Goal: Contribute content: Contribute content

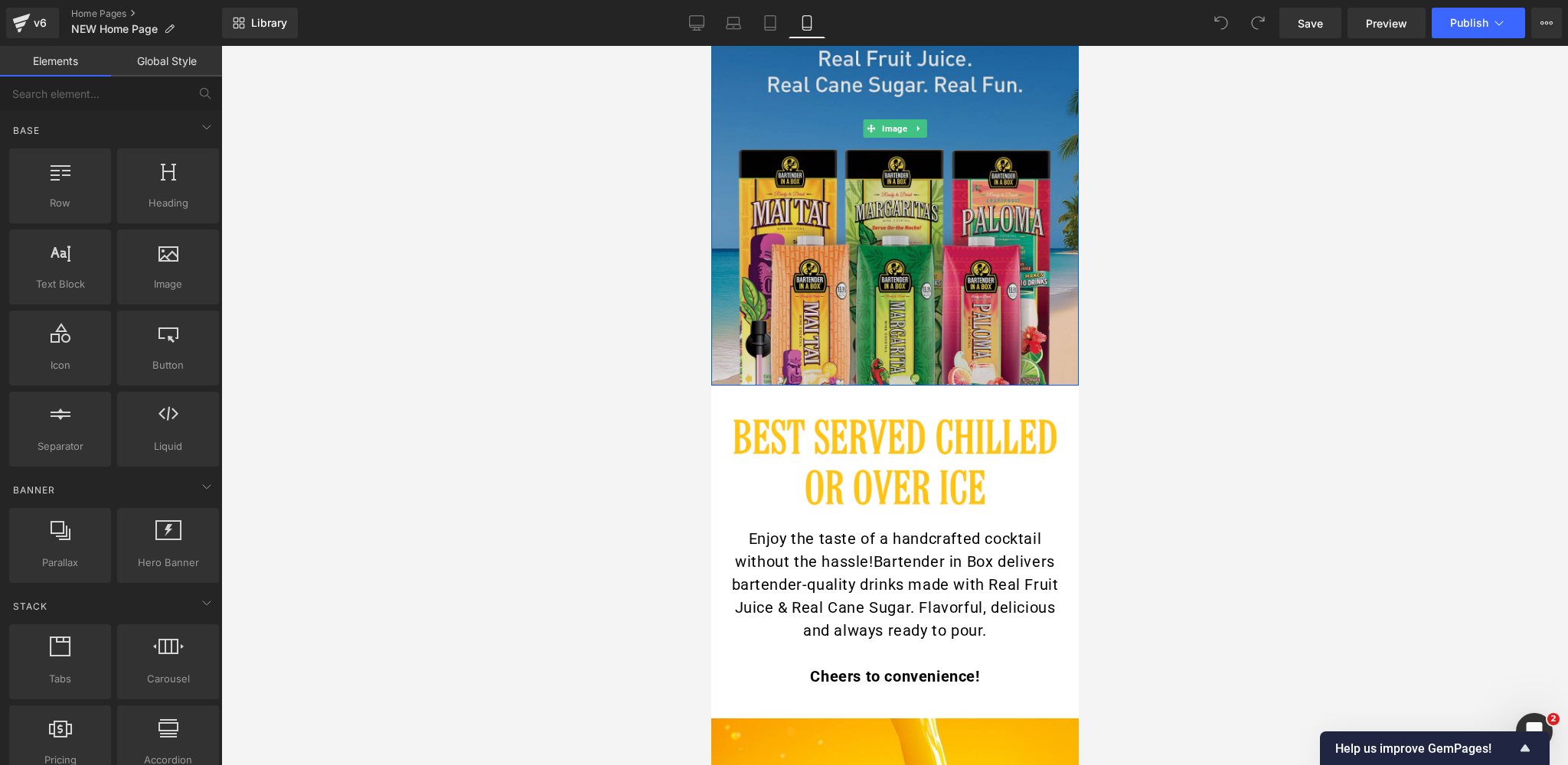
scroll to position [395, 0]
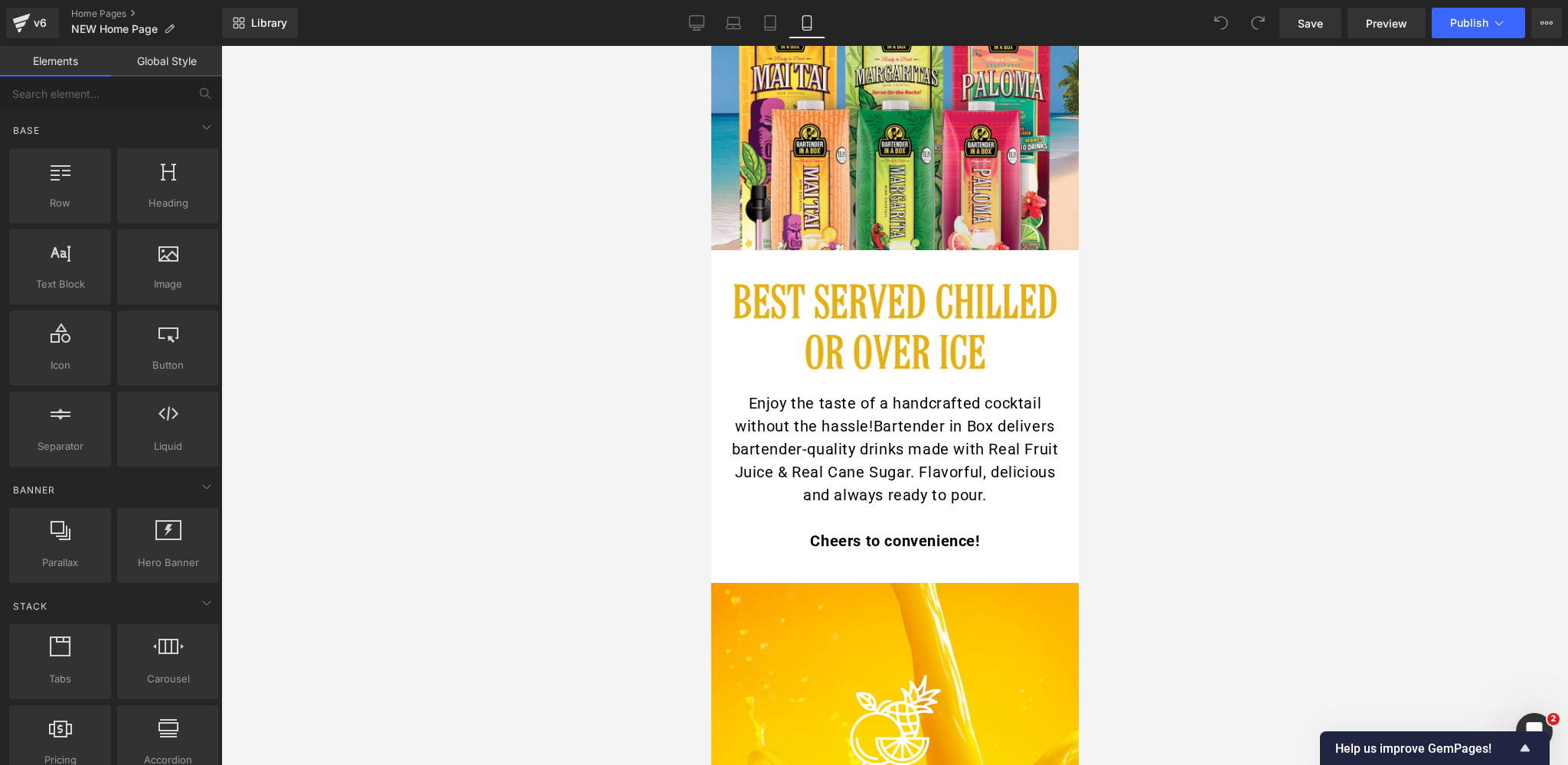
click at [886, 326] on div "Image" at bounding box center [894, 336] width 344 height 111
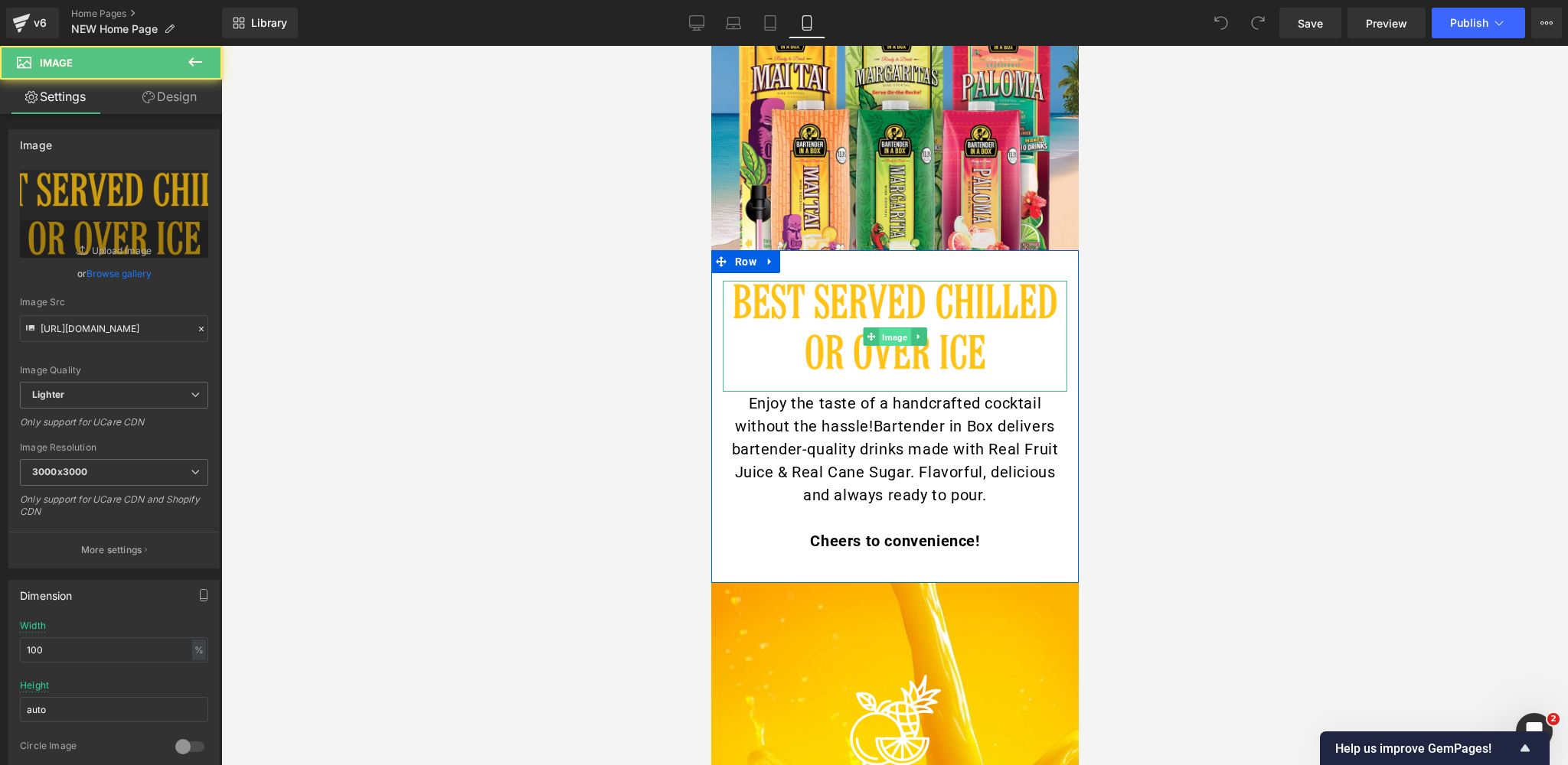
click at [889, 336] on span "Image" at bounding box center [893, 336] width 31 height 19
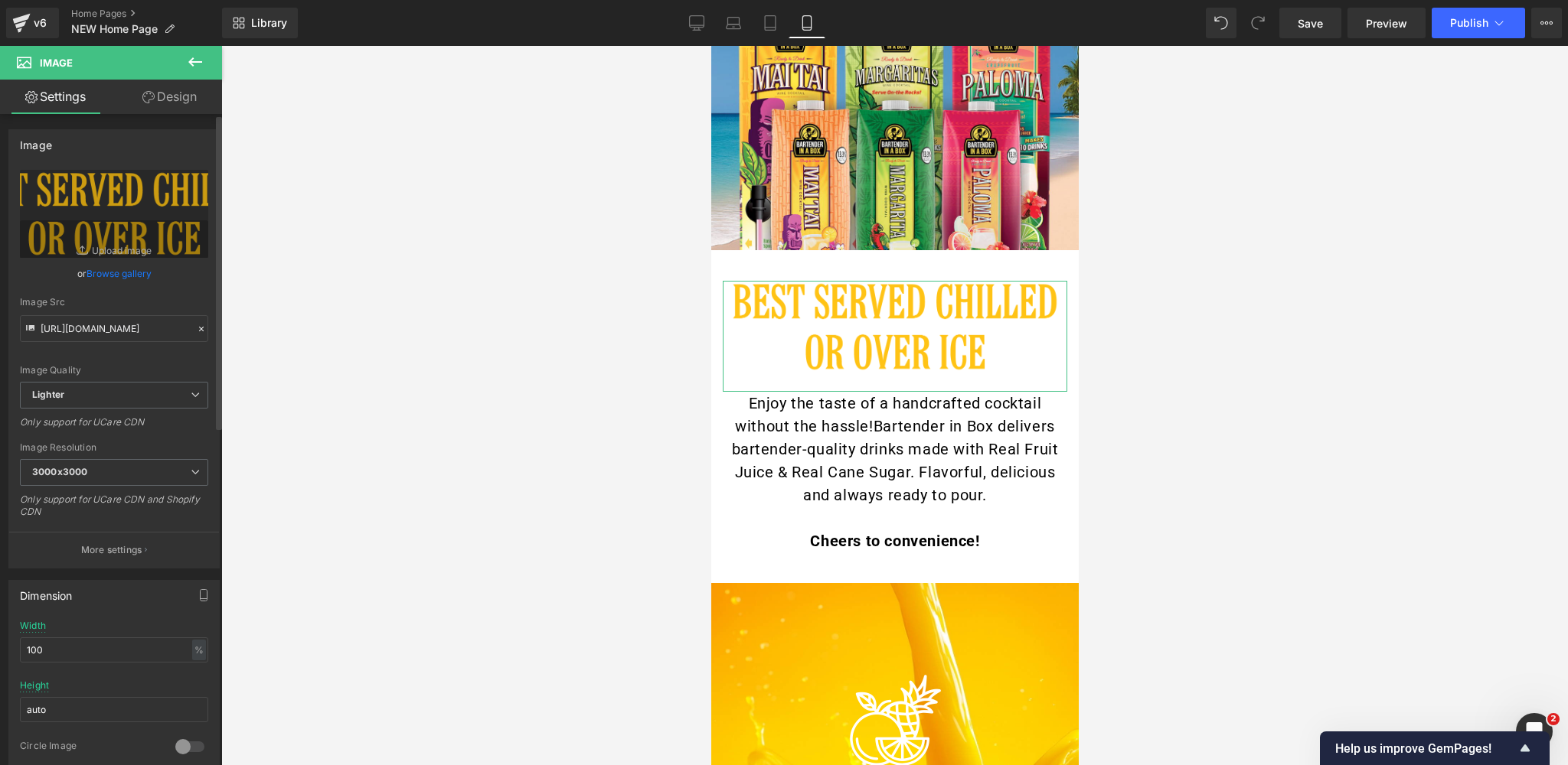
click at [109, 278] on link "Browse gallery" at bounding box center [119, 274] width 65 height 27
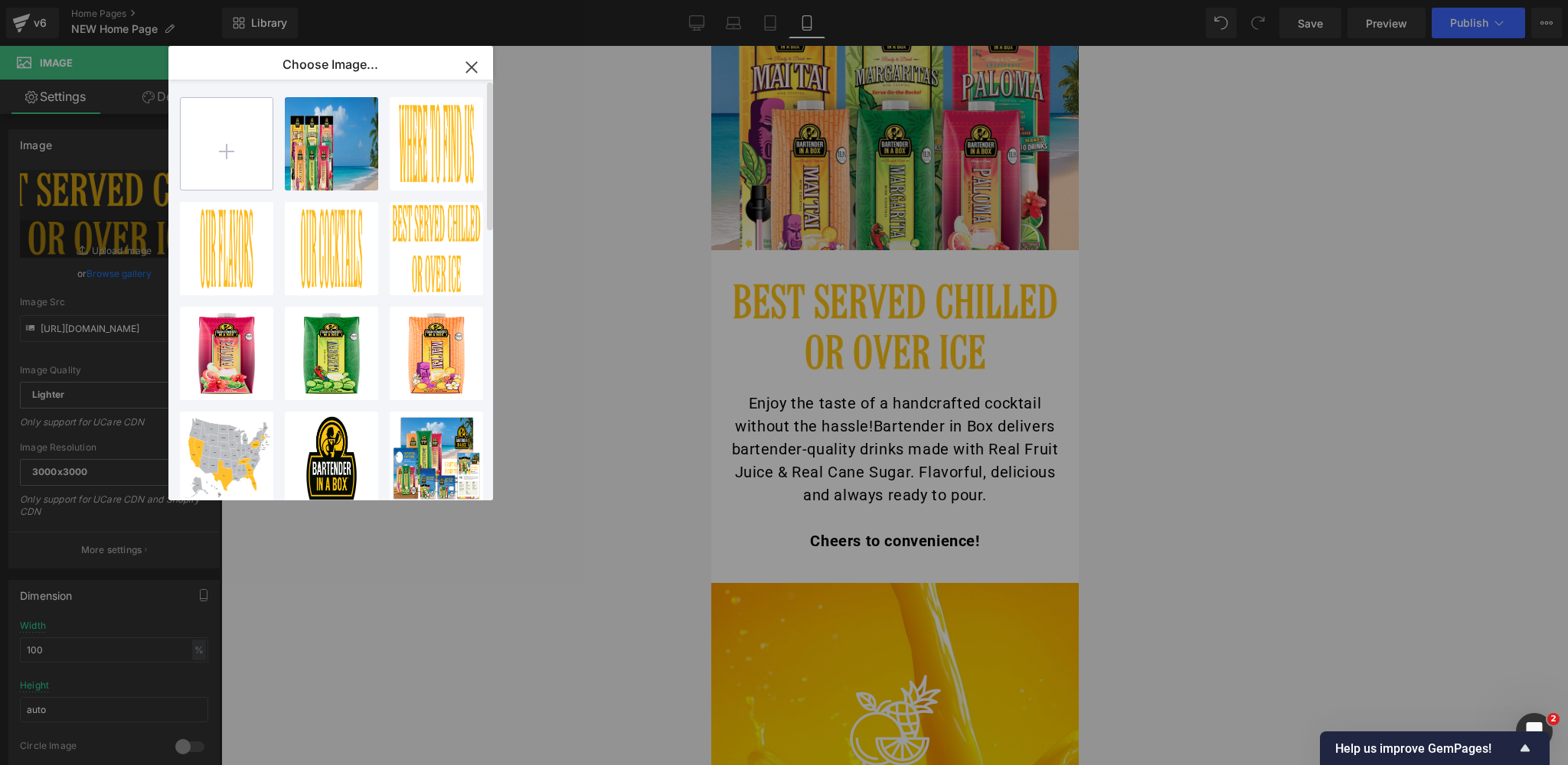
click at [219, 151] on input "file" at bounding box center [226, 143] width 92 height 91
type input "C:\fakepath\Best-Served-Chilled-Or-Over-Ice-Mobile.png"
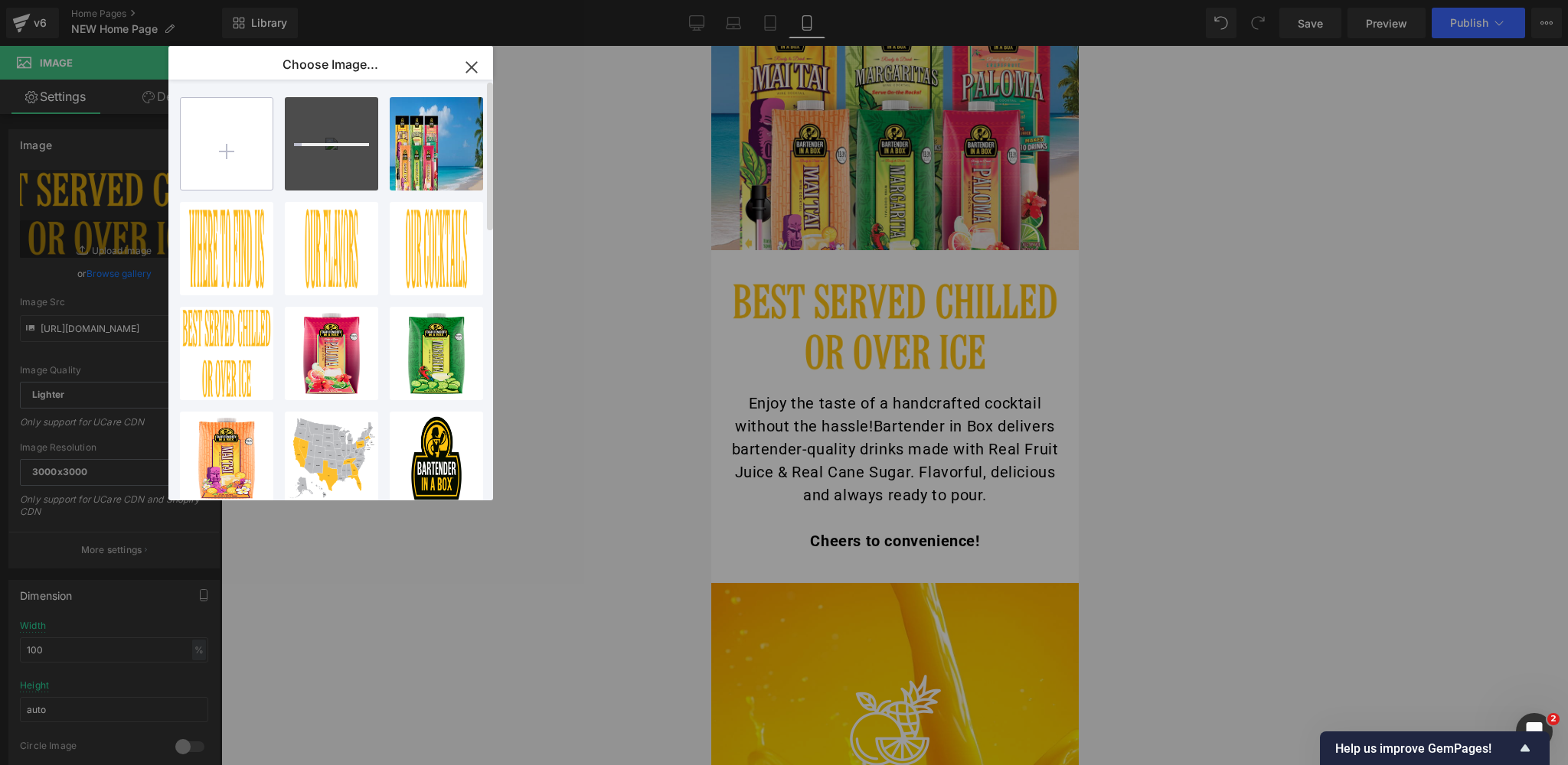
click at [230, 157] on input "file" at bounding box center [226, 143] width 92 height 91
type input "C:\fakepath\Our-Cocktails-Mobile.png"
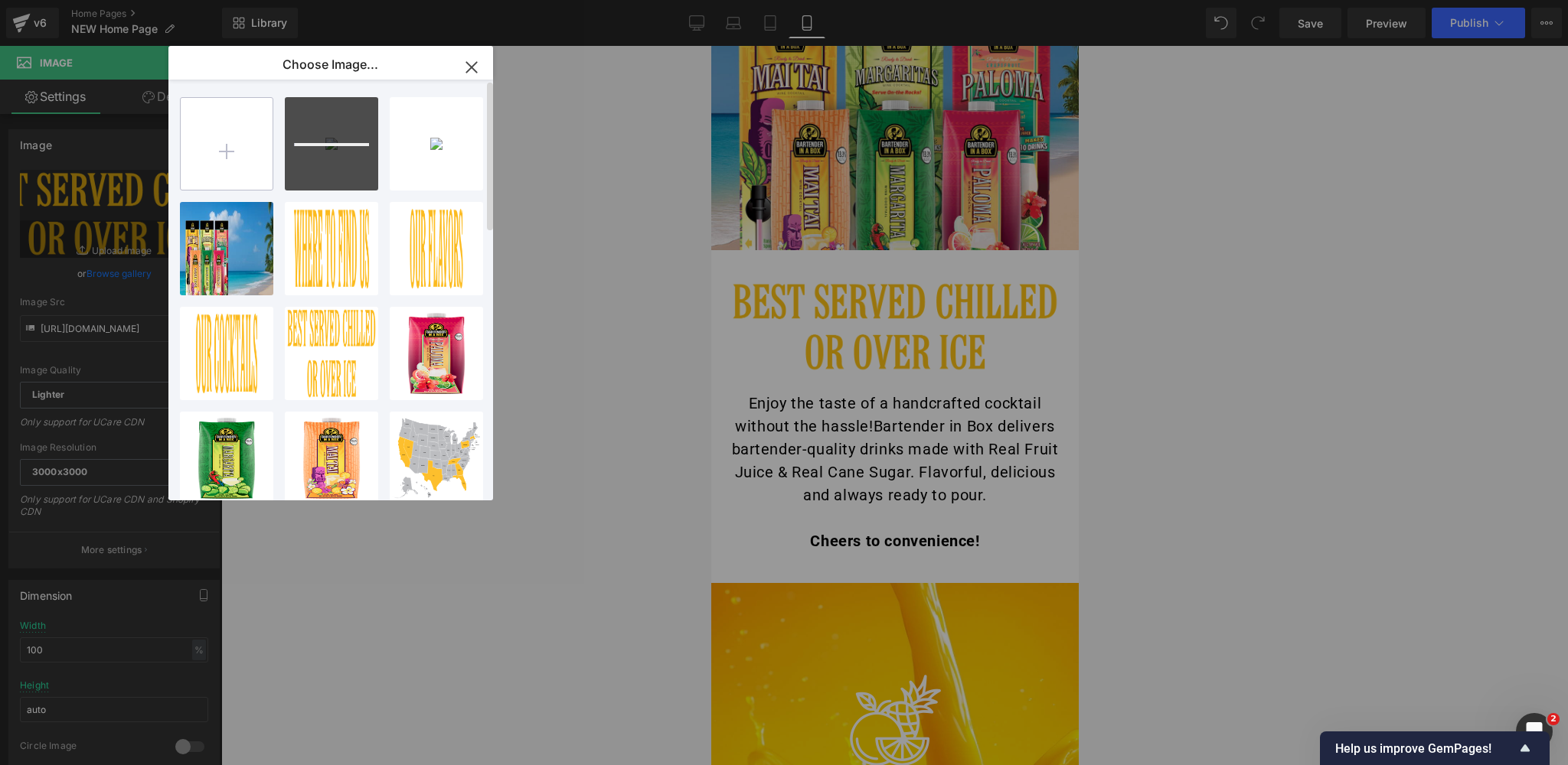
click at [227, 153] on input "file" at bounding box center [226, 143] width 92 height 91
type input "C:\fakepath\Our-Flavors-Mobile.png"
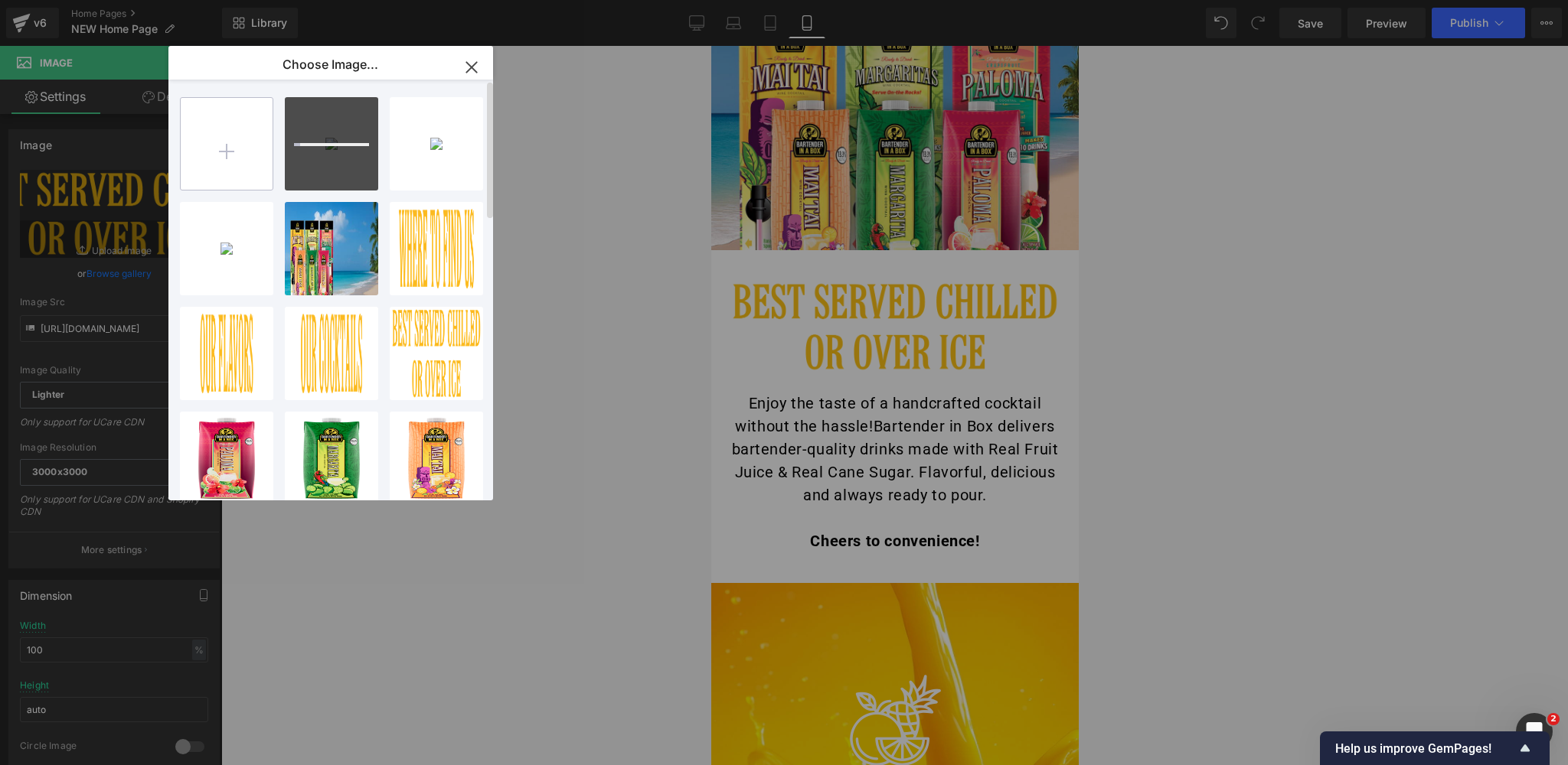
click at [230, 153] on input "file" at bounding box center [226, 143] width 92 height 91
type input "C:\fakepath\Where-To-Find-Us-Mobile.png"
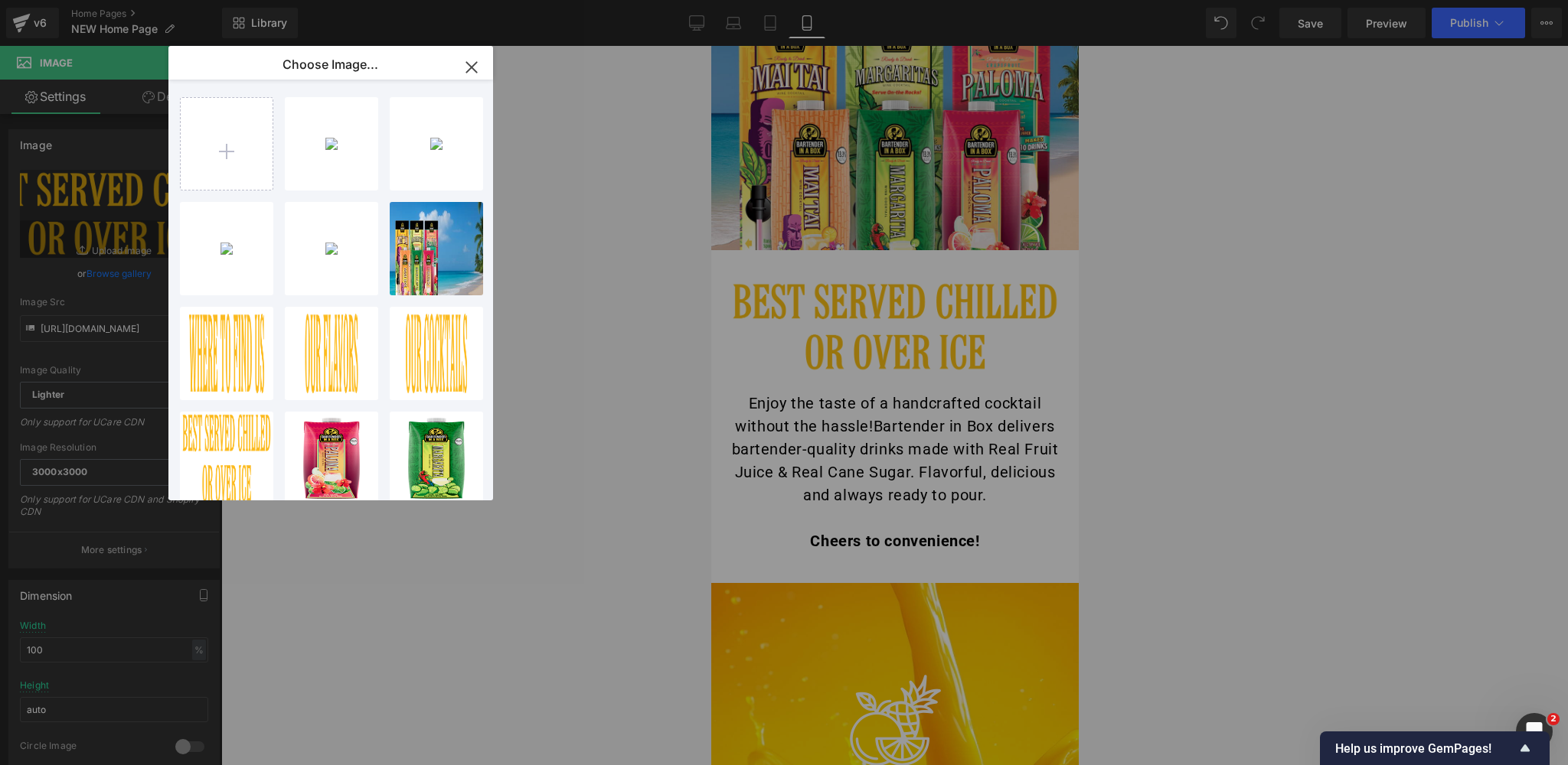
click at [469, 64] on icon "button" at bounding box center [471, 67] width 10 height 10
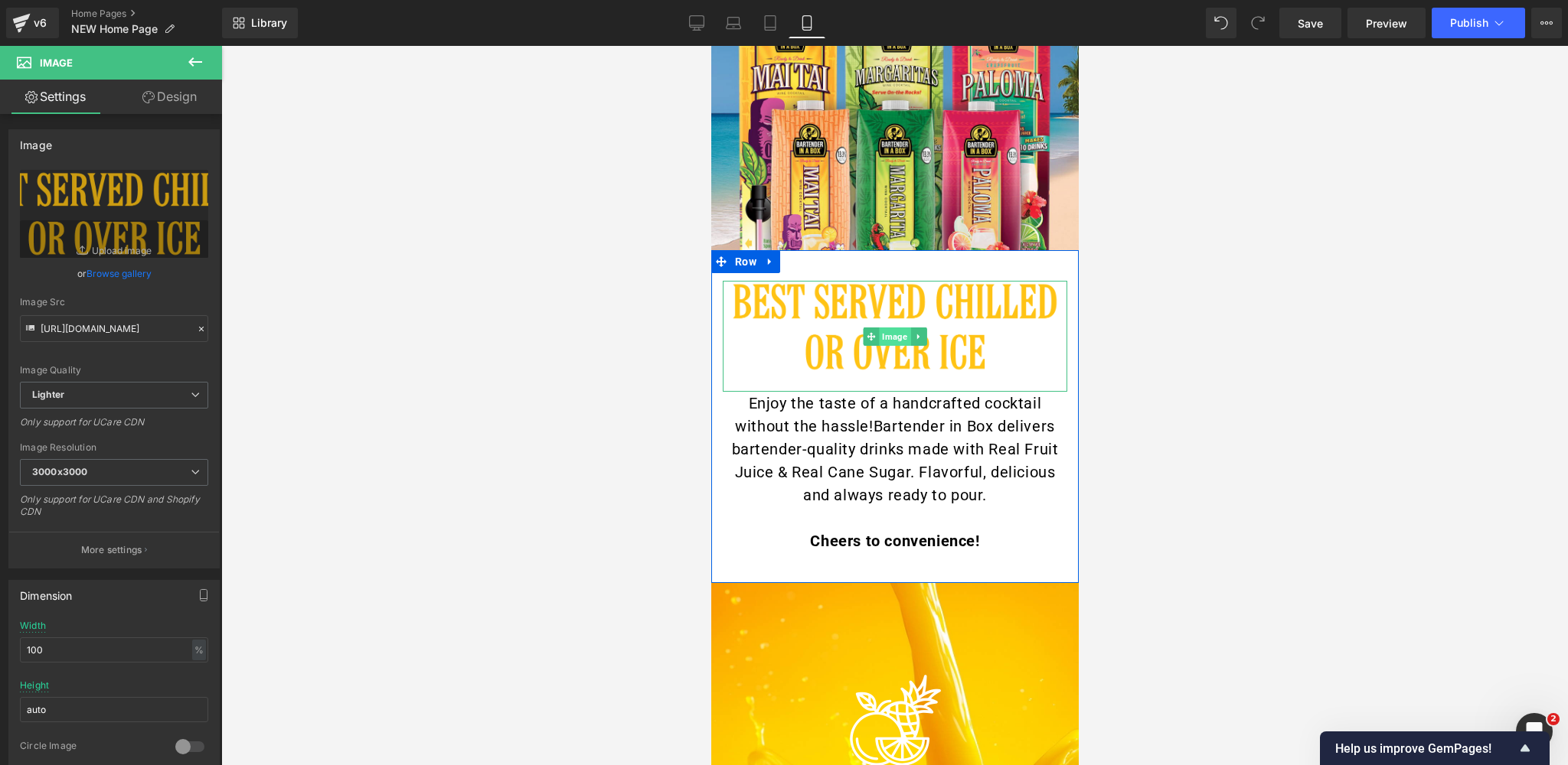
click at [896, 336] on span "Image" at bounding box center [893, 336] width 31 height 19
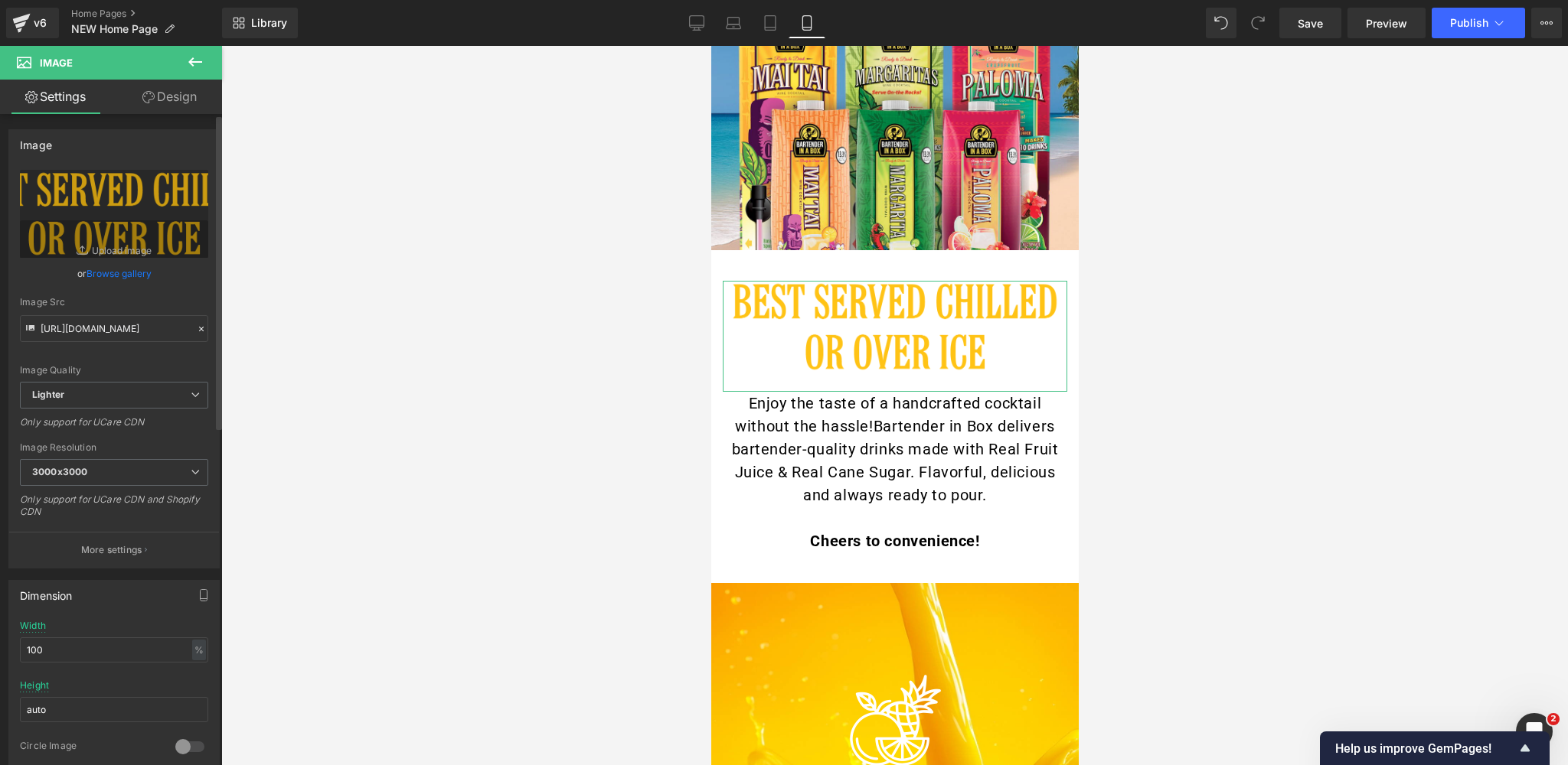
click at [121, 274] on link "Browse gallery" at bounding box center [119, 274] width 65 height 27
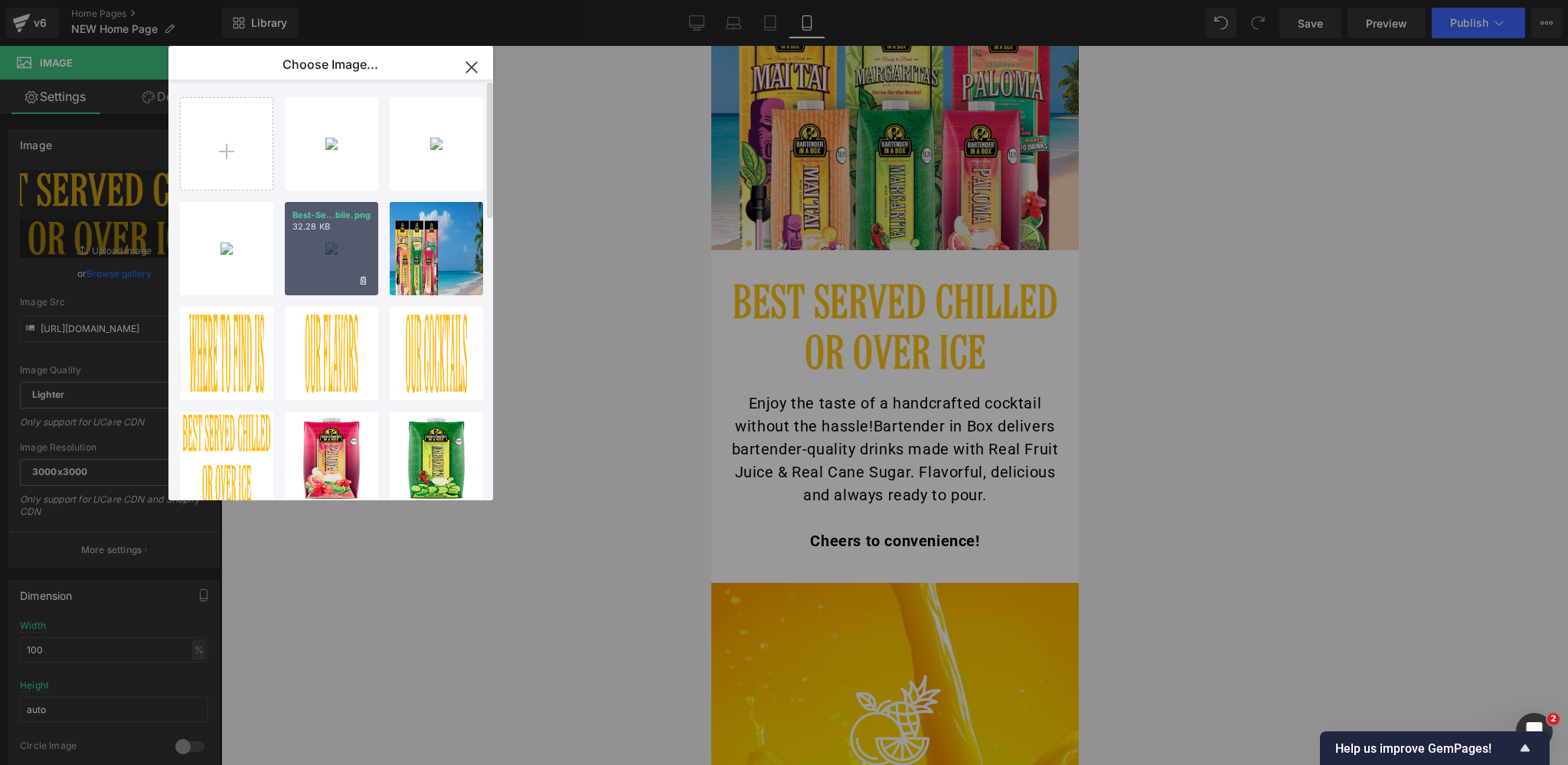
click at [330, 242] on div "Best-Se...bile.png 32.28 KB" at bounding box center [331, 249] width 93 height 93
type input "[URL][DOMAIN_NAME]"
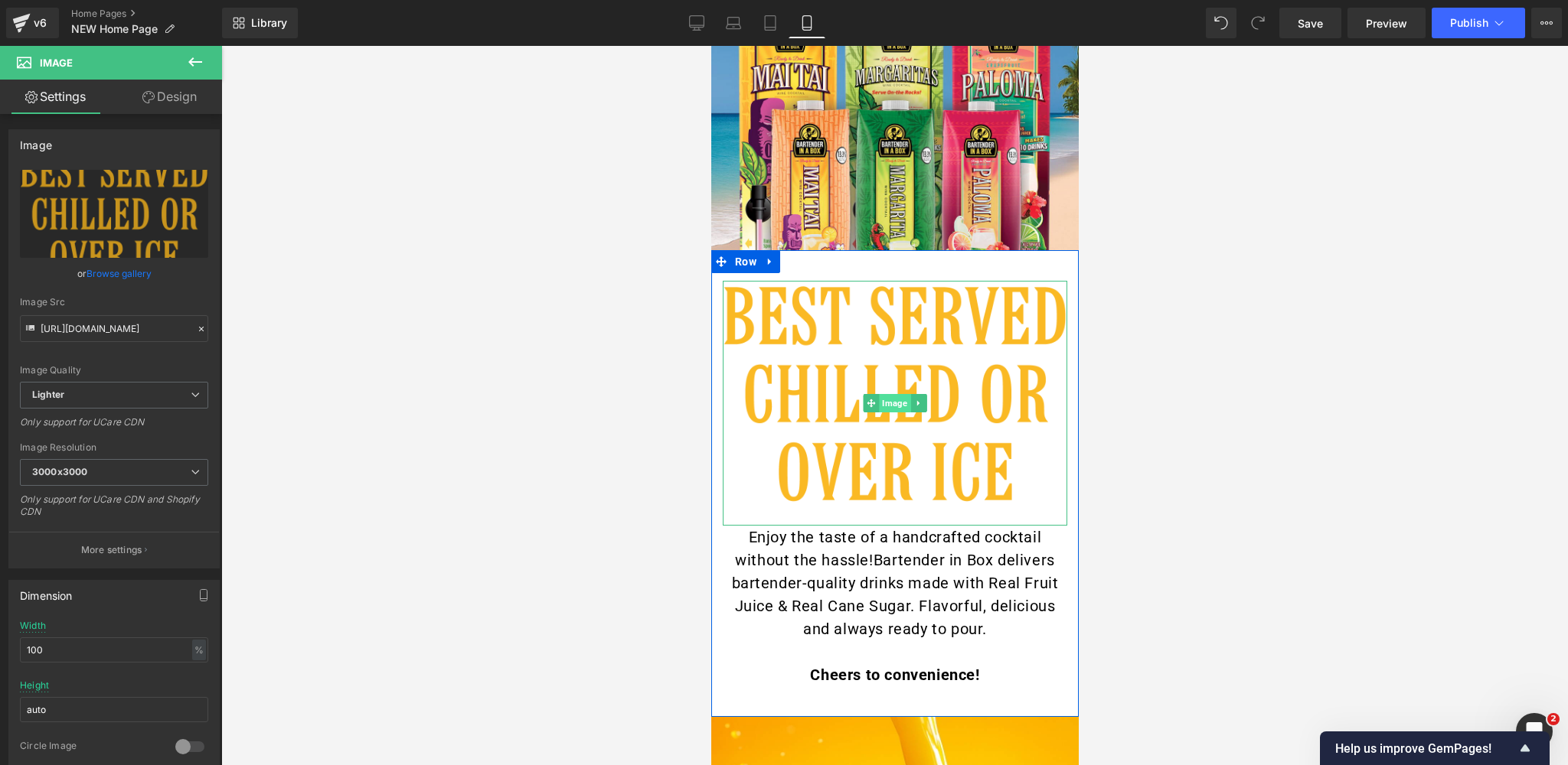
click at [893, 402] on span "Image" at bounding box center [893, 403] width 31 height 19
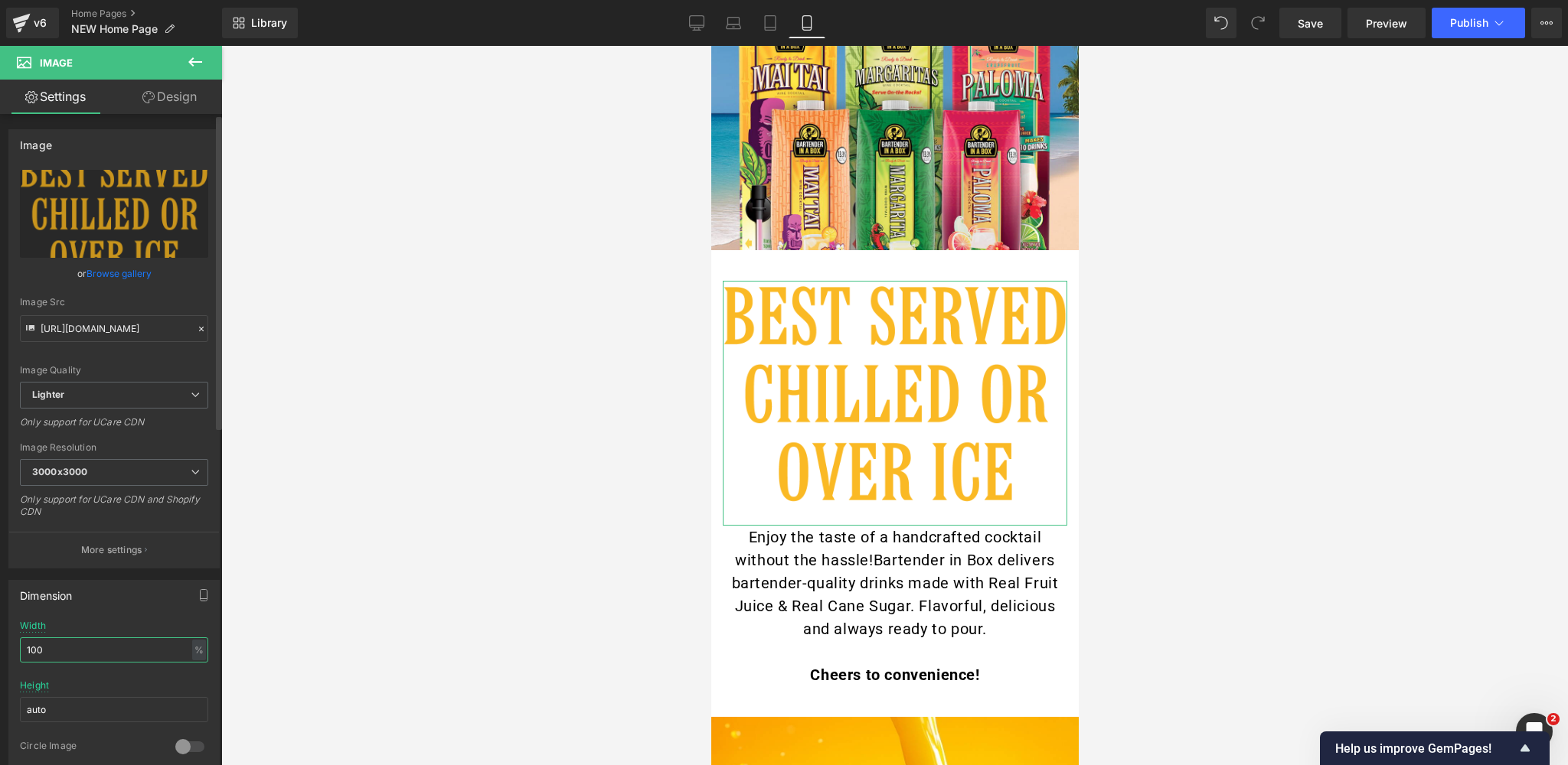
click at [22, 651] on input "100" at bounding box center [114, 650] width 188 height 26
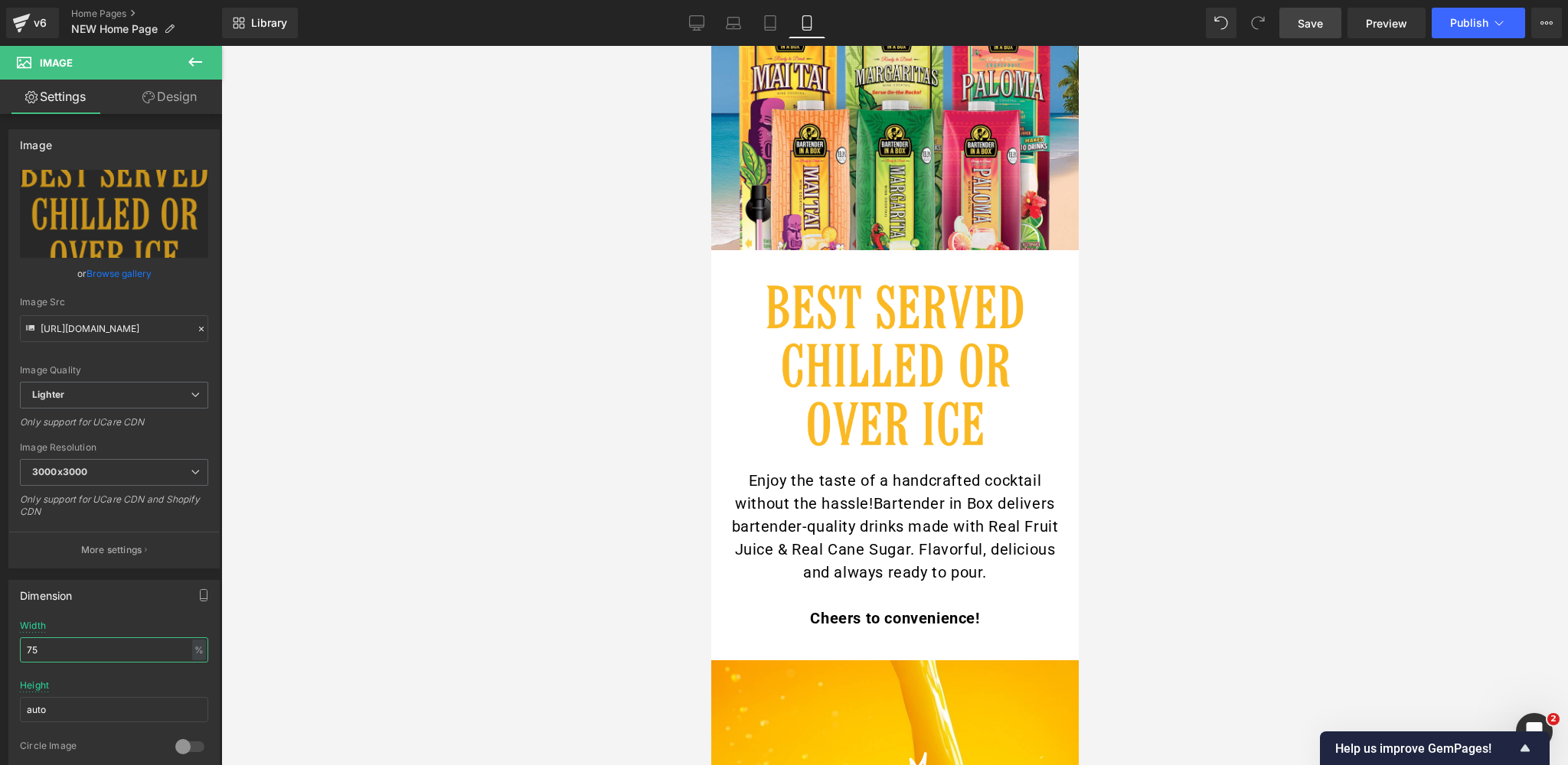
type input "75"
click at [1301, 22] on span "Save" at bounding box center [1310, 23] width 26 height 16
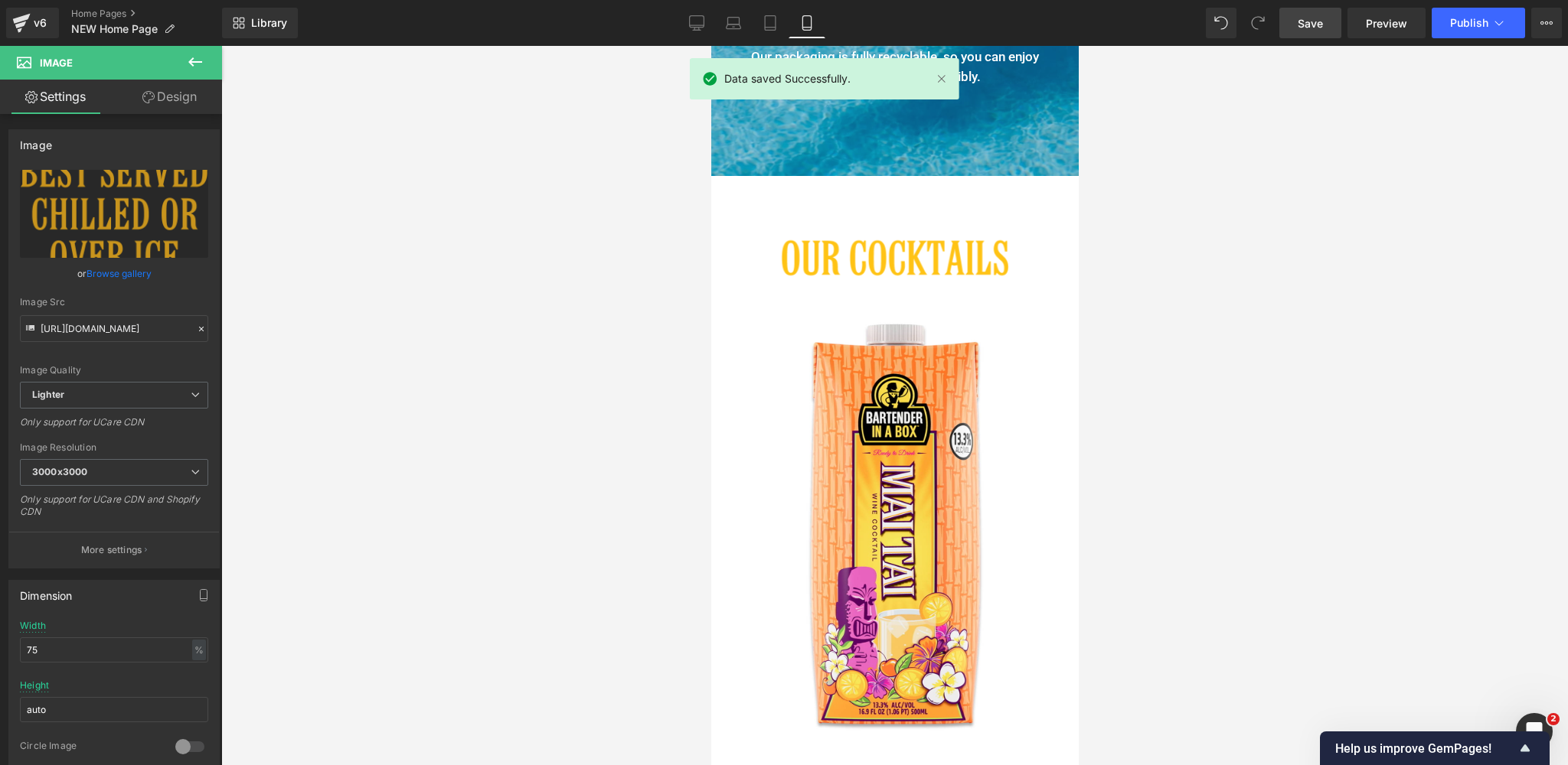
scroll to position [2349, 0]
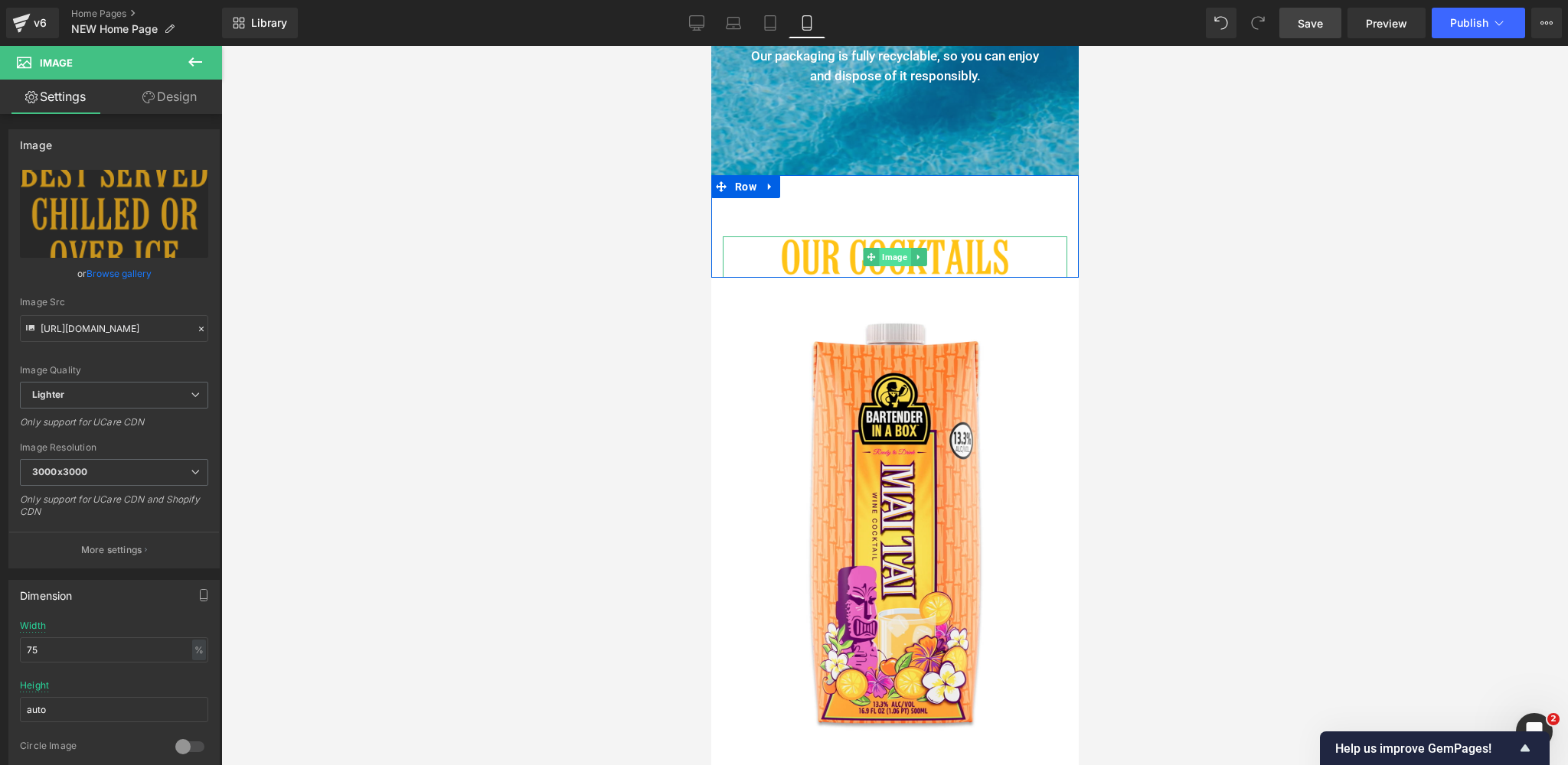
click at [896, 257] on span "Image" at bounding box center [893, 257] width 31 height 19
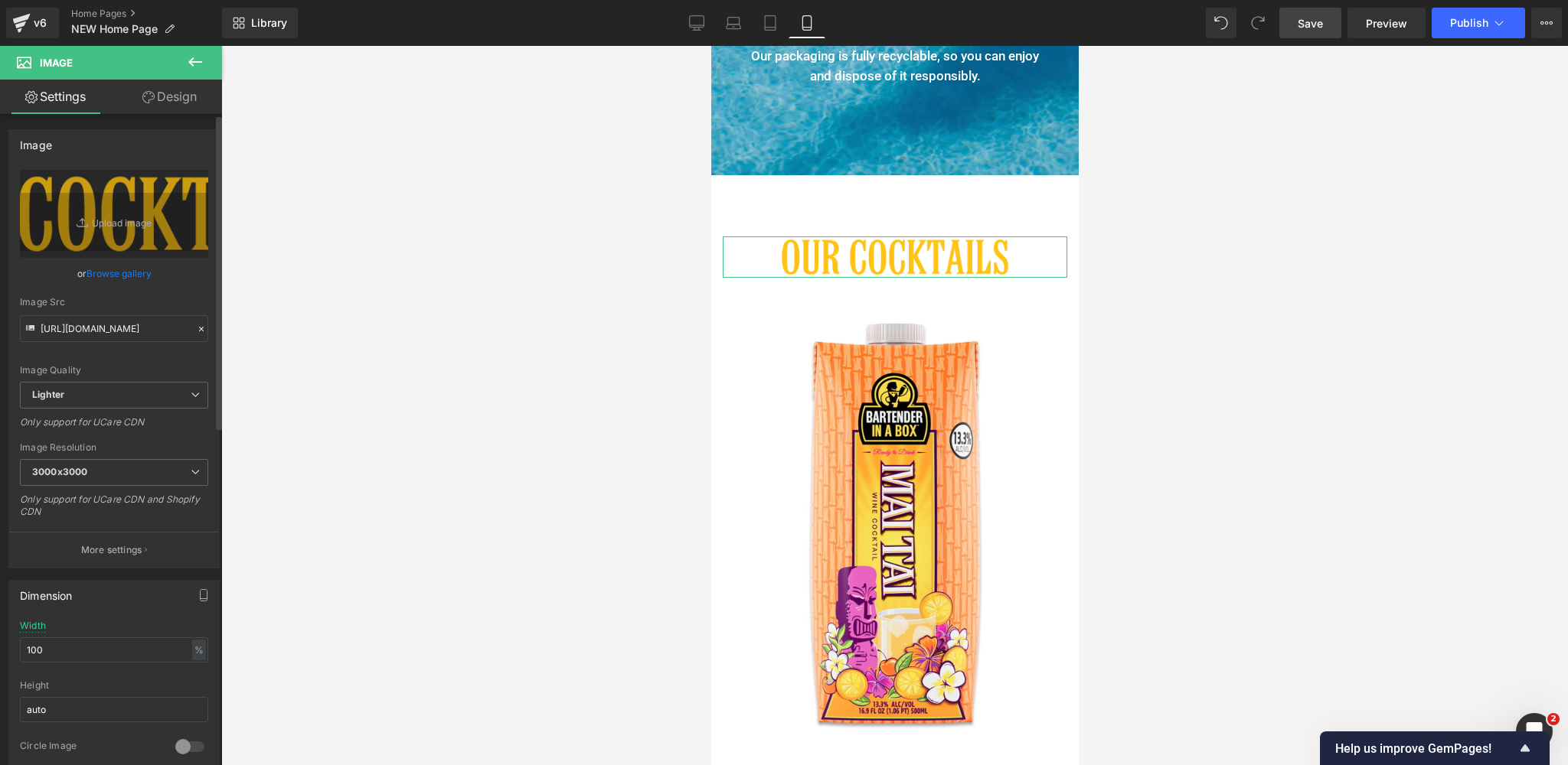
click at [108, 273] on link "Browse gallery" at bounding box center [119, 274] width 65 height 27
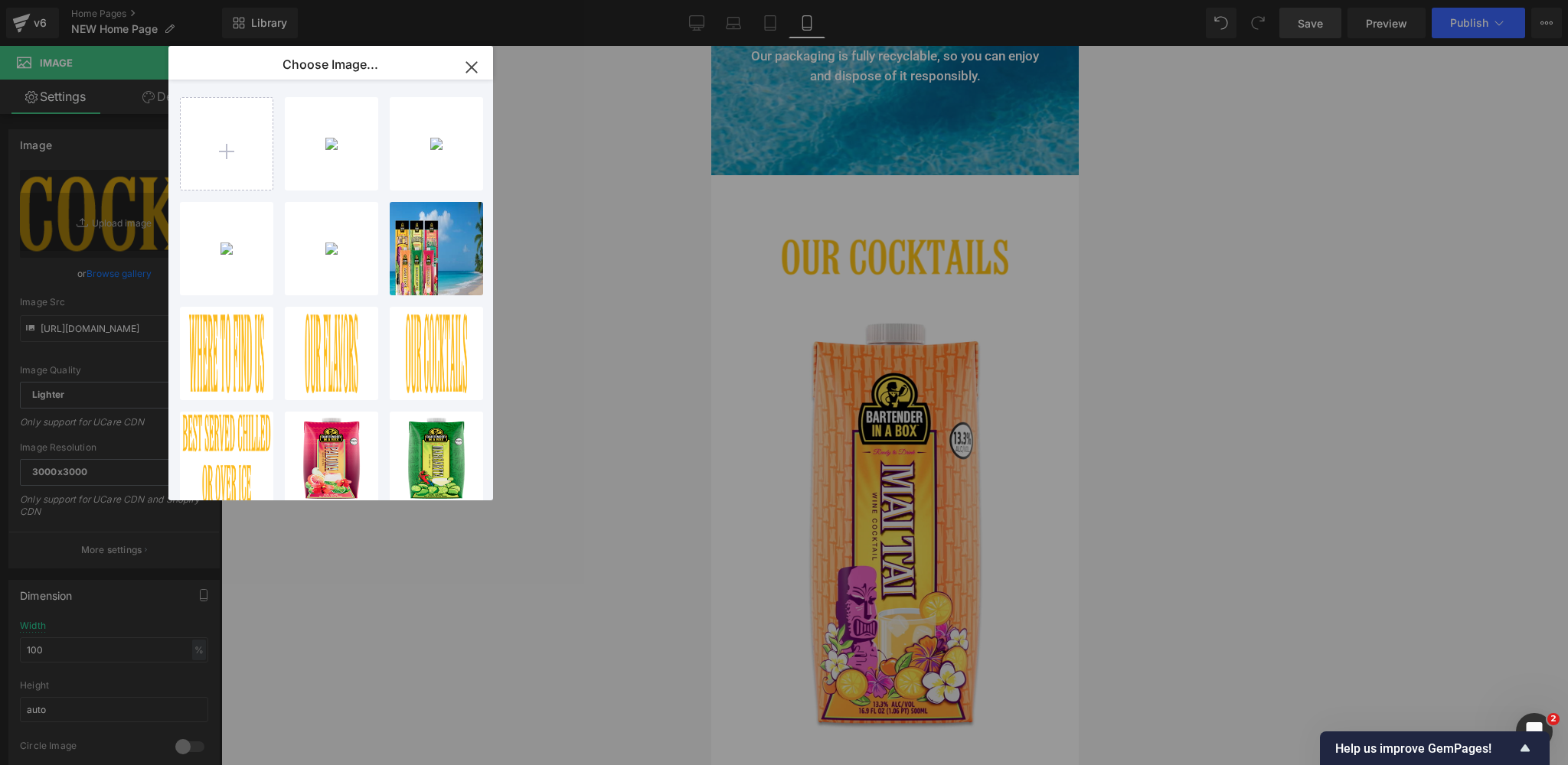
click at [0, 0] on div "Our-Coc...bile.png 17.33 KB" at bounding box center [0, 0] width 0 height 0
type input "[URL][DOMAIN_NAME]"
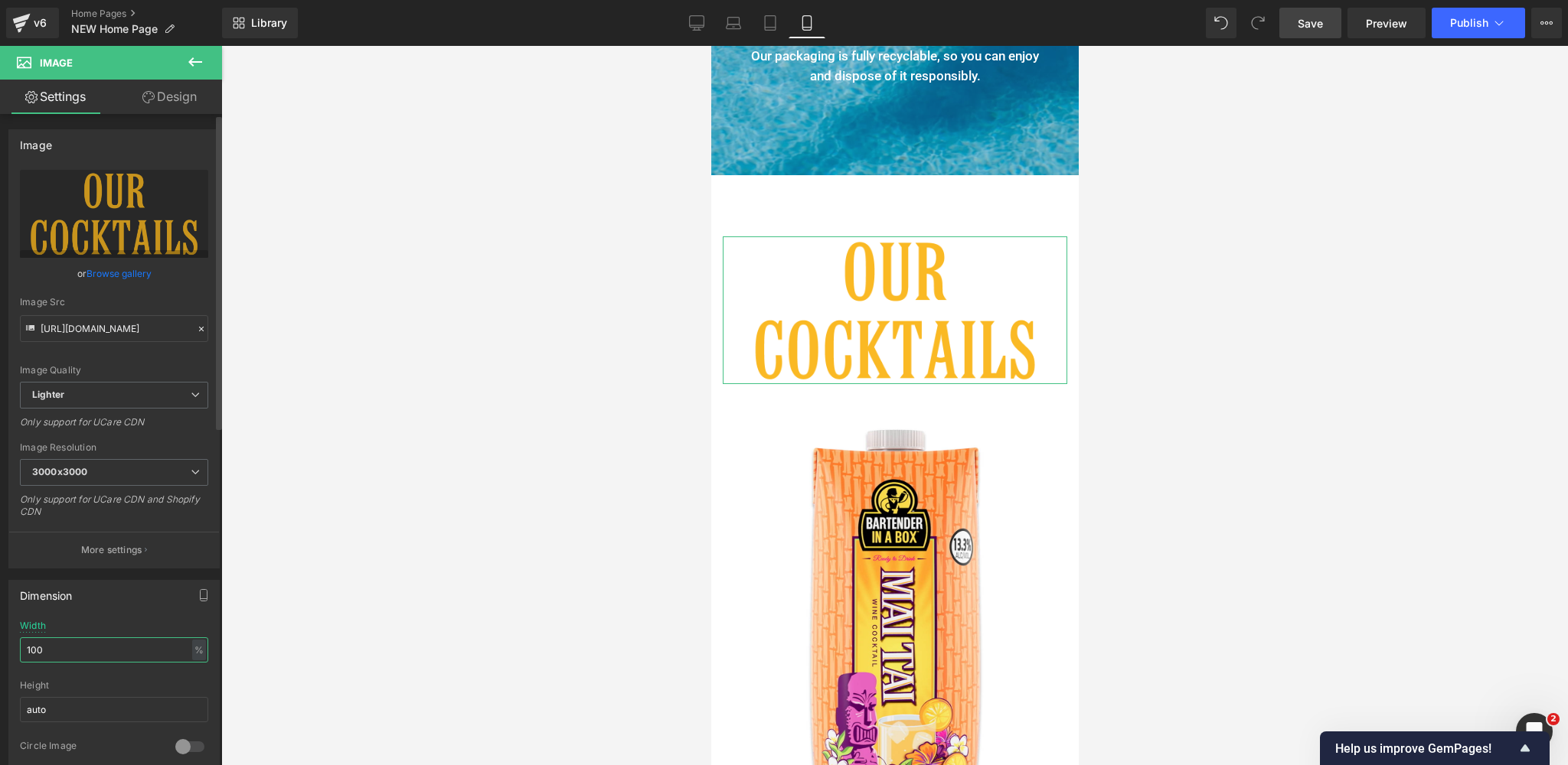
drag, startPoint x: 50, startPoint y: 646, endPoint x: 0, endPoint y: 645, distance: 50.0
click at [0, 645] on div "Dimension 100% Width 100 % % px auto Height auto 0 Circle Image" at bounding box center [114, 671] width 229 height 206
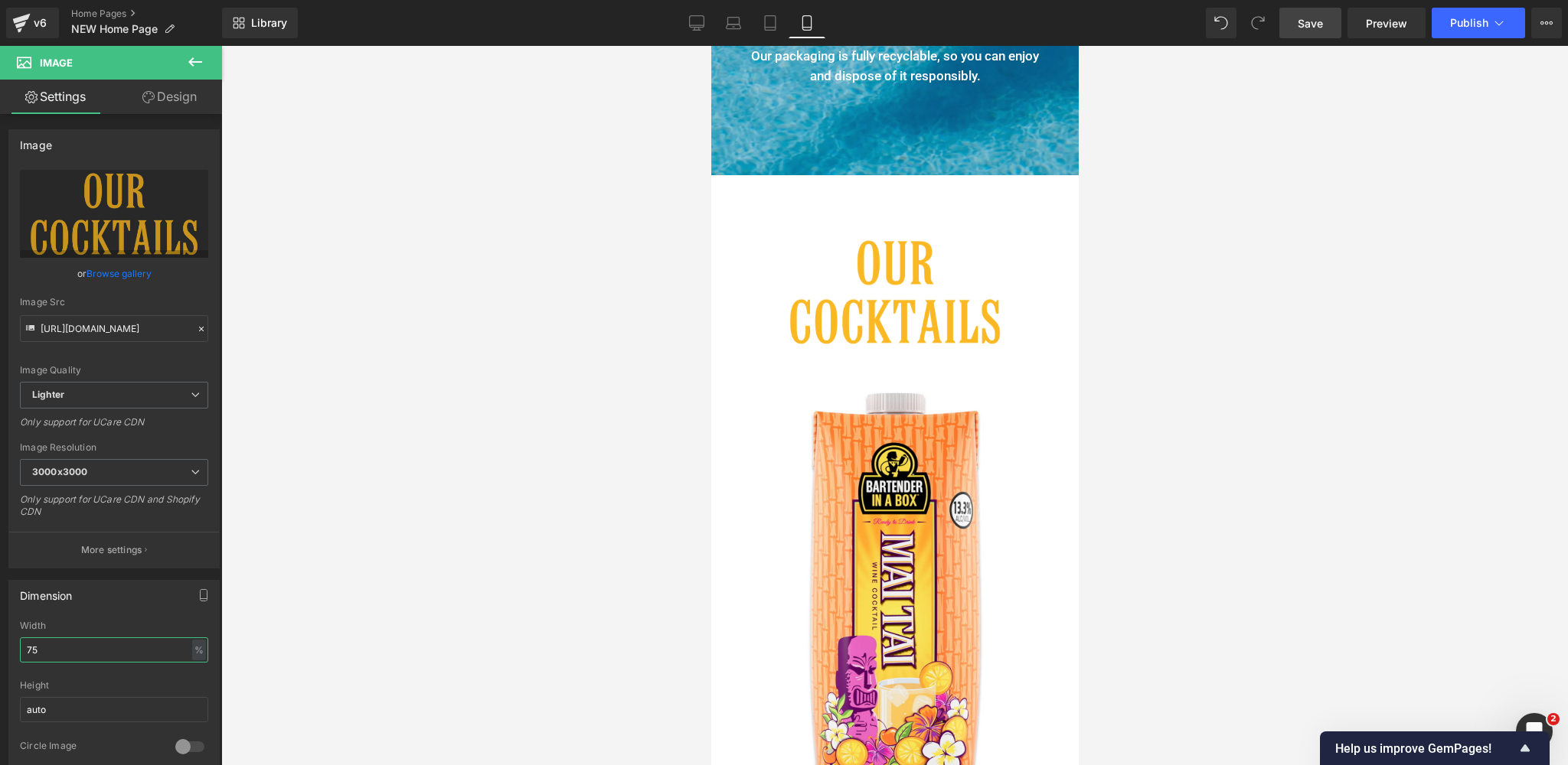
type input "75"
click at [1301, 19] on span "Save" at bounding box center [1310, 23] width 26 height 16
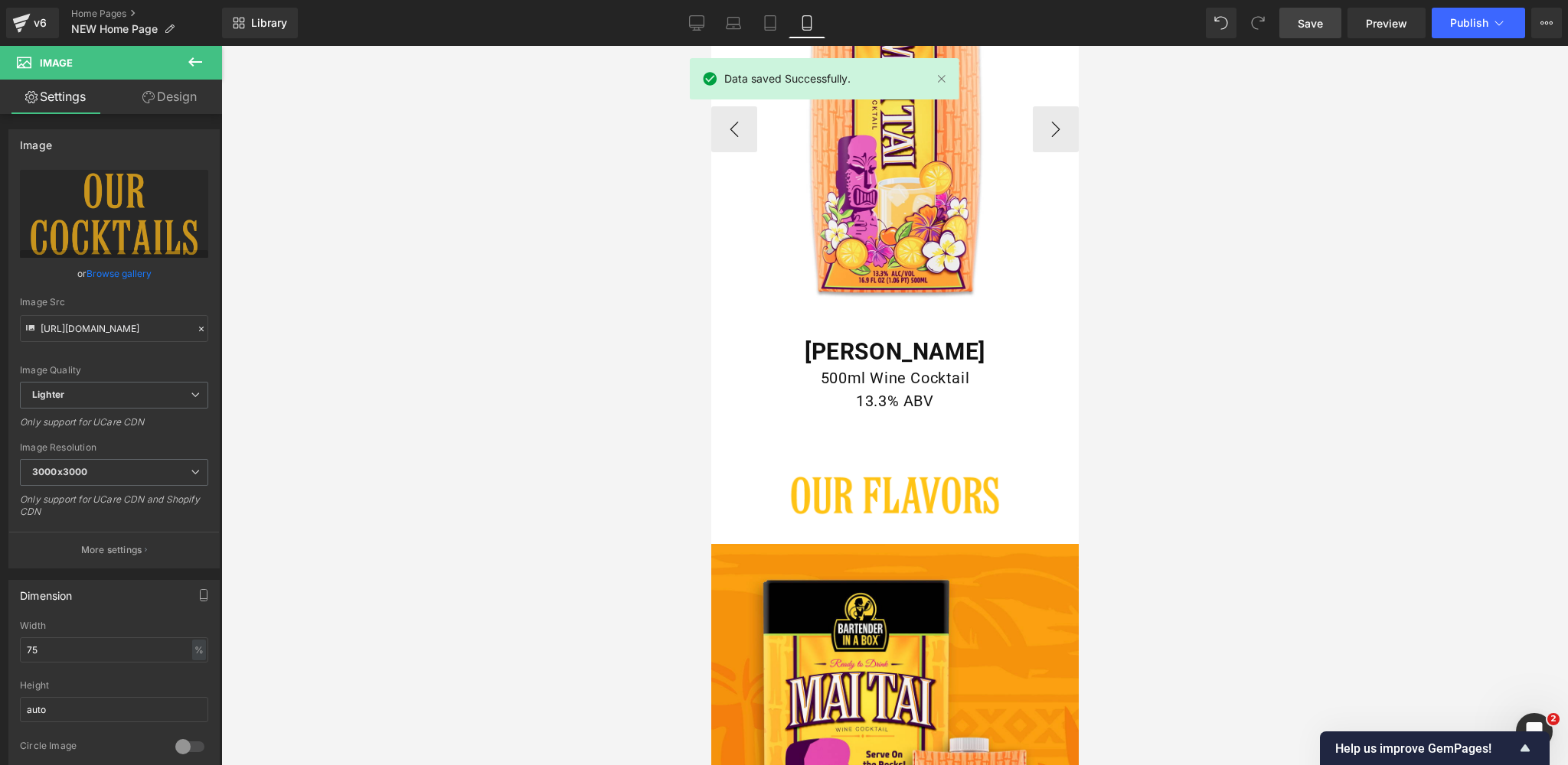
scroll to position [2849, 0]
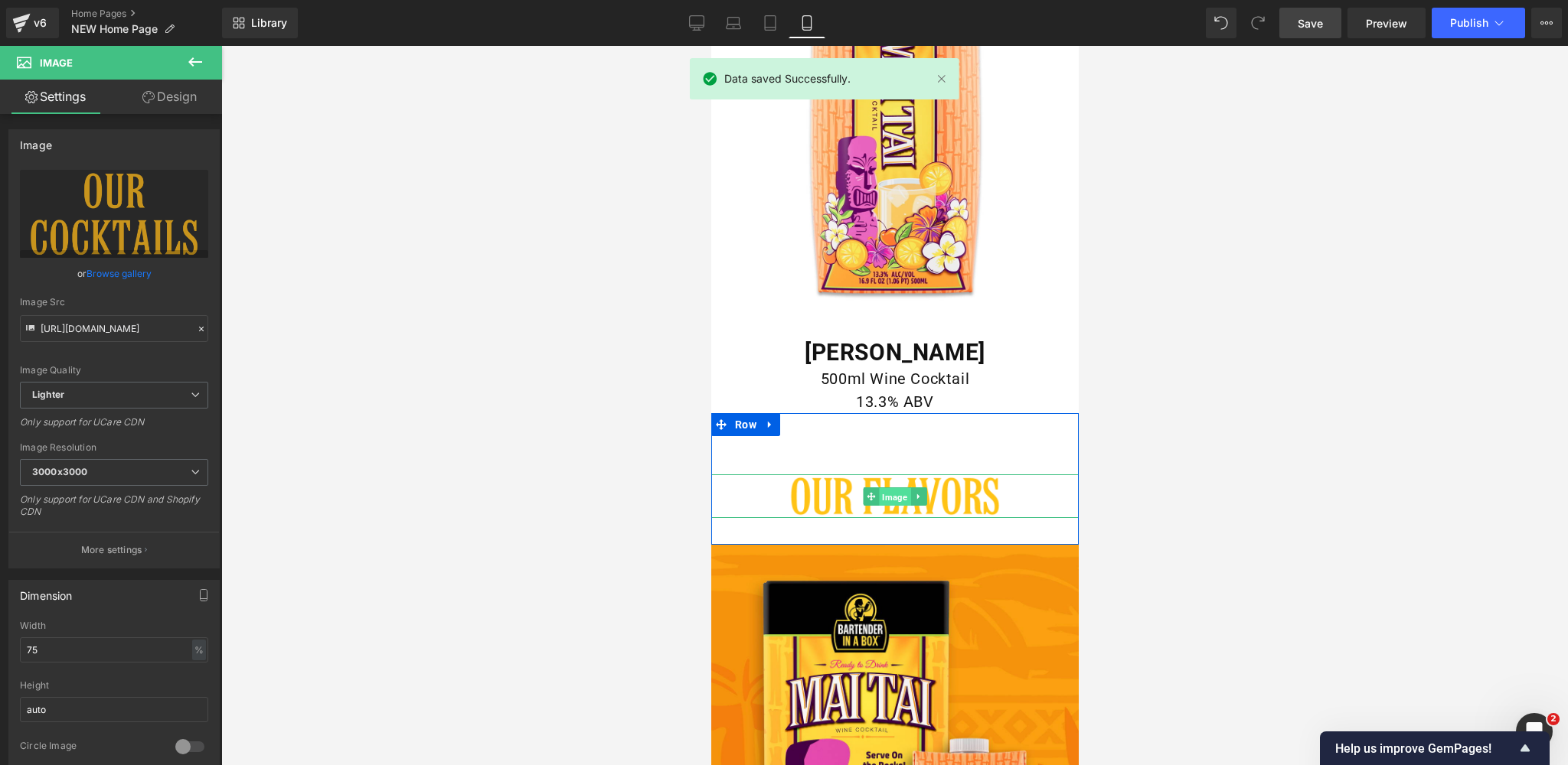
click at [900, 500] on span "Image" at bounding box center [893, 497] width 31 height 19
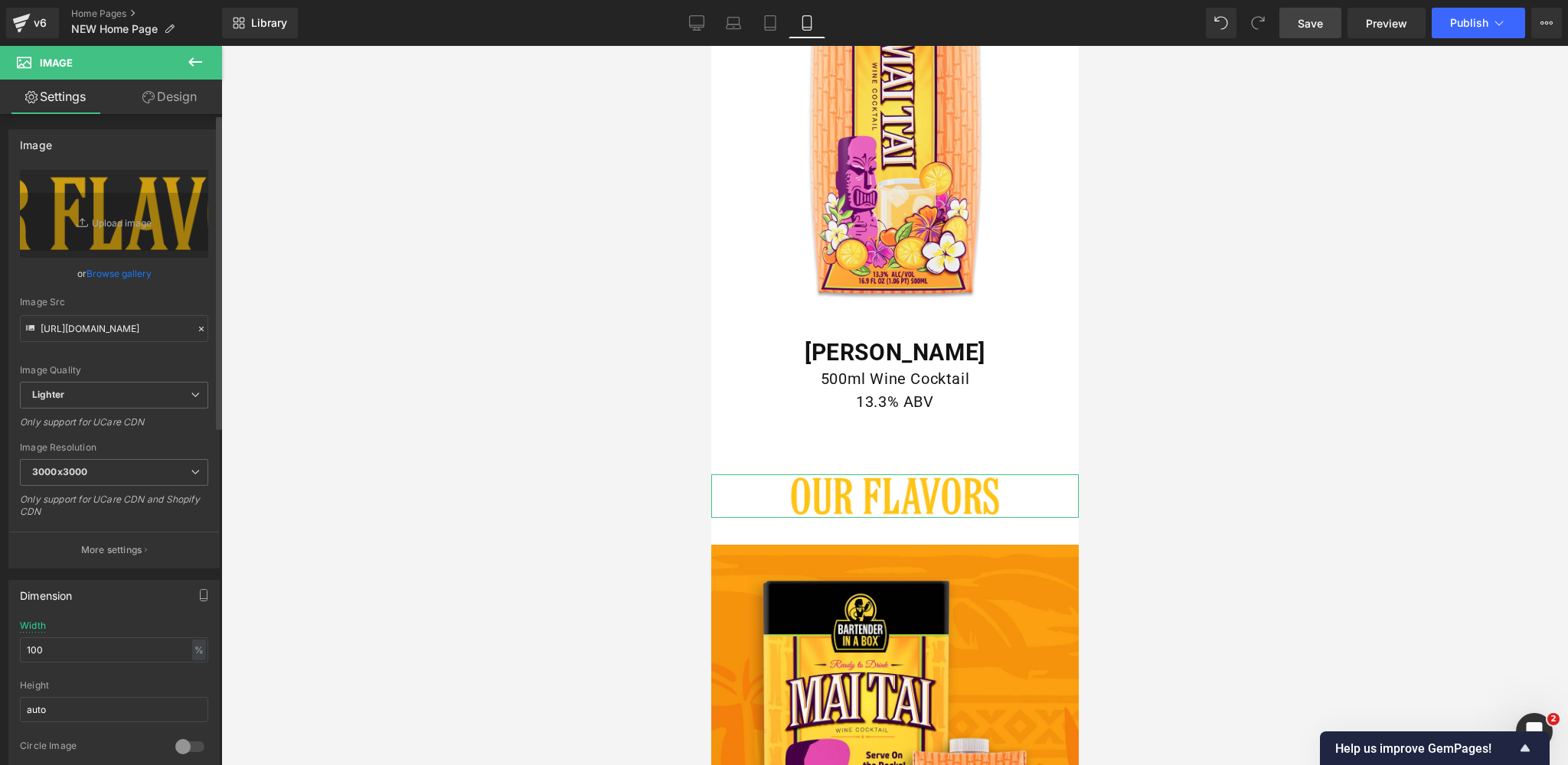
click at [106, 277] on link "Browse gallery" at bounding box center [119, 274] width 65 height 27
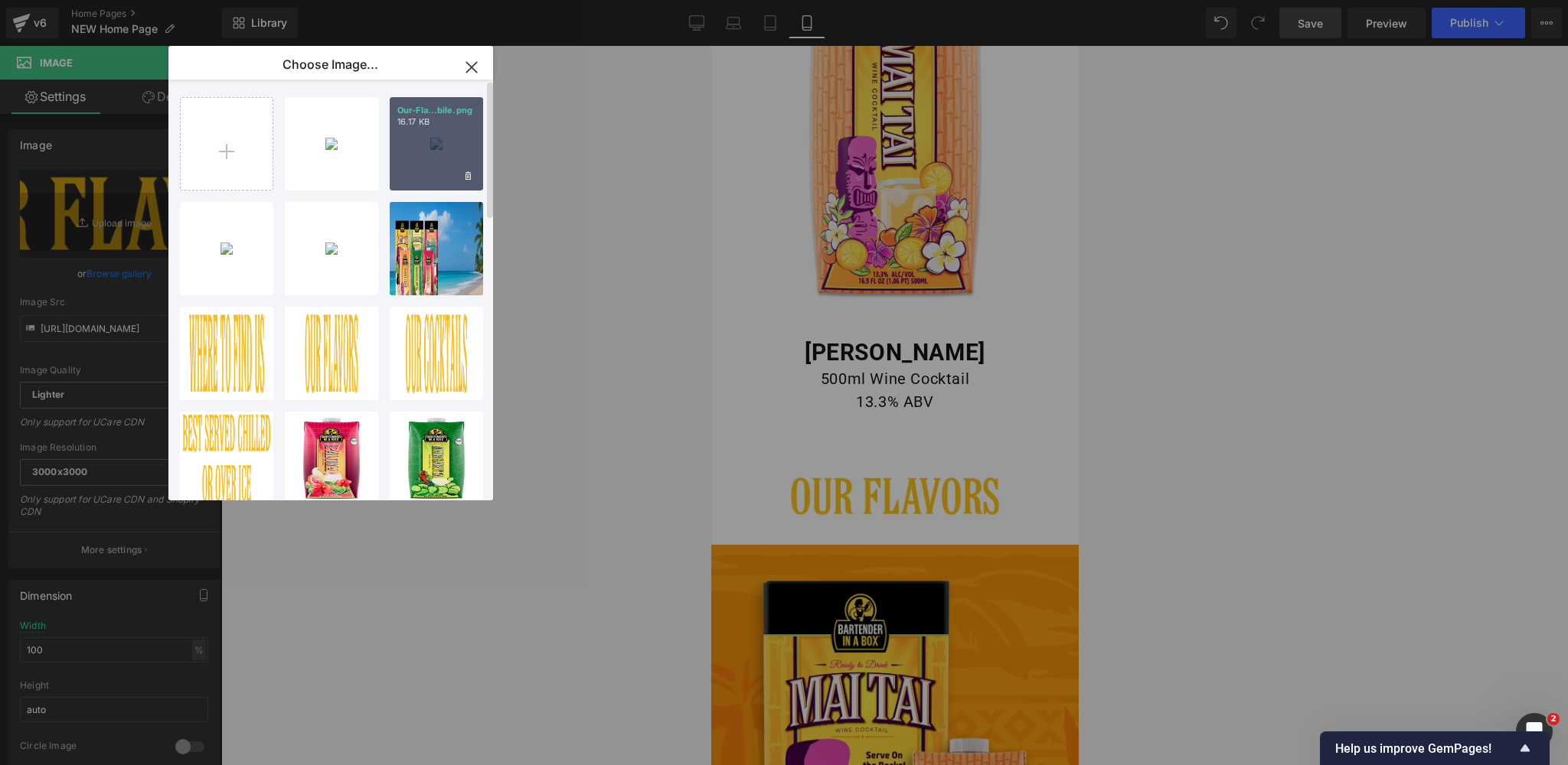
click at [423, 159] on div "Our-Fla...bile.png 16.17 KB" at bounding box center [436, 143] width 93 height 93
type input "[URL][DOMAIN_NAME]"
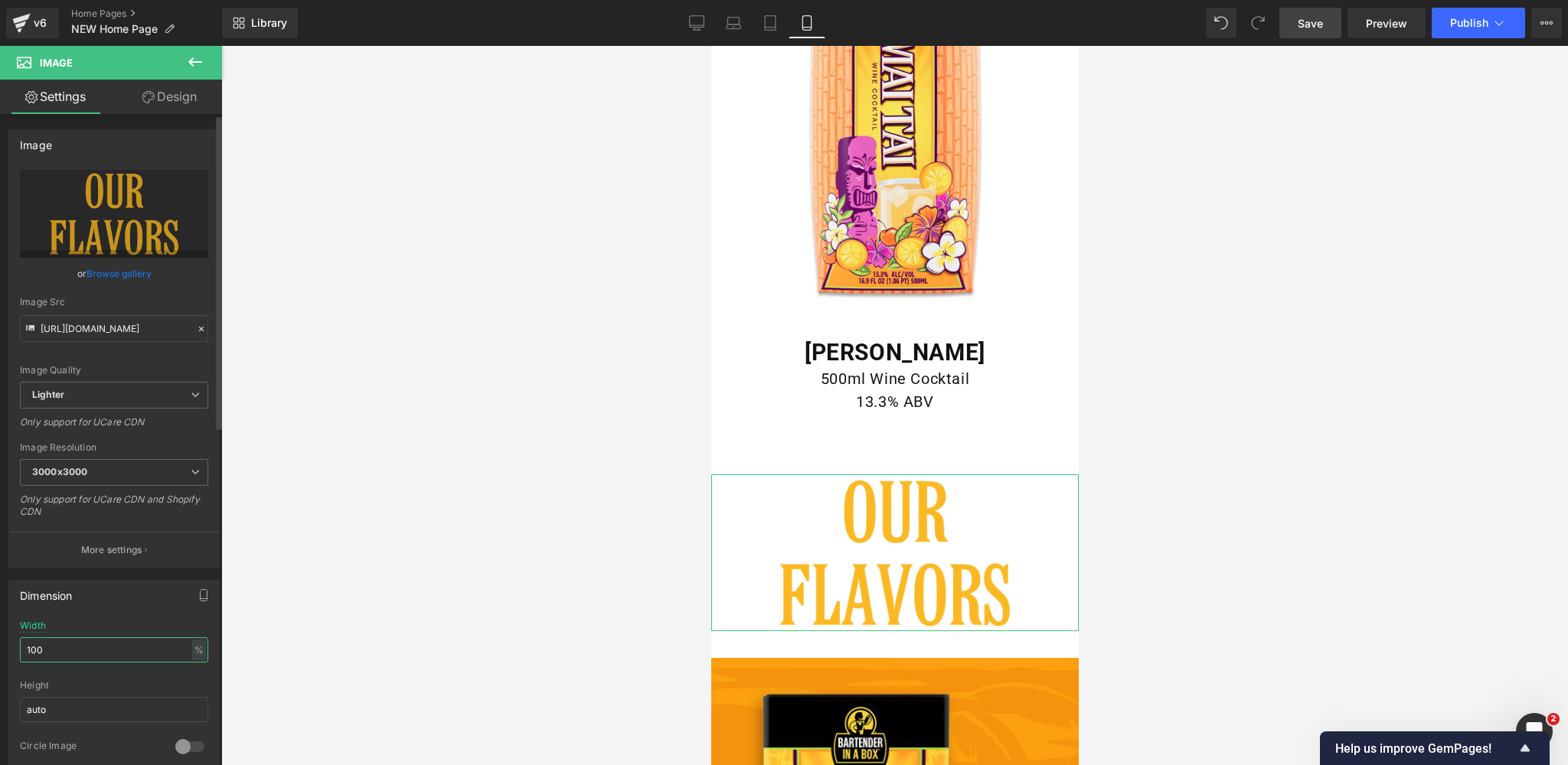
drag, startPoint x: 57, startPoint y: 647, endPoint x: 11, endPoint y: 647, distance: 46.0
click at [11, 647] on div "100% Width 100 % % px auto Height auto 0 Circle Image" at bounding box center [114, 697] width 209 height 153
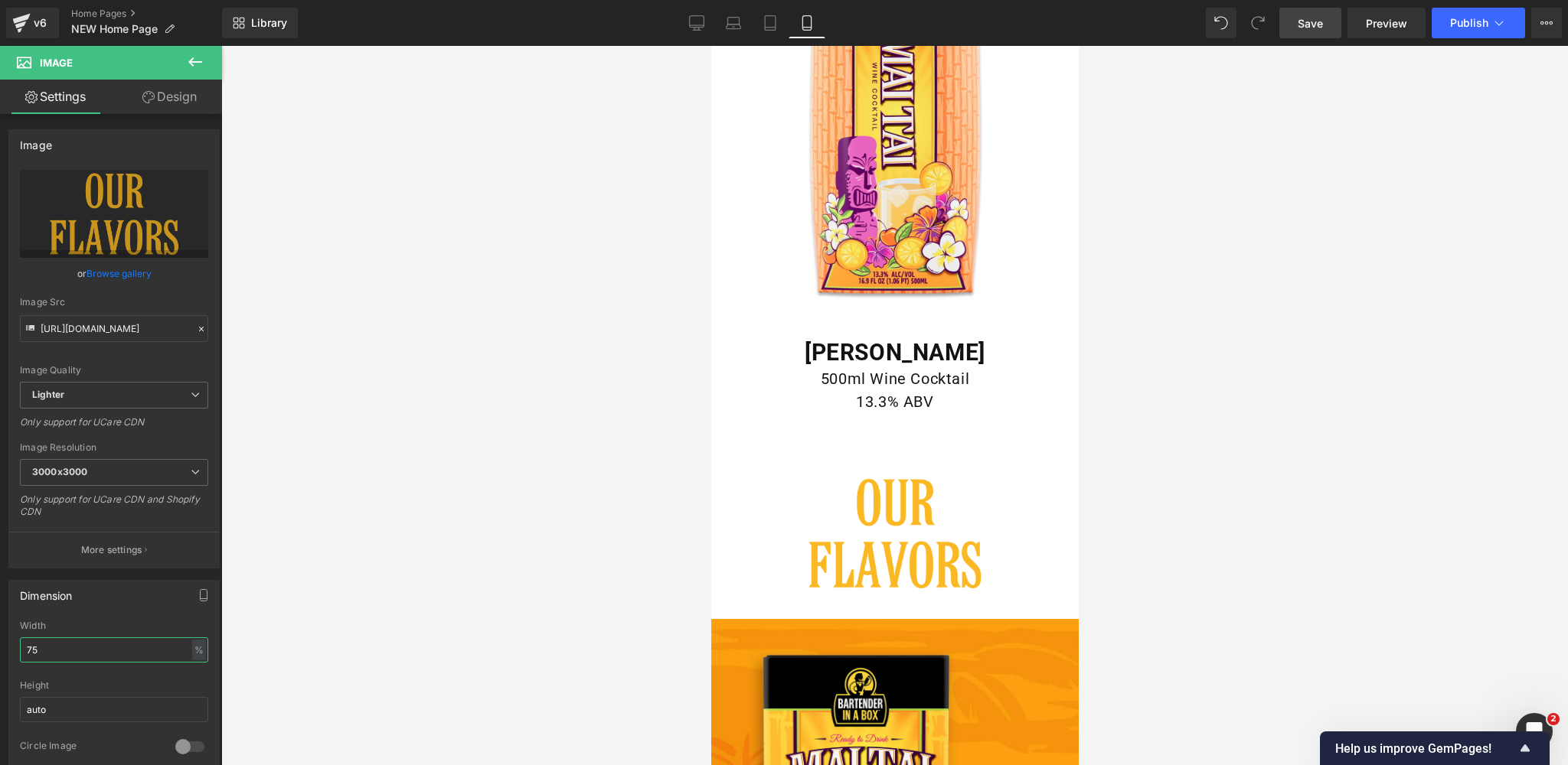
type input "75"
drag, startPoint x: 1317, startPoint y: 28, endPoint x: 1222, endPoint y: 88, distance: 112.4
click at [1317, 28] on span "Save" at bounding box center [1310, 23] width 26 height 16
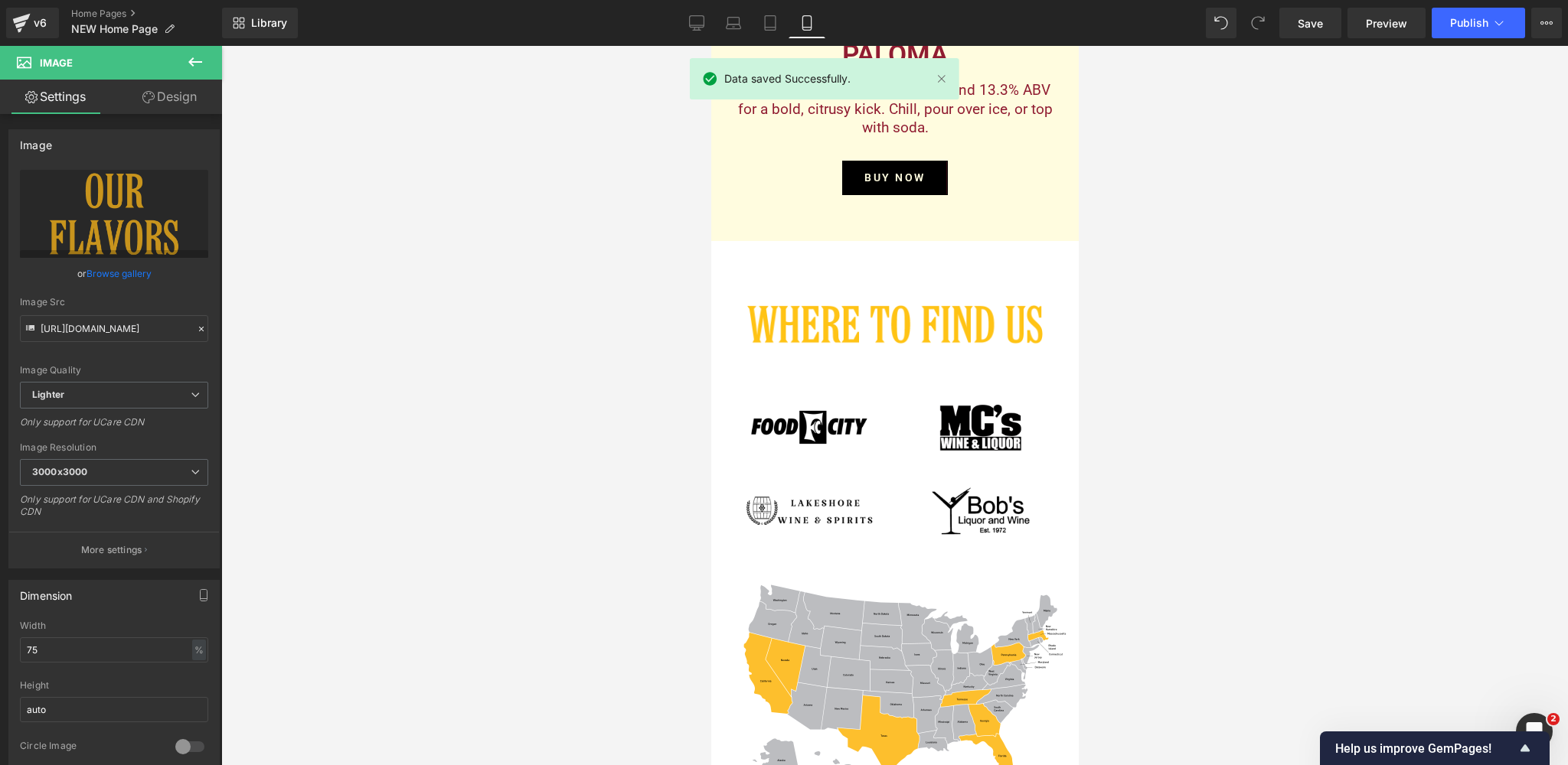
scroll to position [5256, 0]
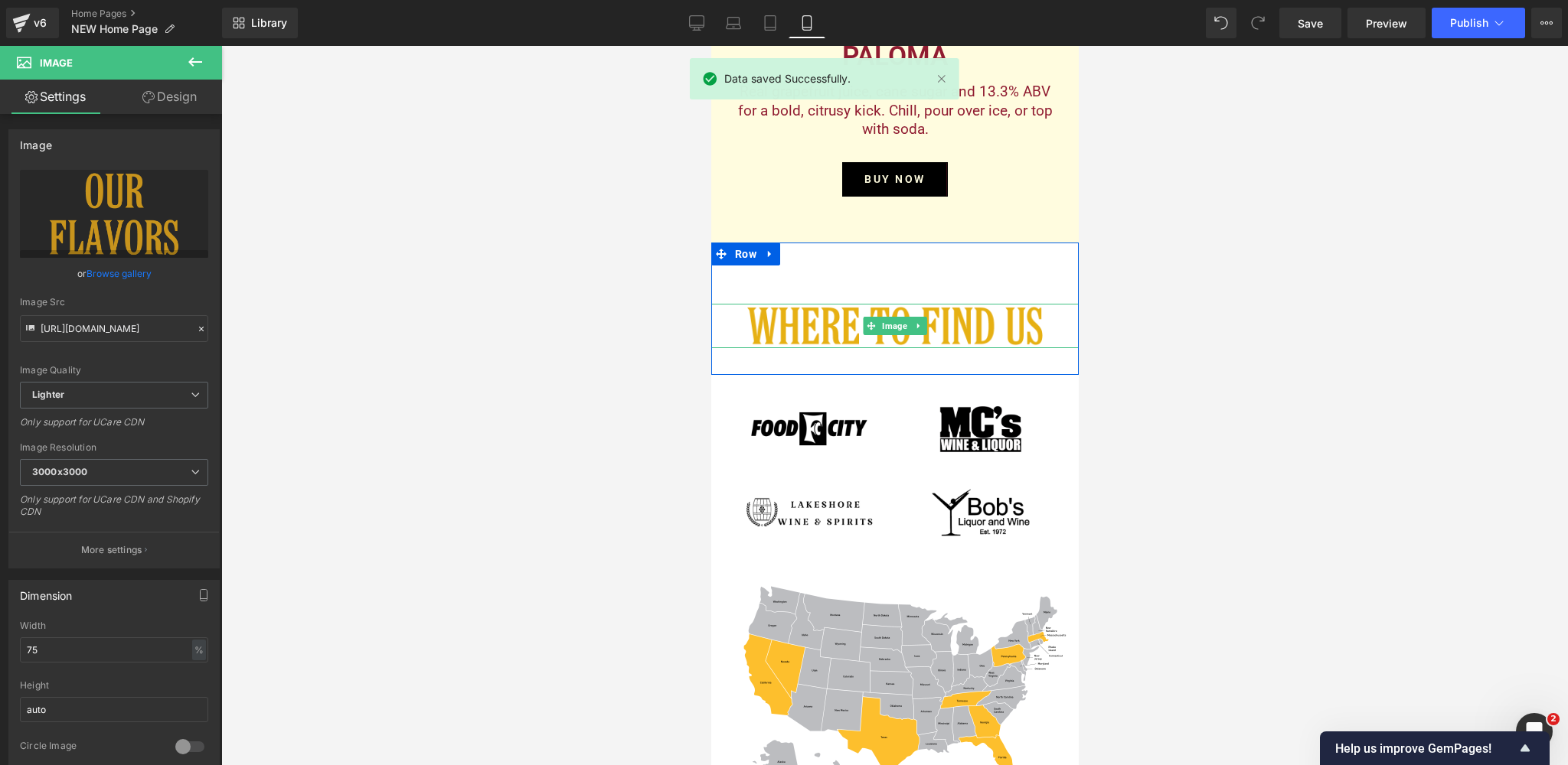
drag, startPoint x: 889, startPoint y: 326, endPoint x: 855, endPoint y: 331, distance: 34.4
click at [889, 326] on span "Image" at bounding box center [893, 326] width 31 height 19
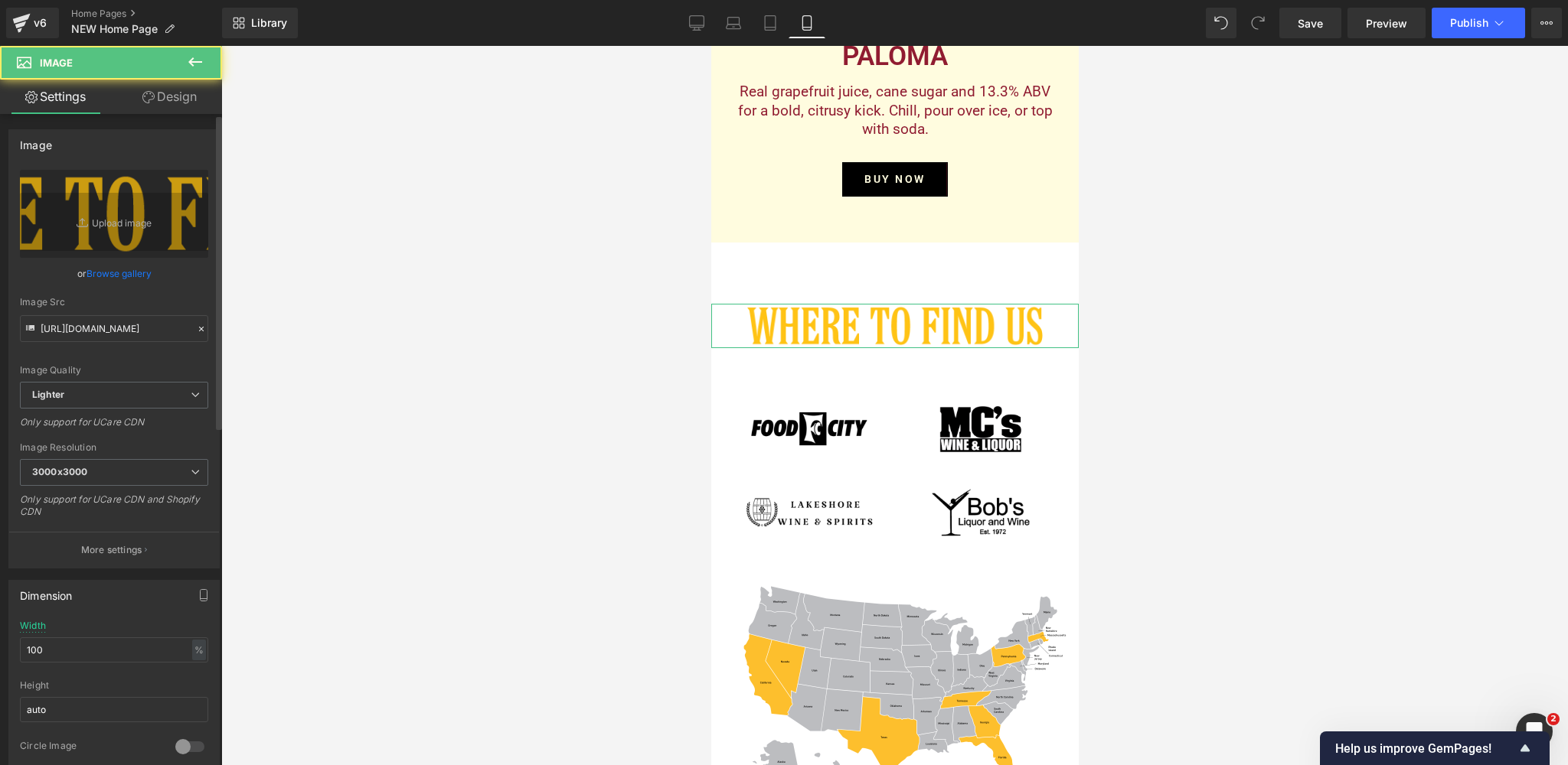
click at [112, 273] on link "Browse gallery" at bounding box center [119, 274] width 65 height 27
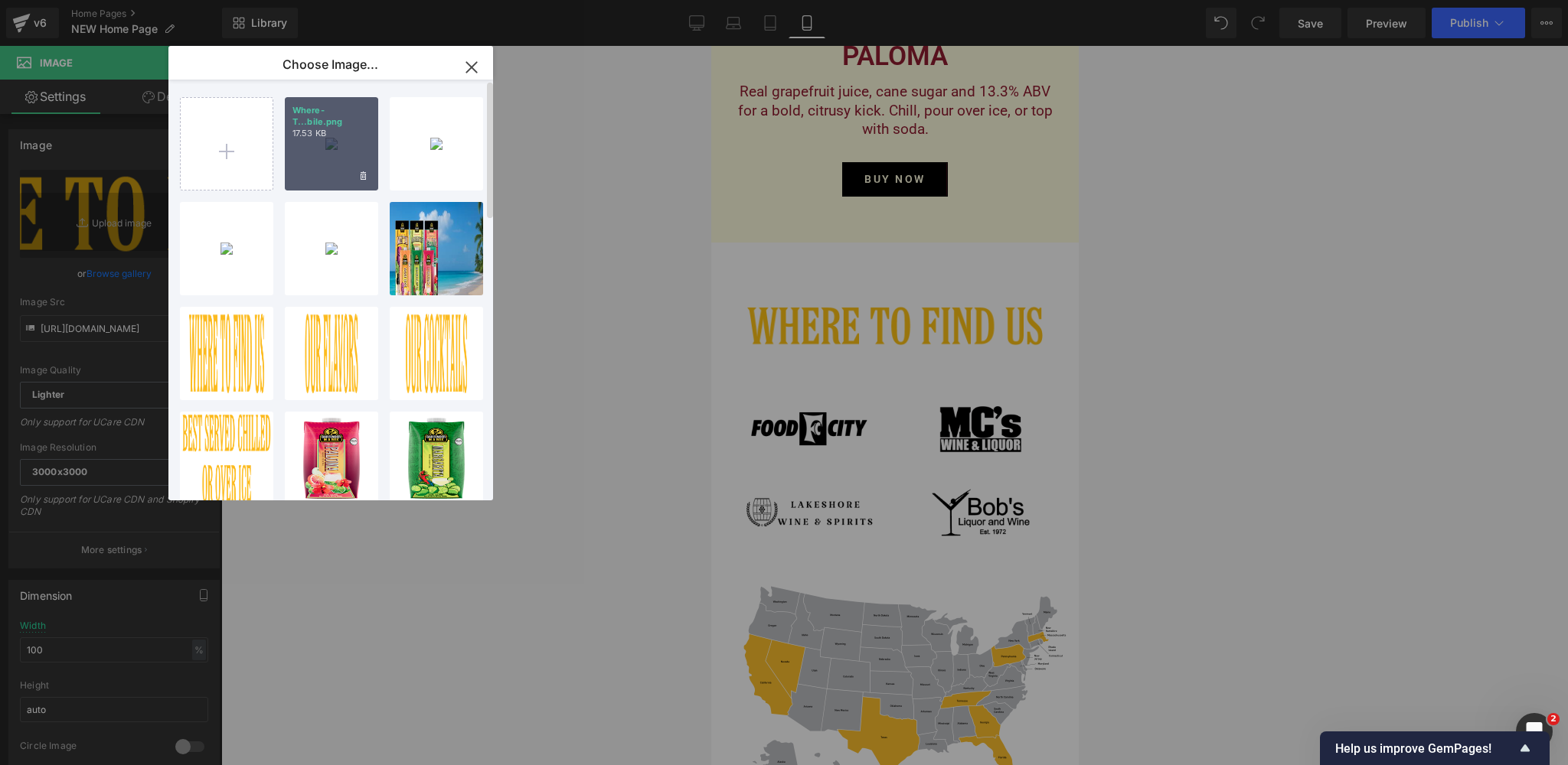
click at [315, 148] on div "Where-T...bile.png 17.53 KB" at bounding box center [331, 143] width 93 height 93
type input "[URL][DOMAIN_NAME]"
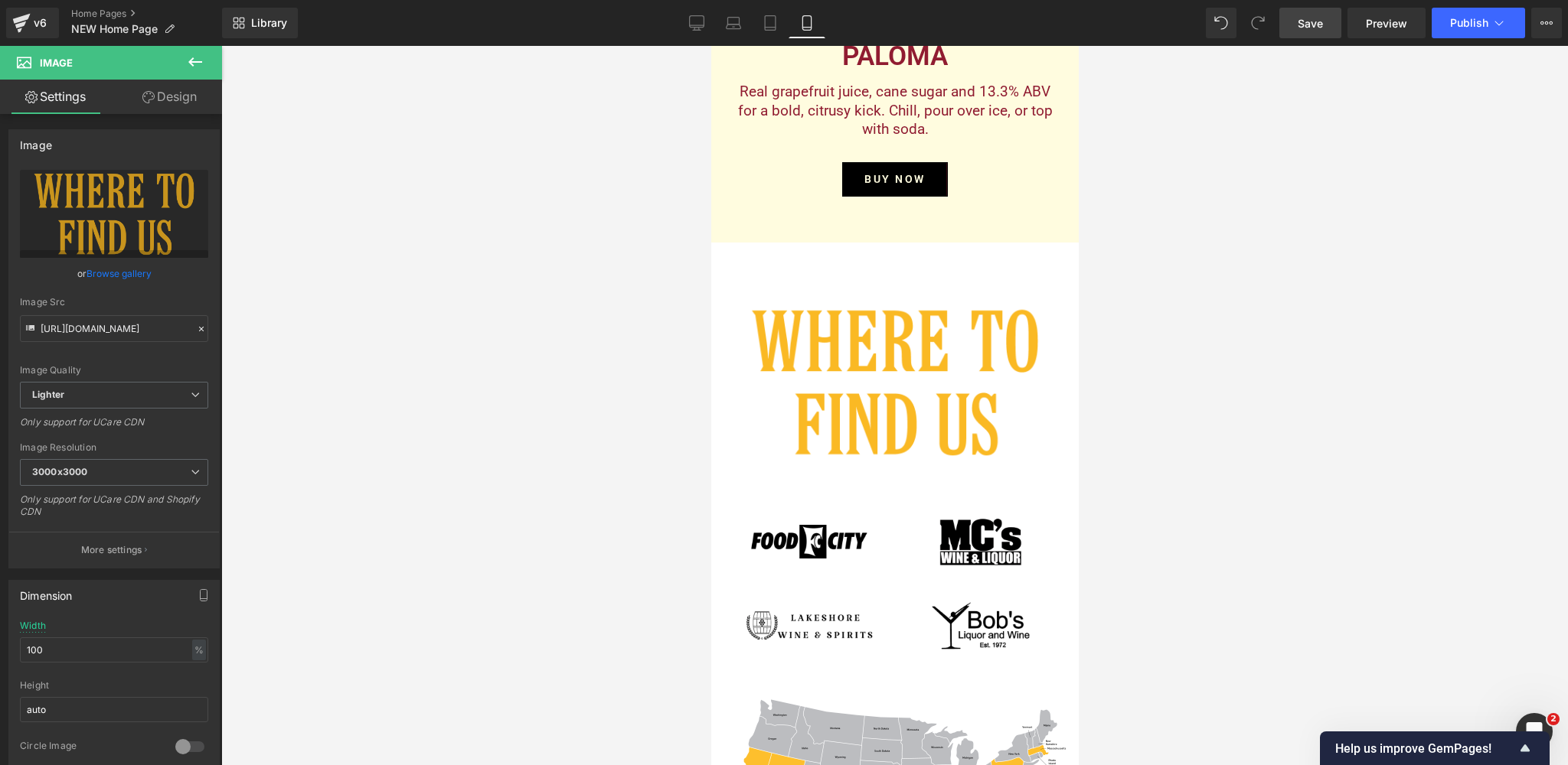
click at [1311, 23] on span "Save" at bounding box center [1310, 23] width 26 height 16
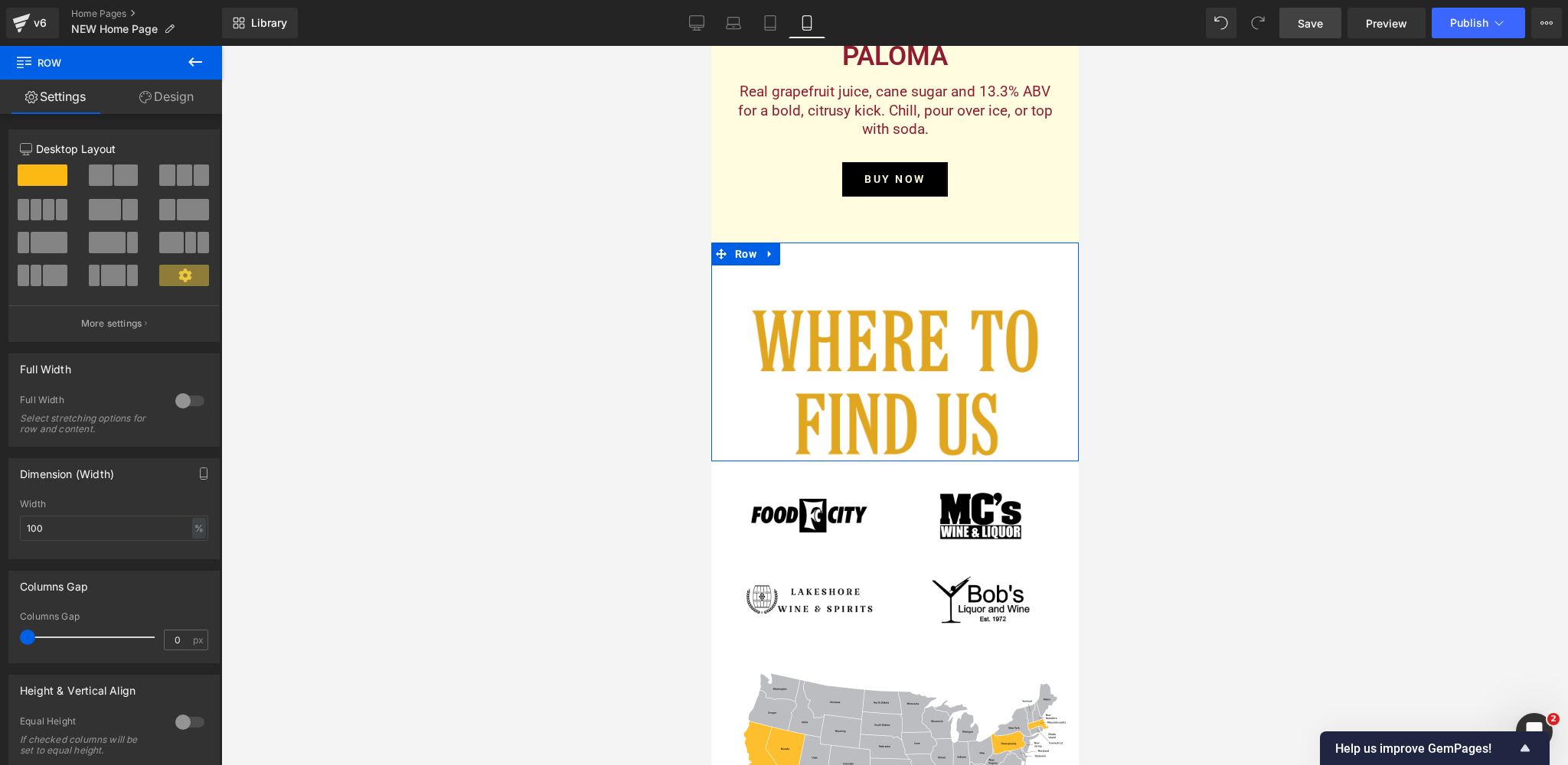
drag, startPoint x: 933, startPoint y: 462, endPoint x: 959, endPoint y: 428, distance: 42.8
click at [932, 451] on div "Image Row" at bounding box center [894, 352] width 368 height 219
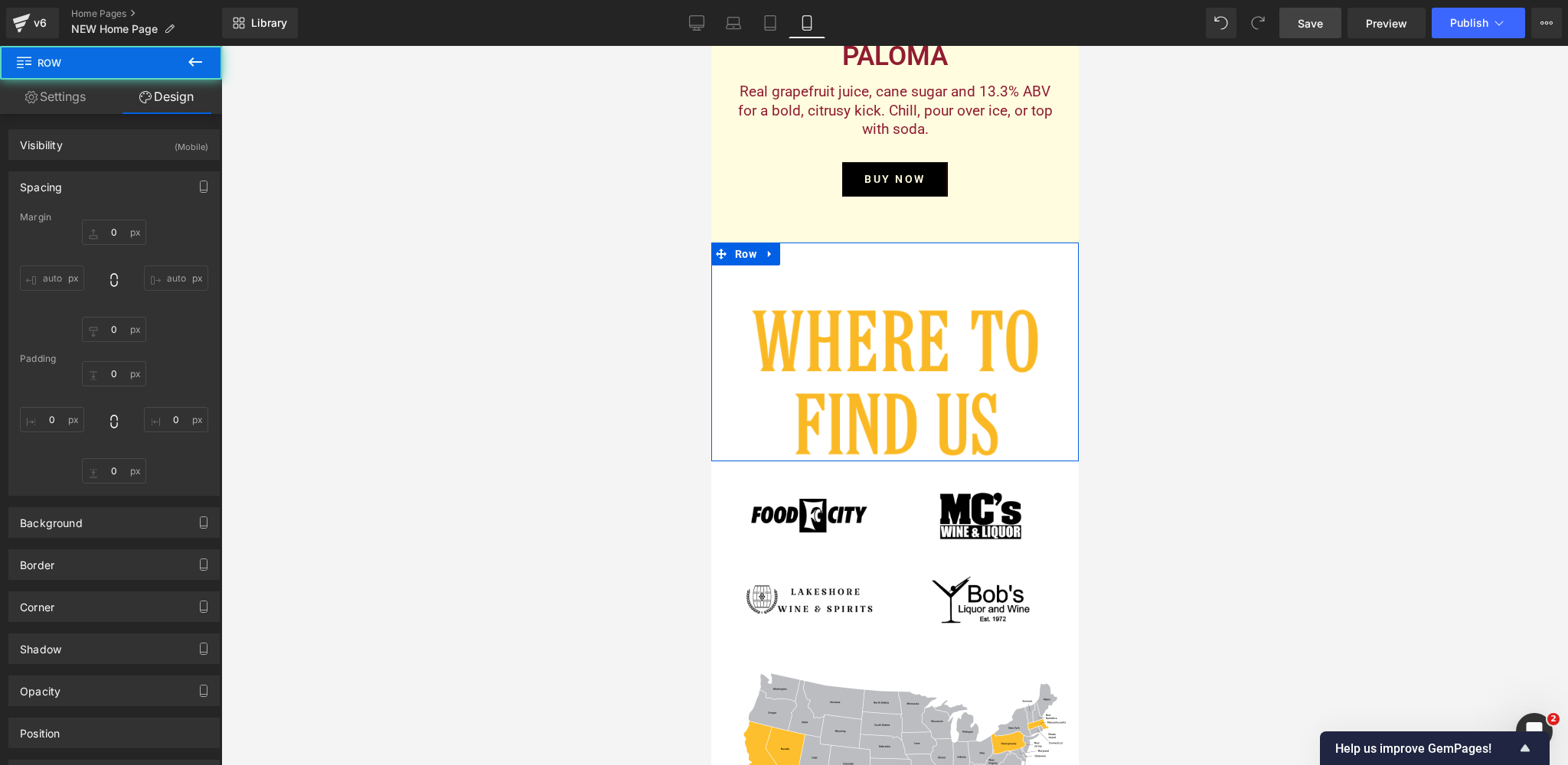
type input "0"
type input "80"
type input "0"
type input "1"
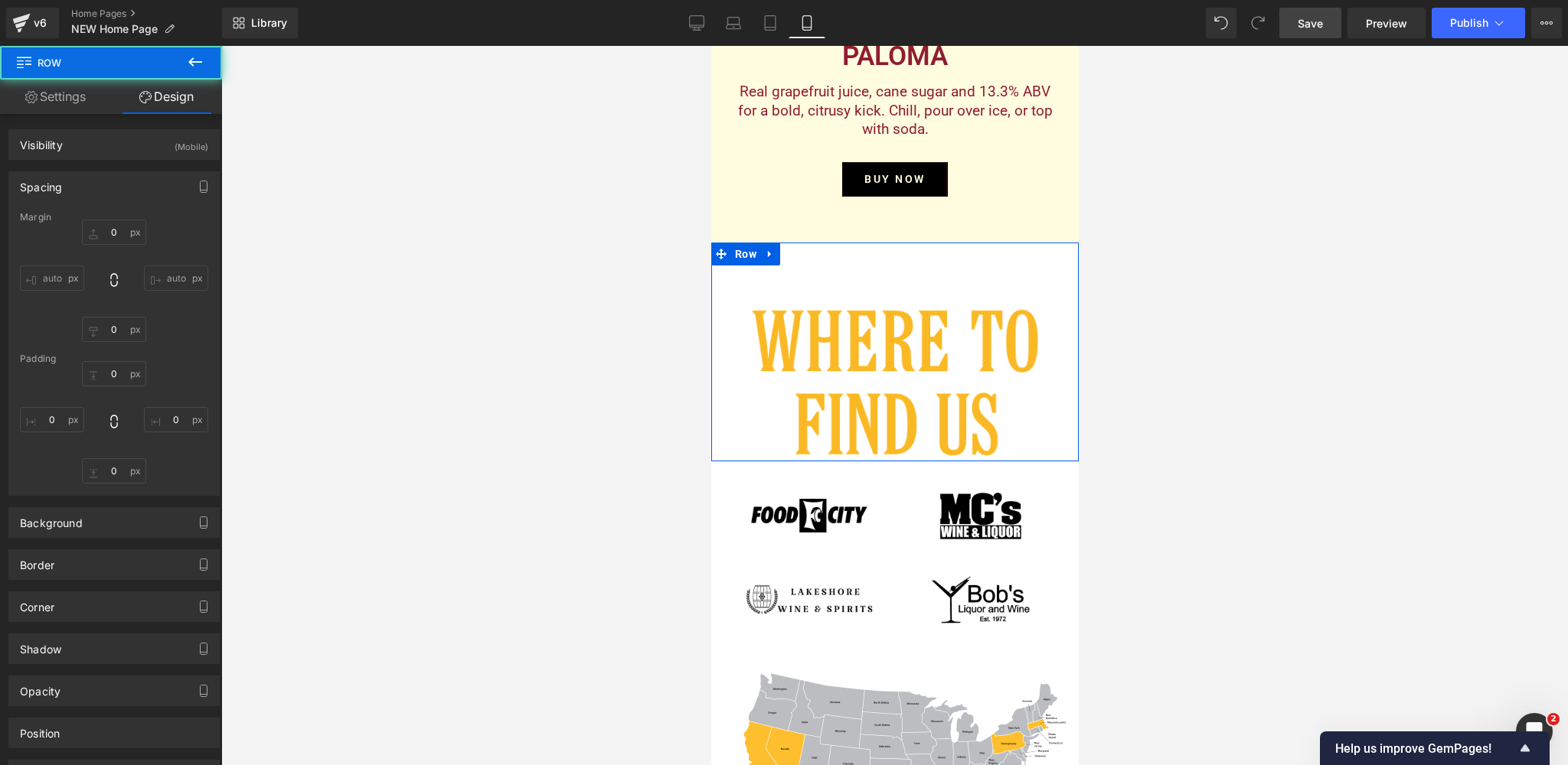
type input "0"
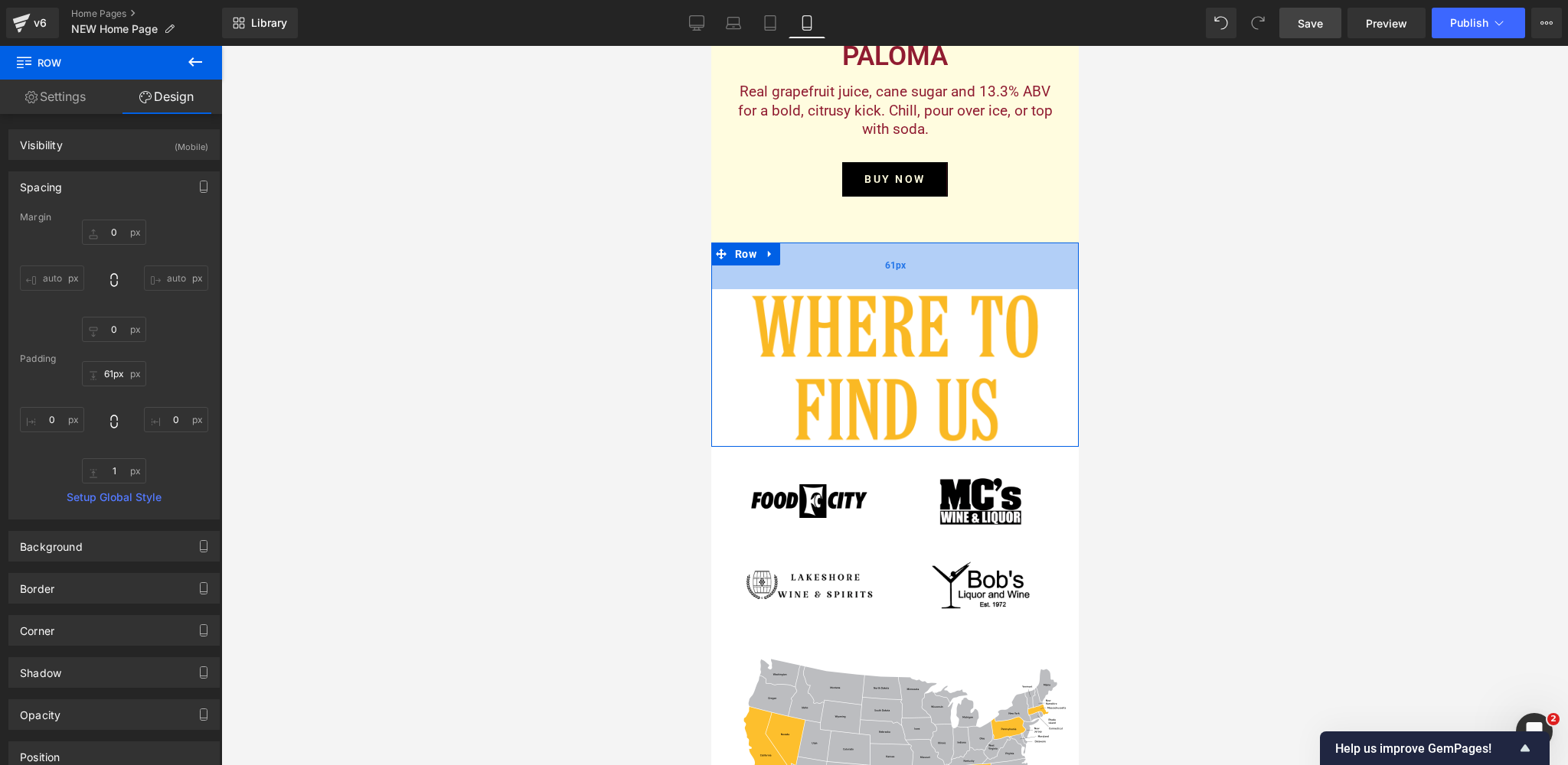
type input "60px"
click at [970, 267] on div "60px" at bounding box center [894, 265] width 368 height 46
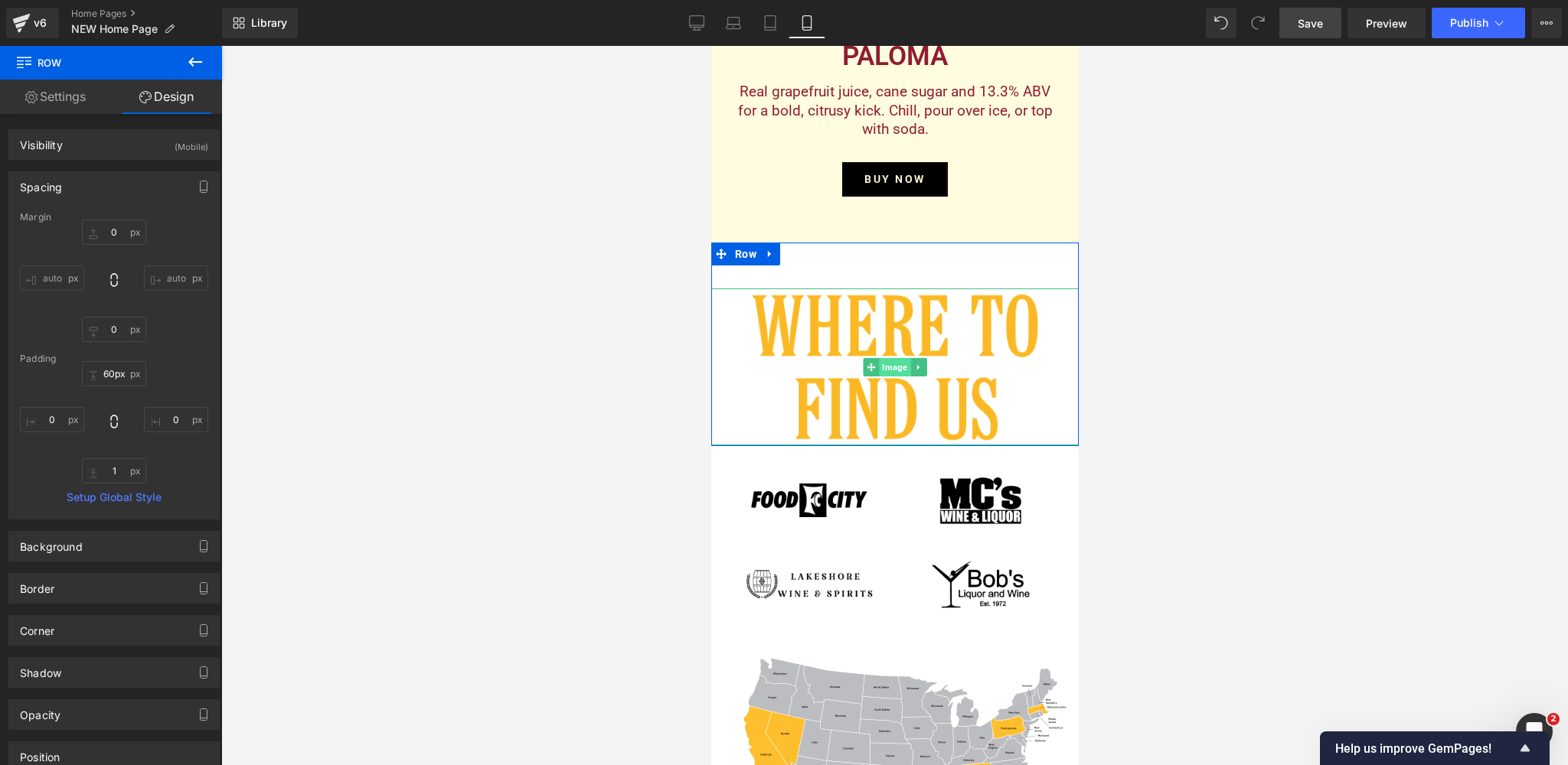
click at [892, 367] on span "Image" at bounding box center [893, 367] width 31 height 19
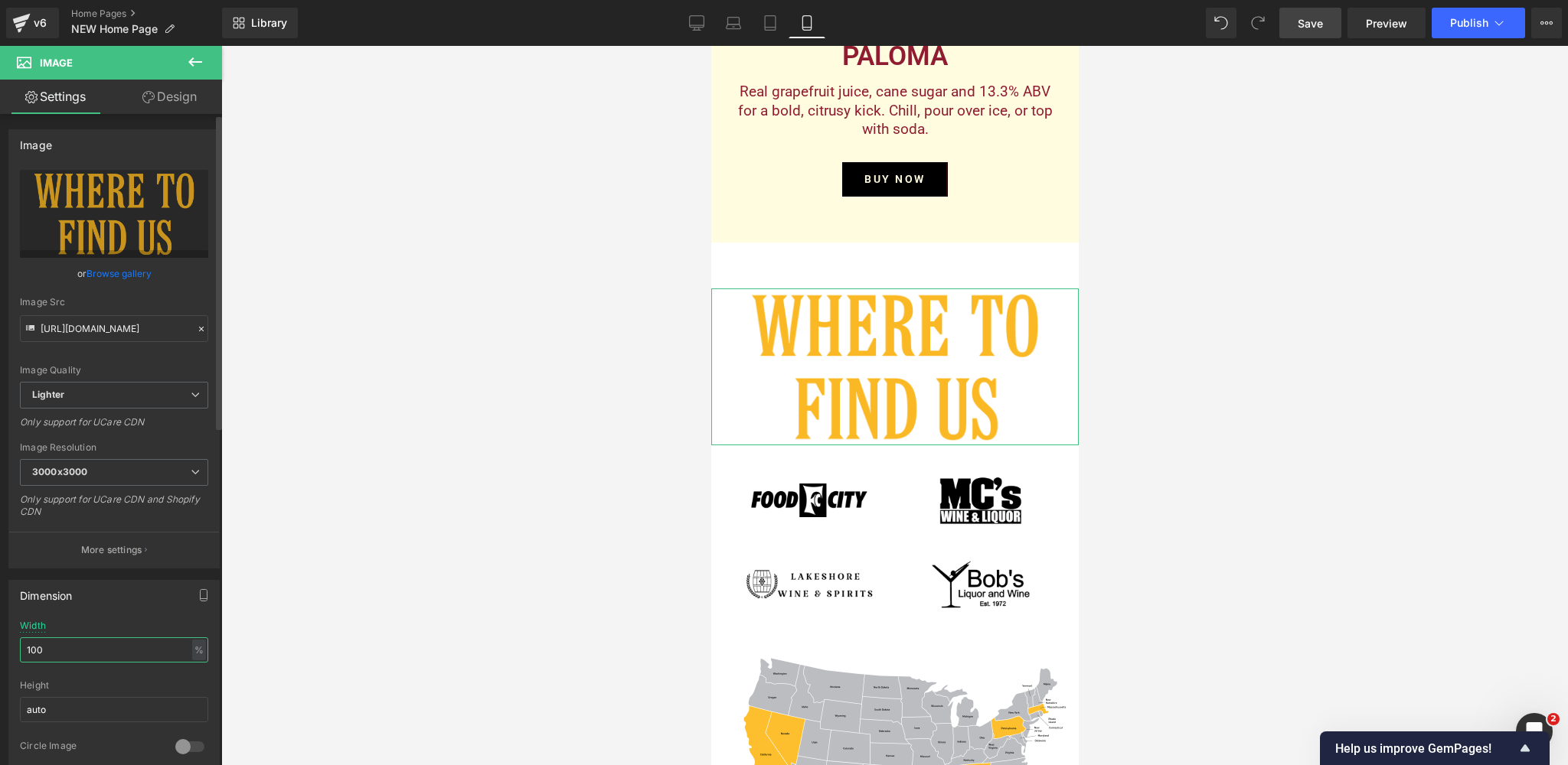
drag, startPoint x: 54, startPoint y: 645, endPoint x: 19, endPoint y: 646, distance: 35.0
click at [19, 646] on div "100% Width 100 % % px auto Height auto 0 Circle Image" at bounding box center [114, 697] width 209 height 153
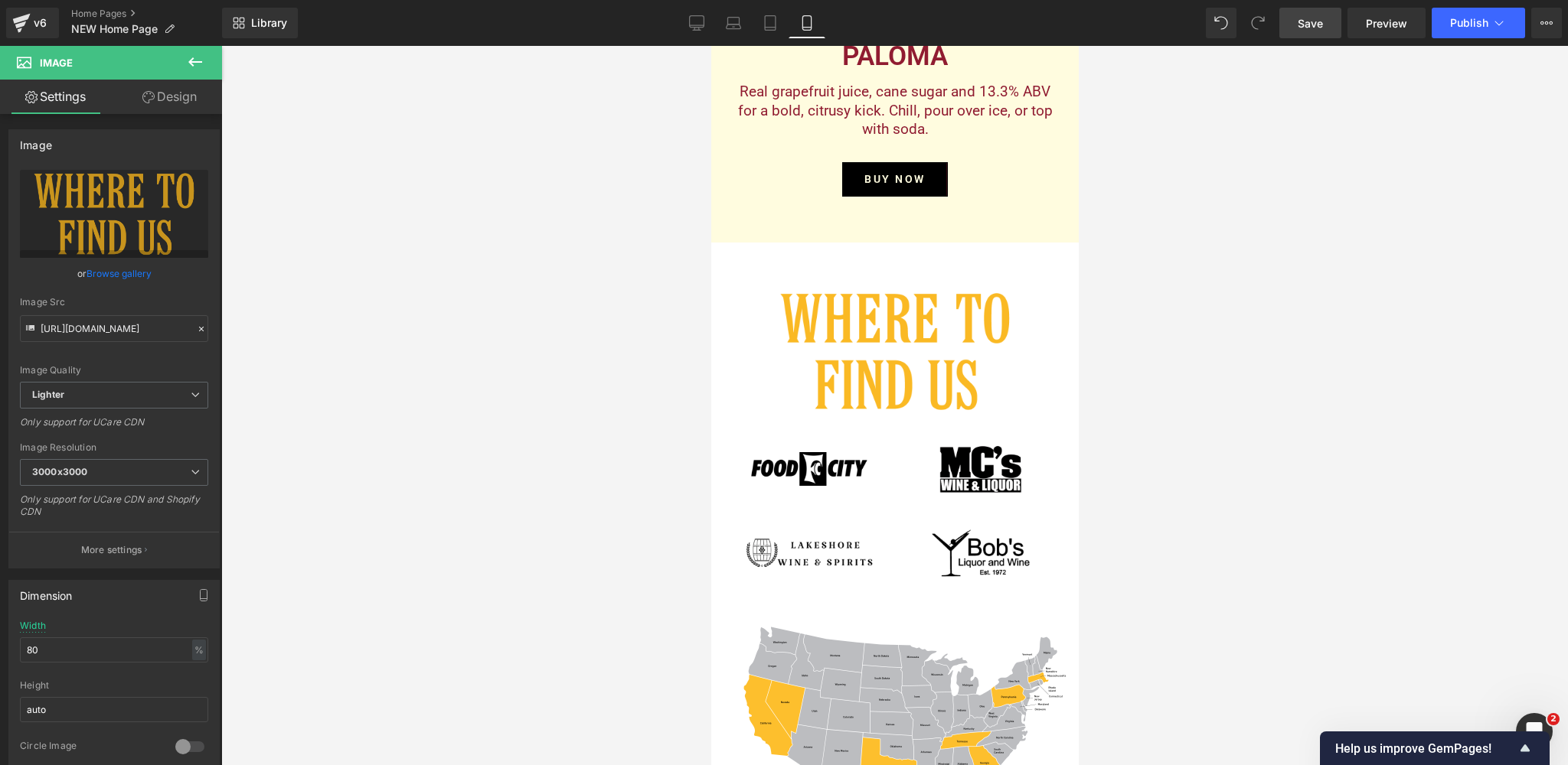
click at [1320, 24] on span "Save" at bounding box center [1310, 23] width 26 height 16
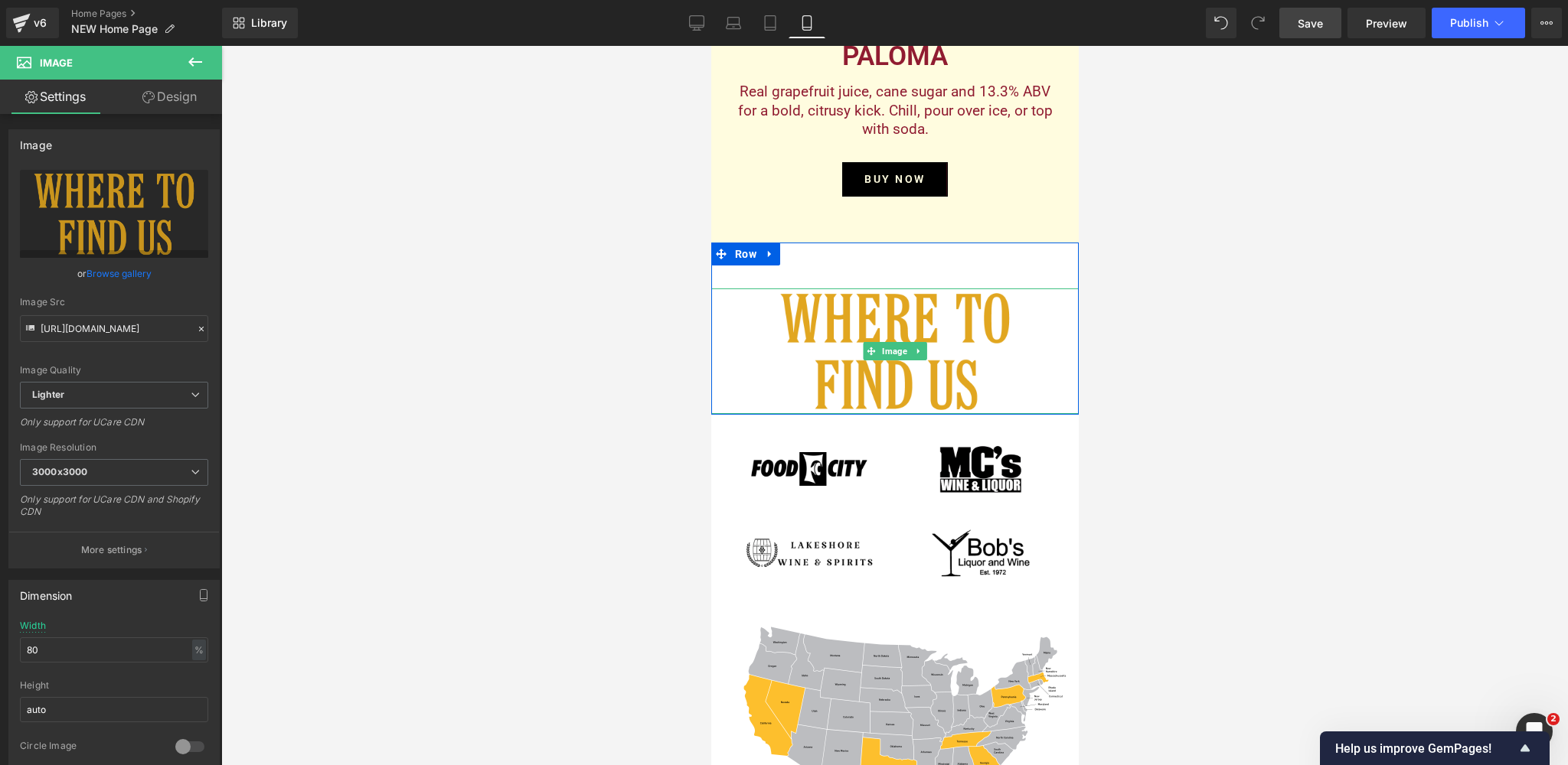
drag, startPoint x: 897, startPoint y: 349, endPoint x: 776, endPoint y: 369, distance: 122.6
click at [897, 349] on span "Image" at bounding box center [893, 351] width 31 height 19
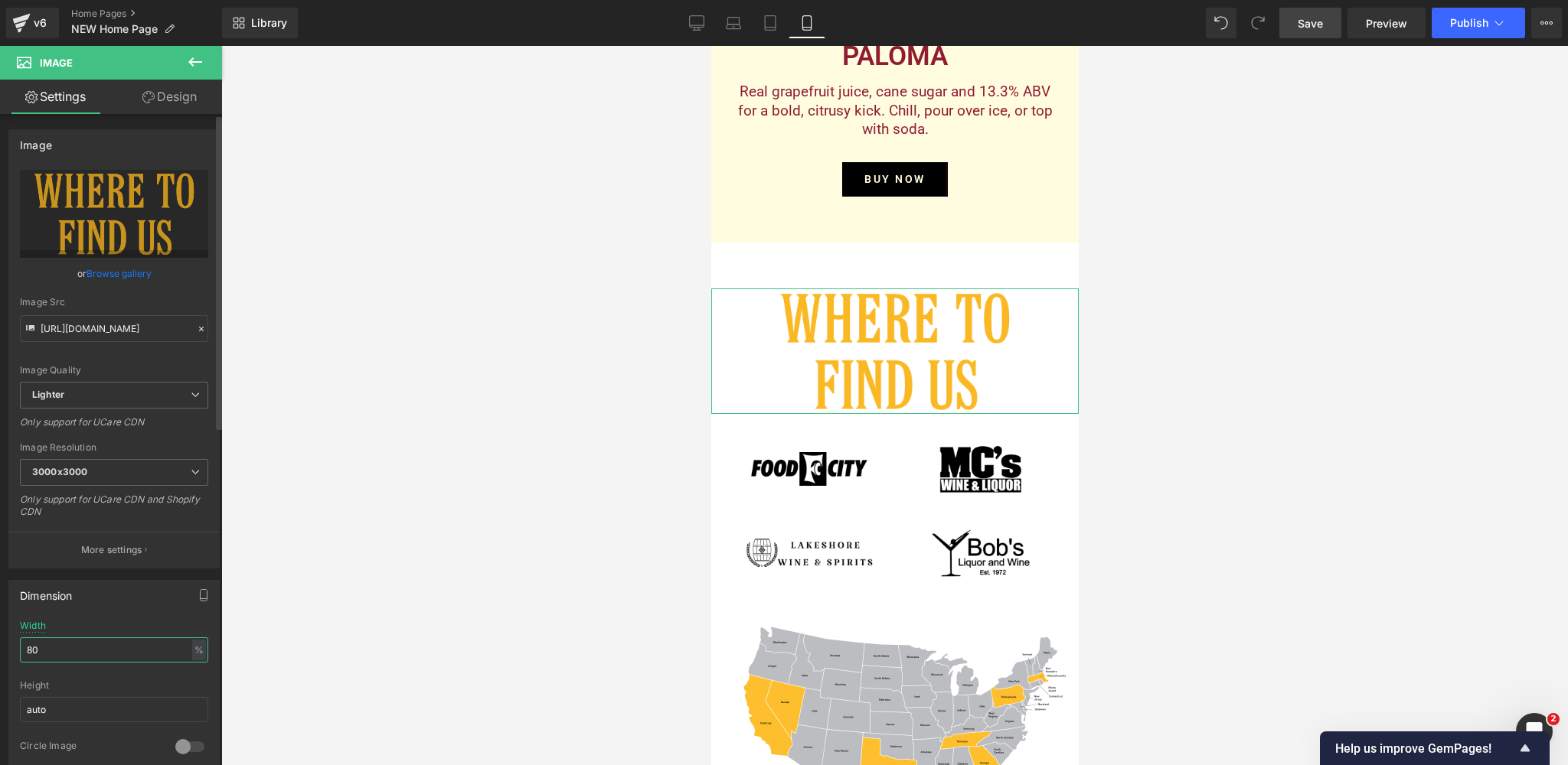
drag, startPoint x: 41, startPoint y: 651, endPoint x: 11, endPoint y: 650, distance: 30.0
click at [11, 650] on div "80% Width 80 % % px auto Height auto 0 Circle Image" at bounding box center [114, 697] width 209 height 153
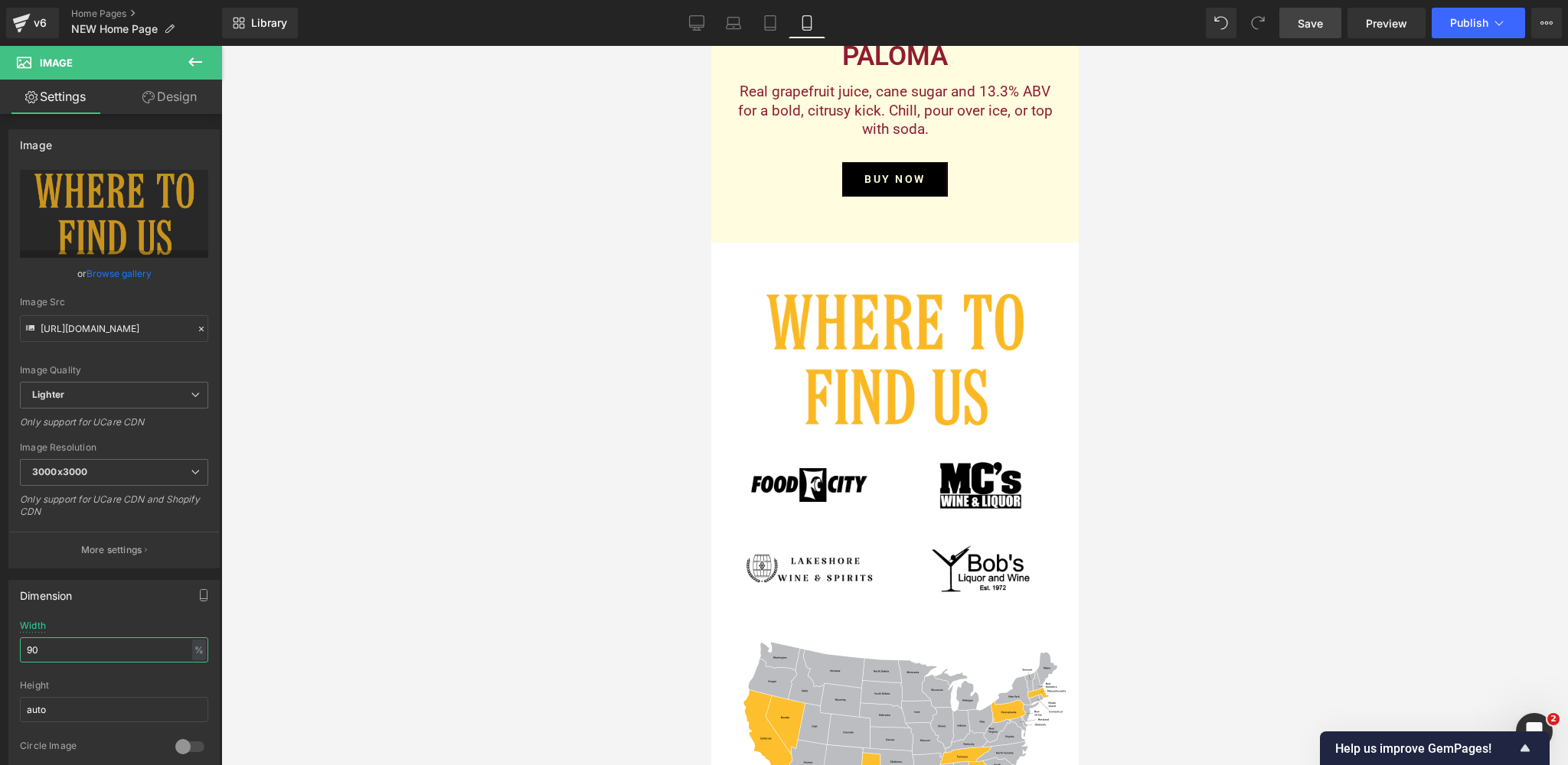
type input "90"
click at [1321, 22] on span "Save" at bounding box center [1310, 23] width 26 height 16
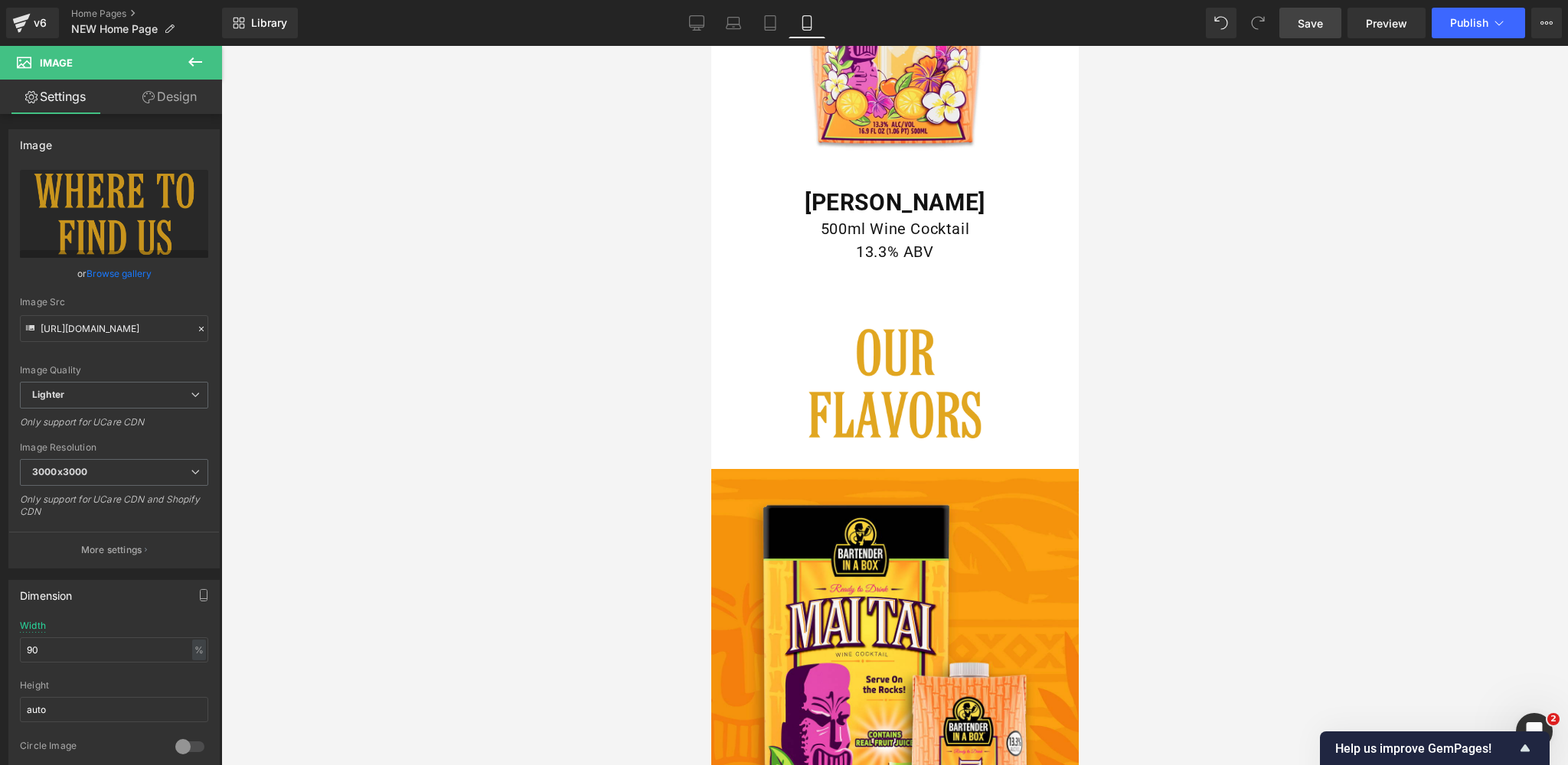
scroll to position [3000, 0]
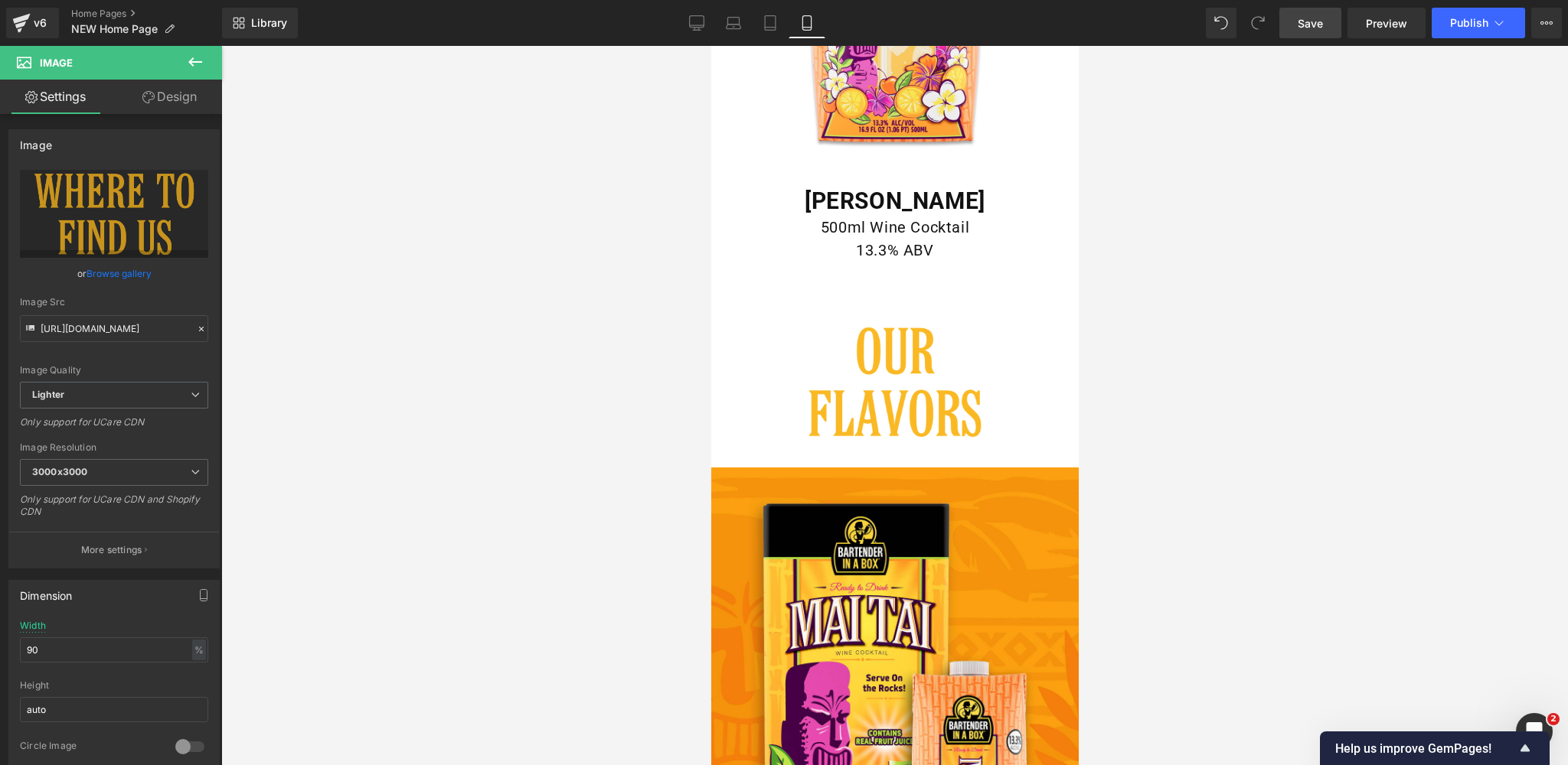
click at [904, 388] on div "Image" at bounding box center [894, 382] width 368 height 118
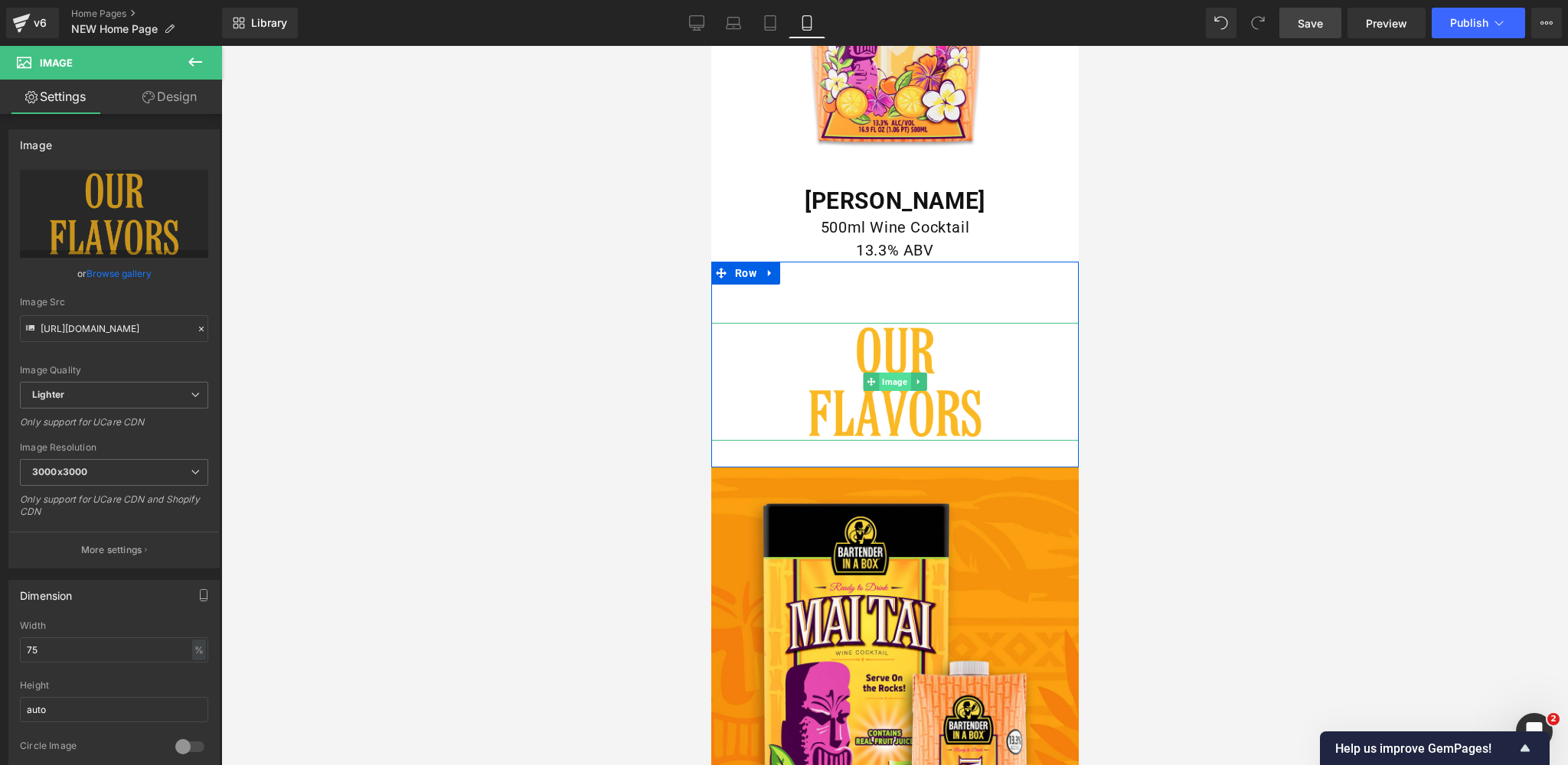
click at [895, 383] on span "Image" at bounding box center [893, 382] width 31 height 19
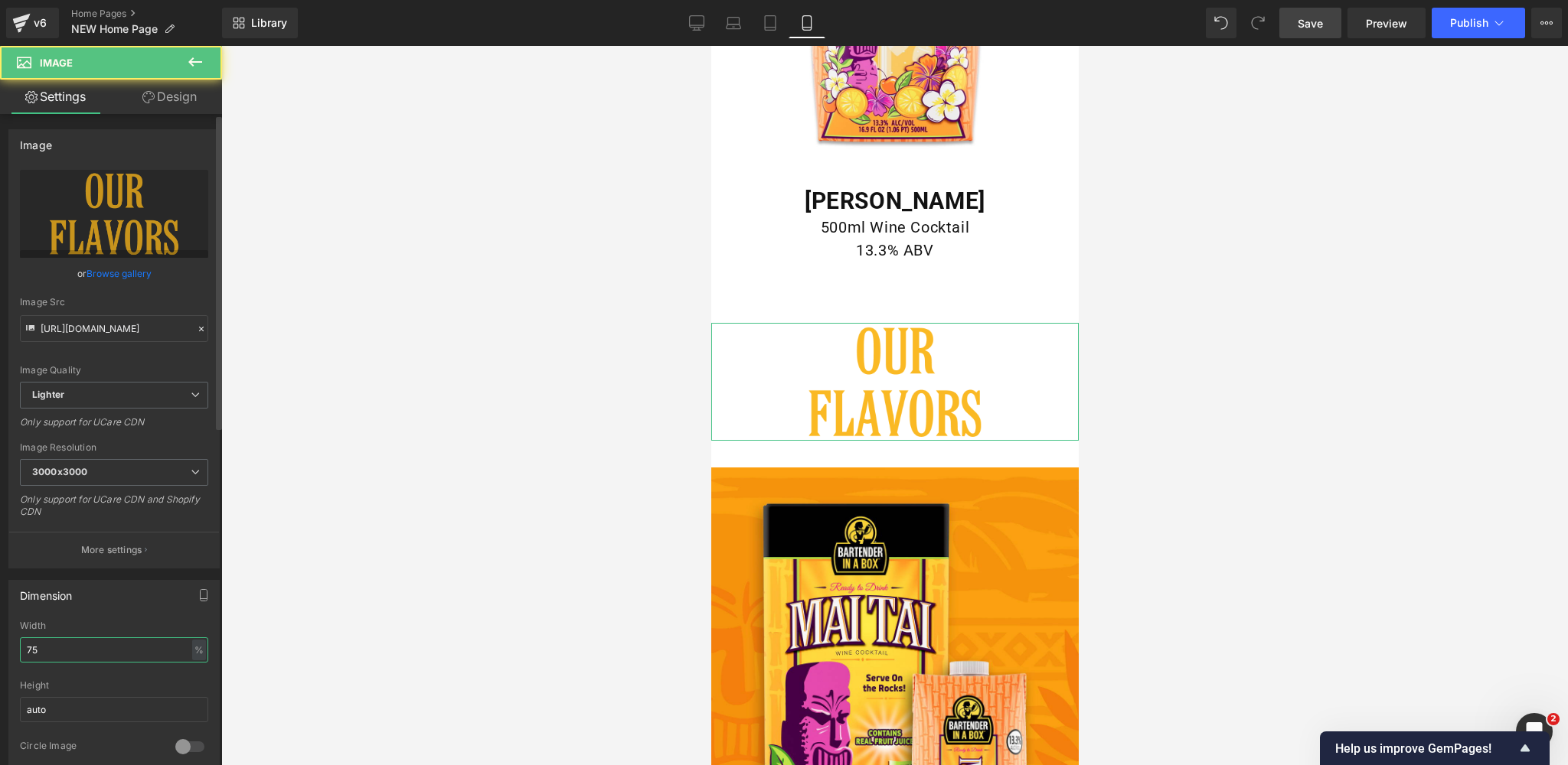
drag, startPoint x: 39, startPoint y: 647, endPoint x: 20, endPoint y: 648, distance: 19.0
click at [20, 648] on input "75" at bounding box center [114, 650] width 188 height 26
type input "90"
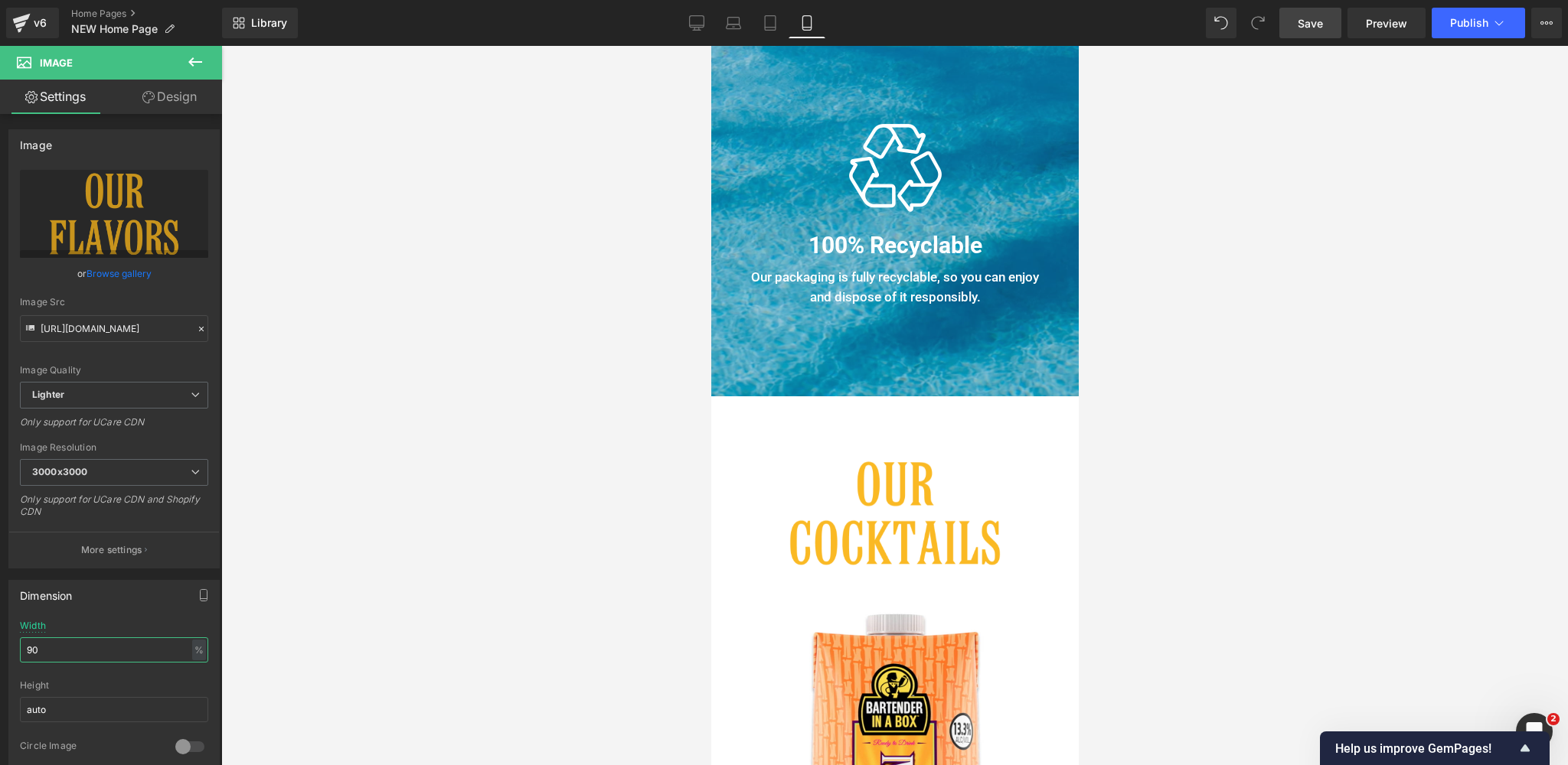
scroll to position [2156, 0]
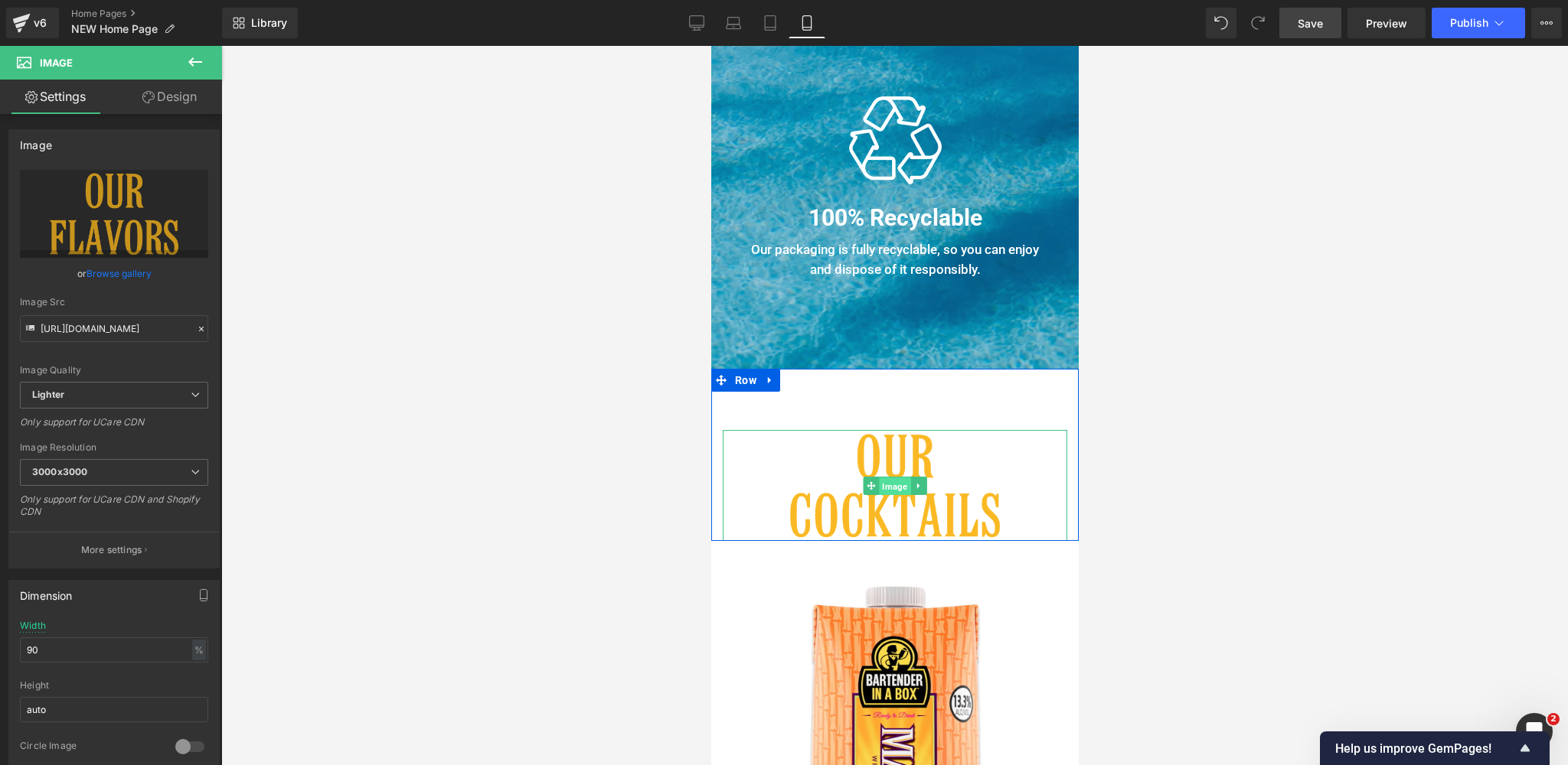
click at [889, 482] on span "Image" at bounding box center [893, 486] width 31 height 19
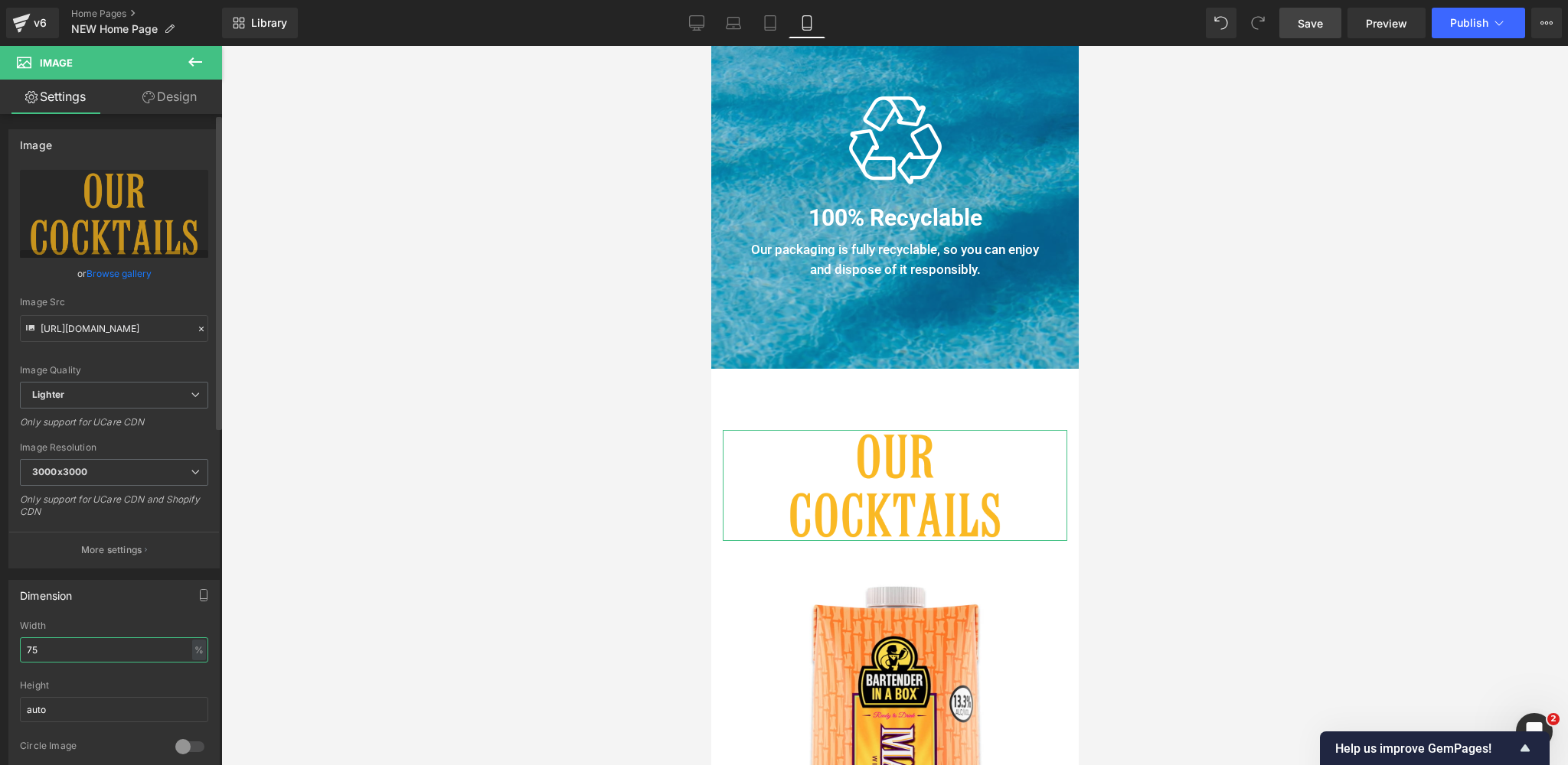
drag, startPoint x: 29, startPoint y: 645, endPoint x: 16, endPoint y: 645, distance: 13.0
click at [18, 645] on div "75% Width 75 % % px auto Height auto 0 Circle Image" at bounding box center [114, 697] width 209 height 153
type input "90"
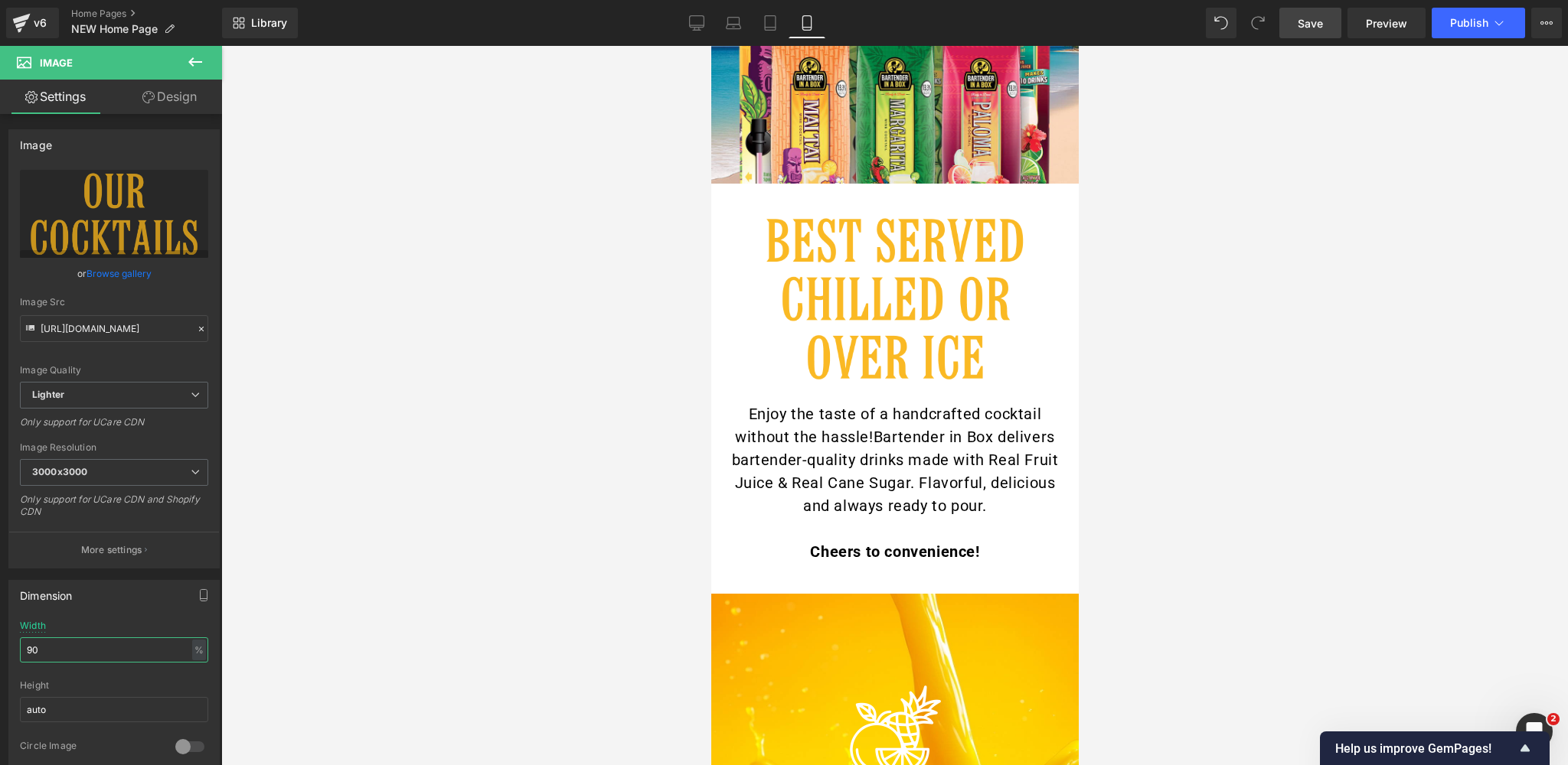
scroll to position [461, 0]
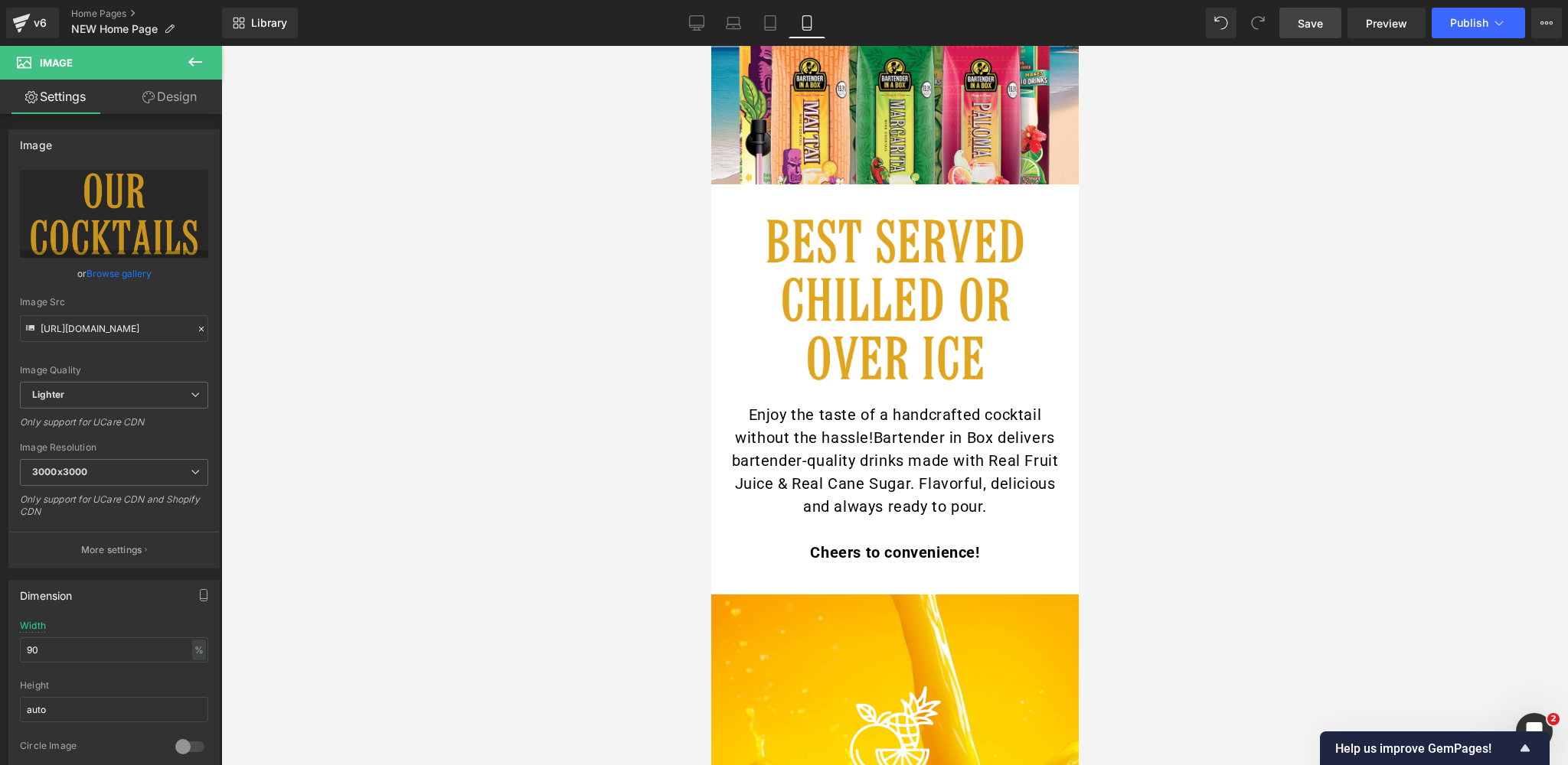
click at [893, 296] on img at bounding box center [894, 308] width 259 height 188
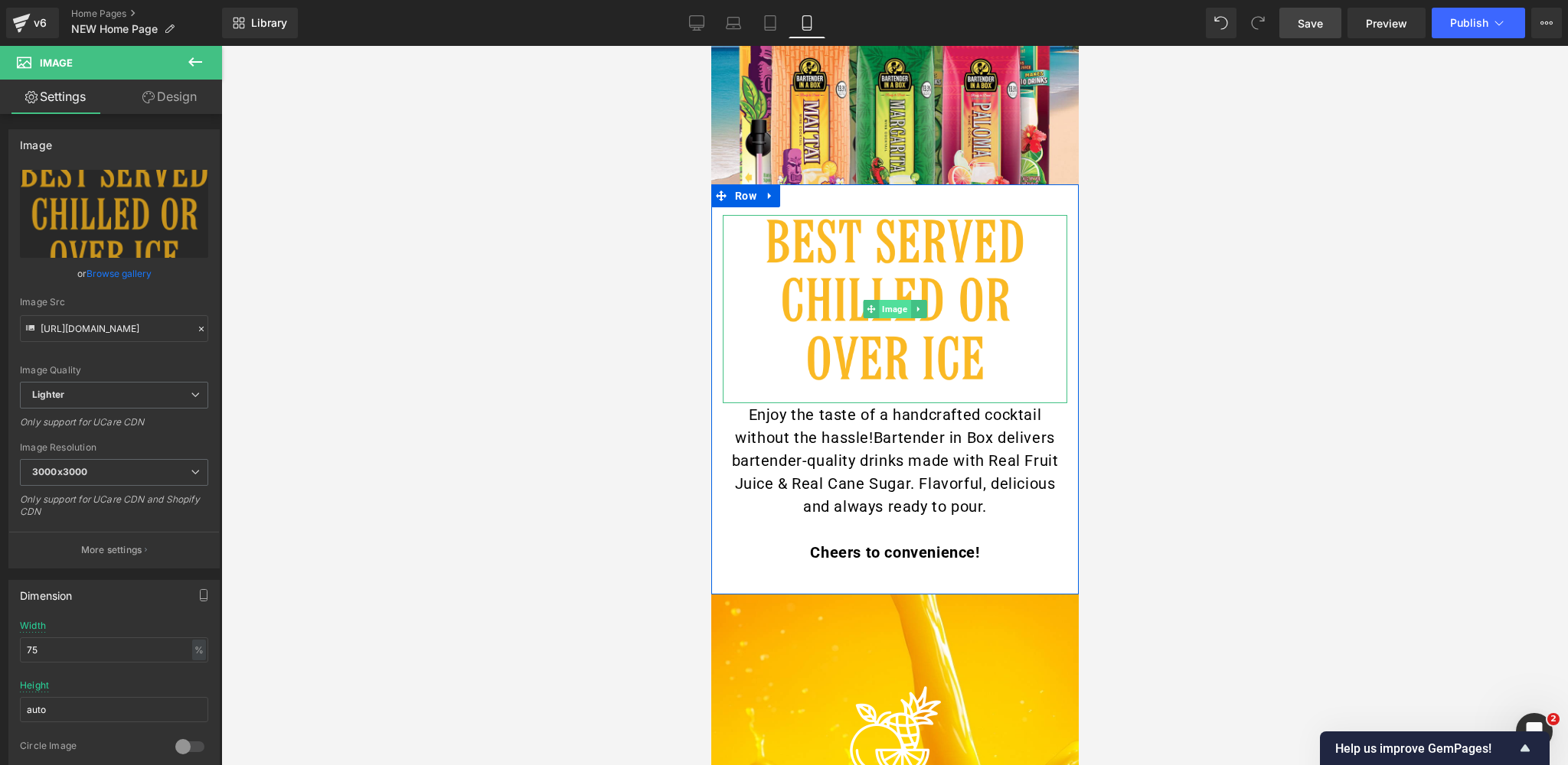
click at [893, 308] on span "Image" at bounding box center [893, 309] width 31 height 19
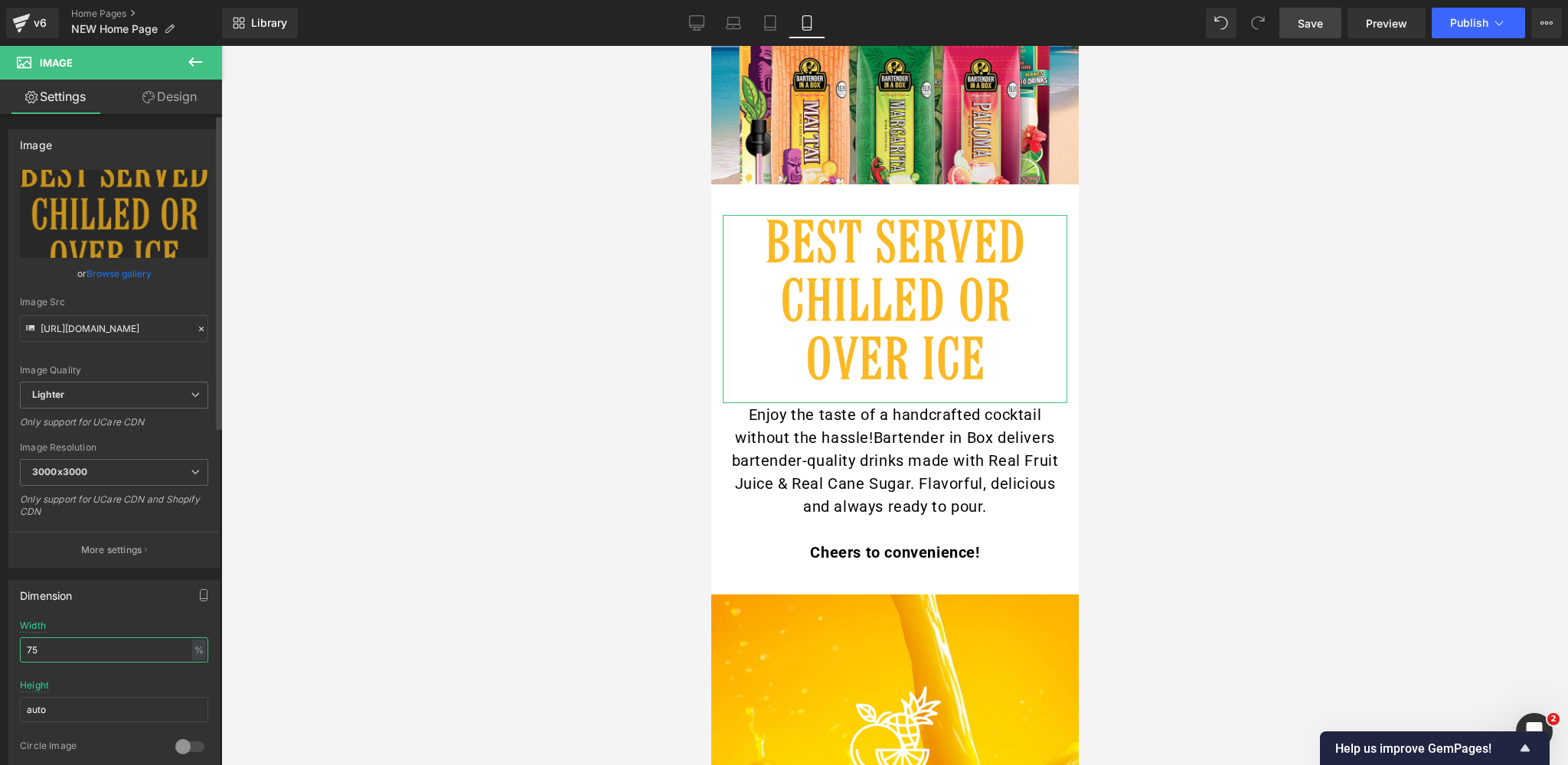
drag, startPoint x: 47, startPoint y: 650, endPoint x: 24, endPoint y: 650, distance: 23.0
click at [24, 650] on input "75" at bounding box center [114, 650] width 188 height 26
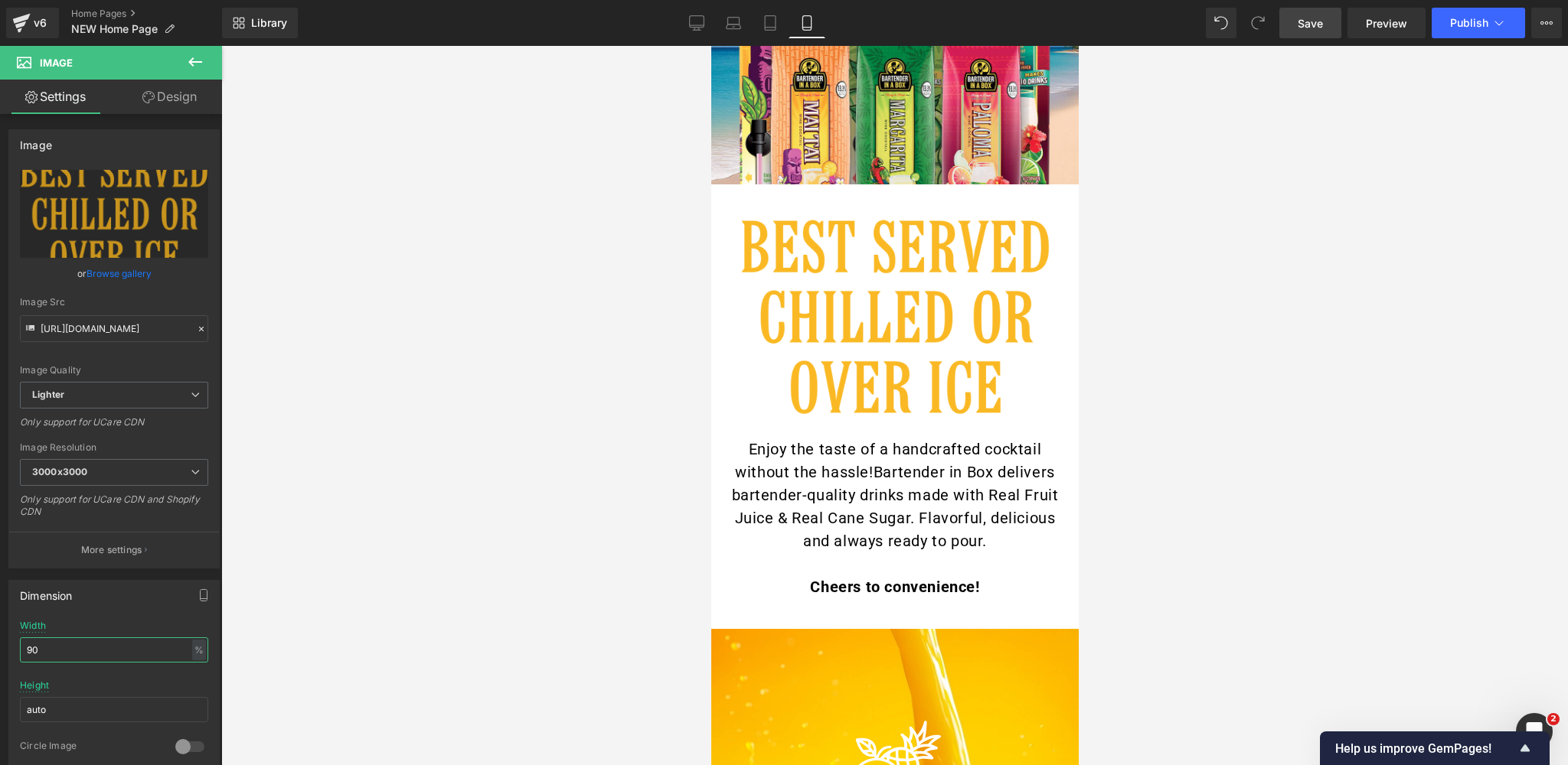
type input "90"
click at [1301, 22] on span "Save" at bounding box center [1310, 23] width 26 height 16
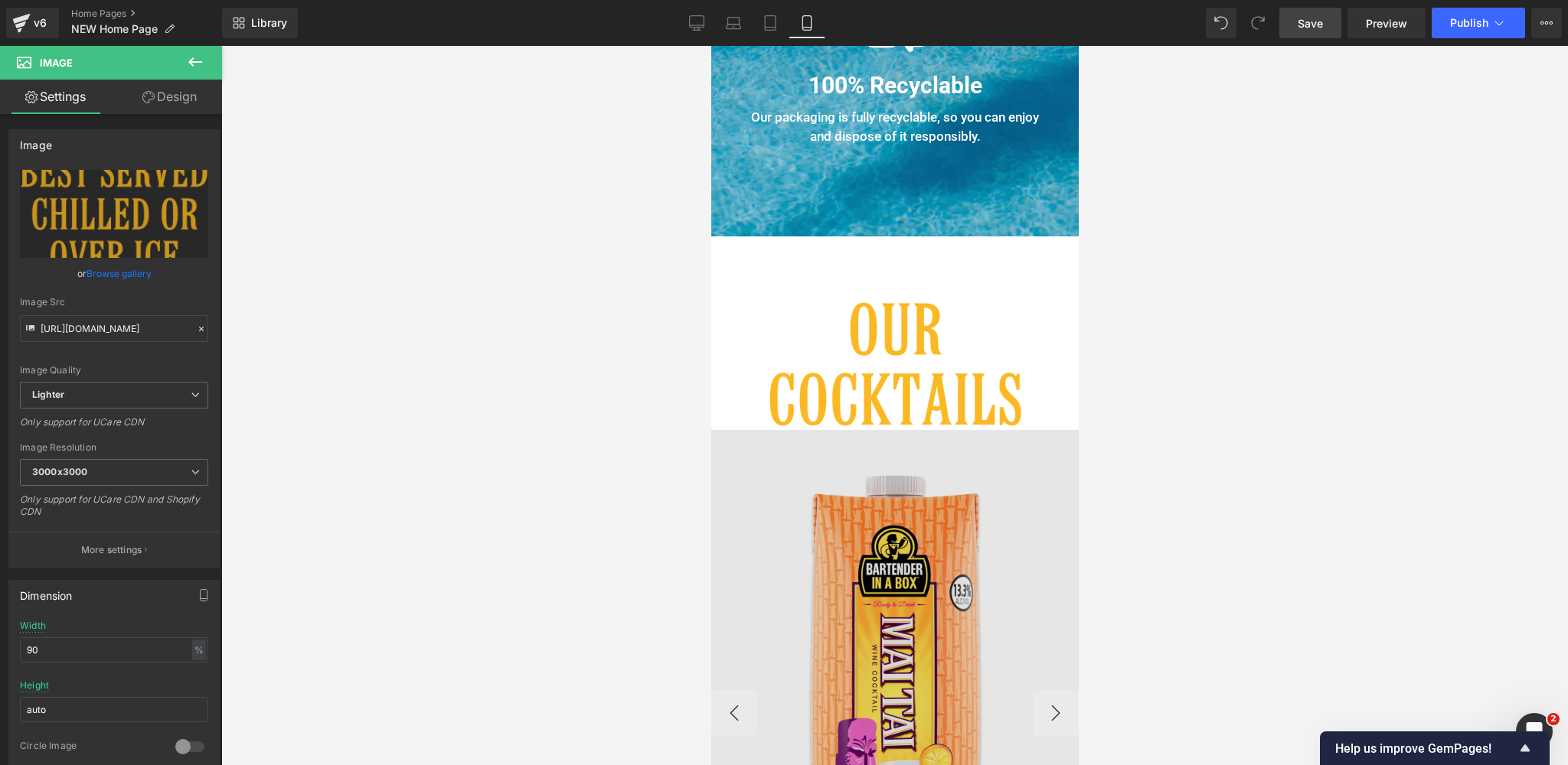
scroll to position [2318, 0]
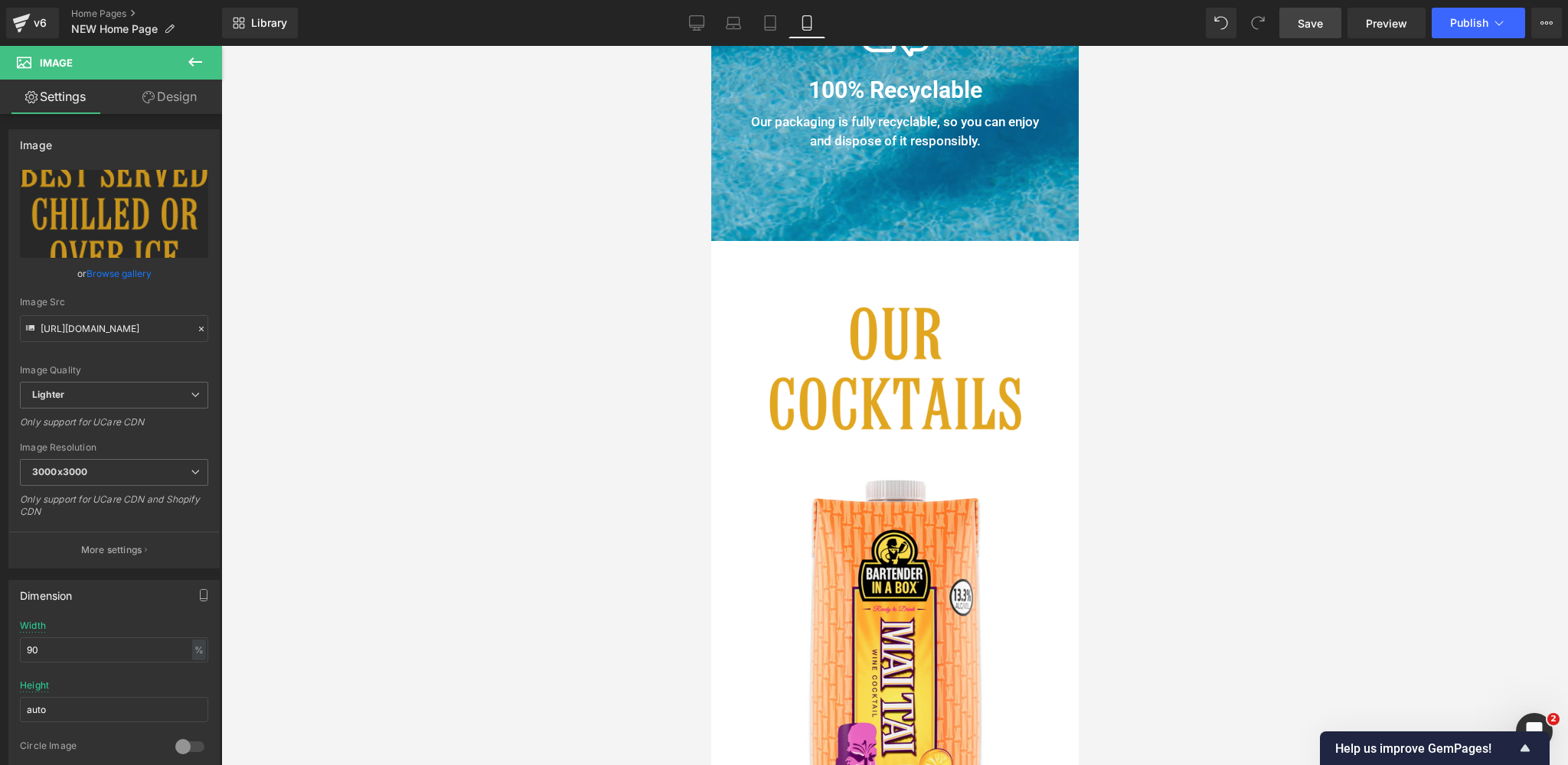
click at [915, 337] on img at bounding box center [895, 368] width 310 height 133
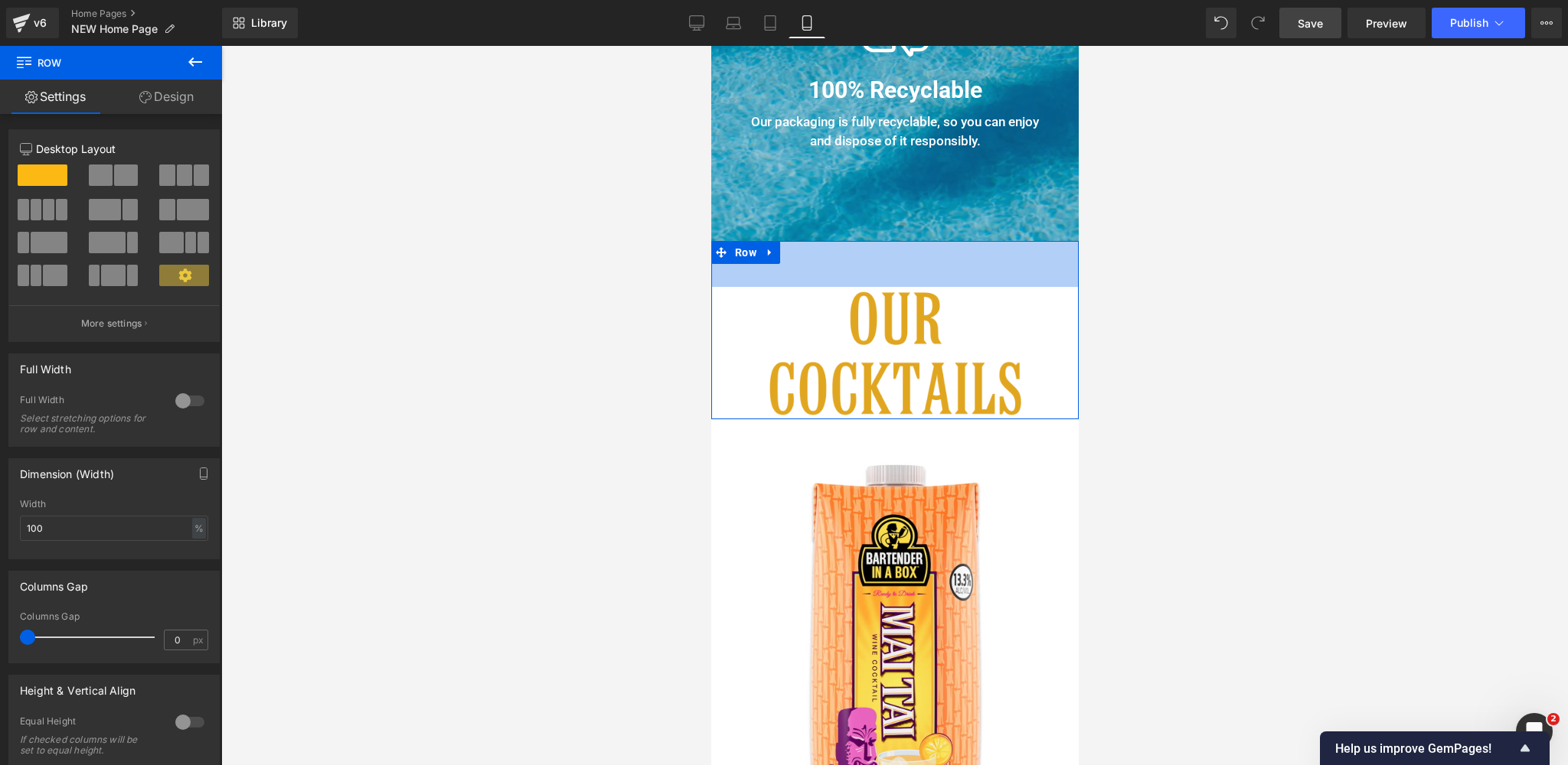
drag, startPoint x: 974, startPoint y: 278, endPoint x: 941, endPoint y: 353, distance: 81.9
click at [975, 269] on div "60px" at bounding box center [894, 264] width 368 height 46
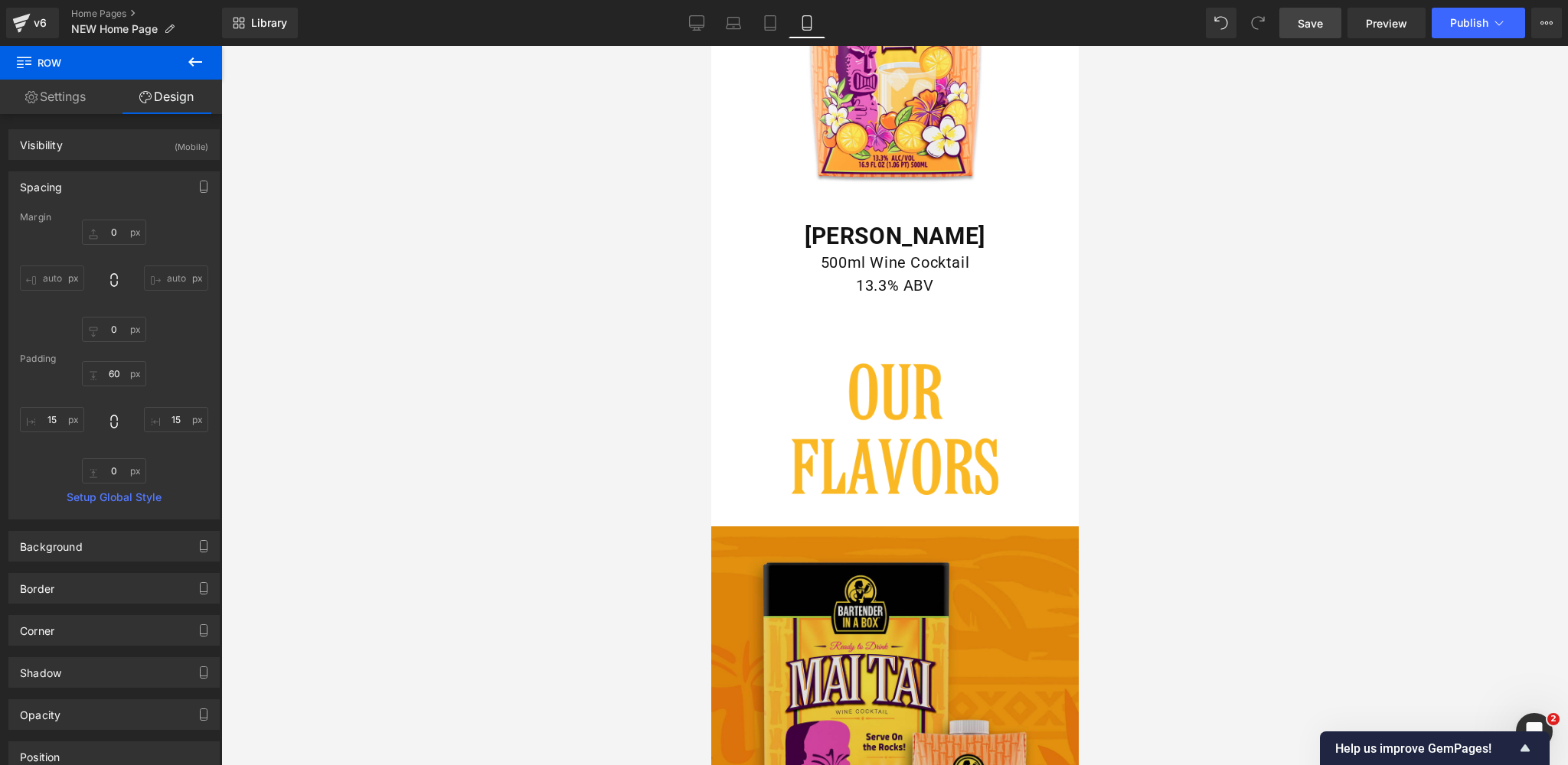
scroll to position [2982, 0]
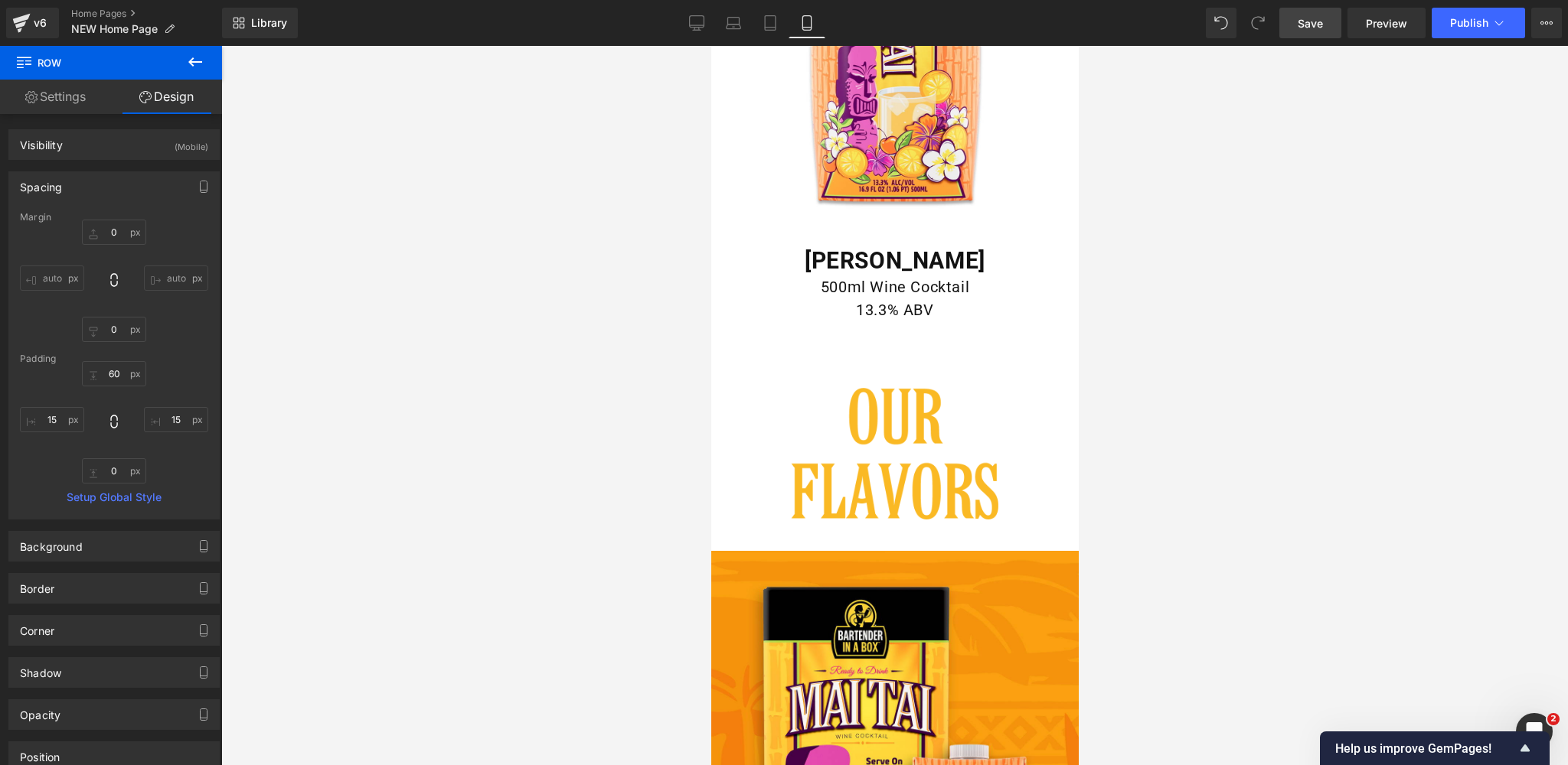
click at [924, 333] on div "Image Row 80px" at bounding box center [894, 436] width 368 height 229
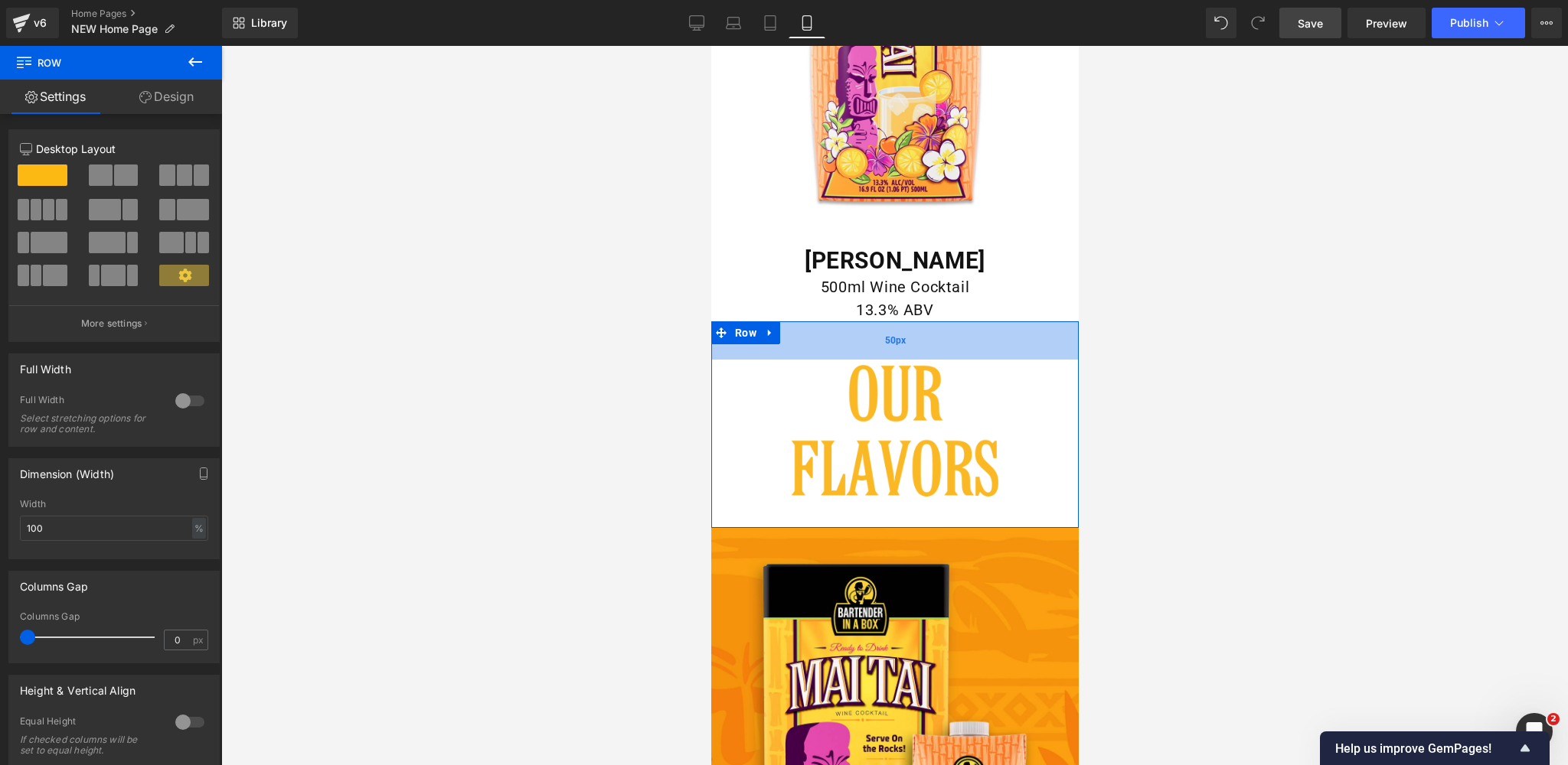
drag, startPoint x: 938, startPoint y: 358, endPoint x: 941, endPoint y: 335, distance: 23.2
click at [941, 335] on div "50px" at bounding box center [894, 340] width 368 height 38
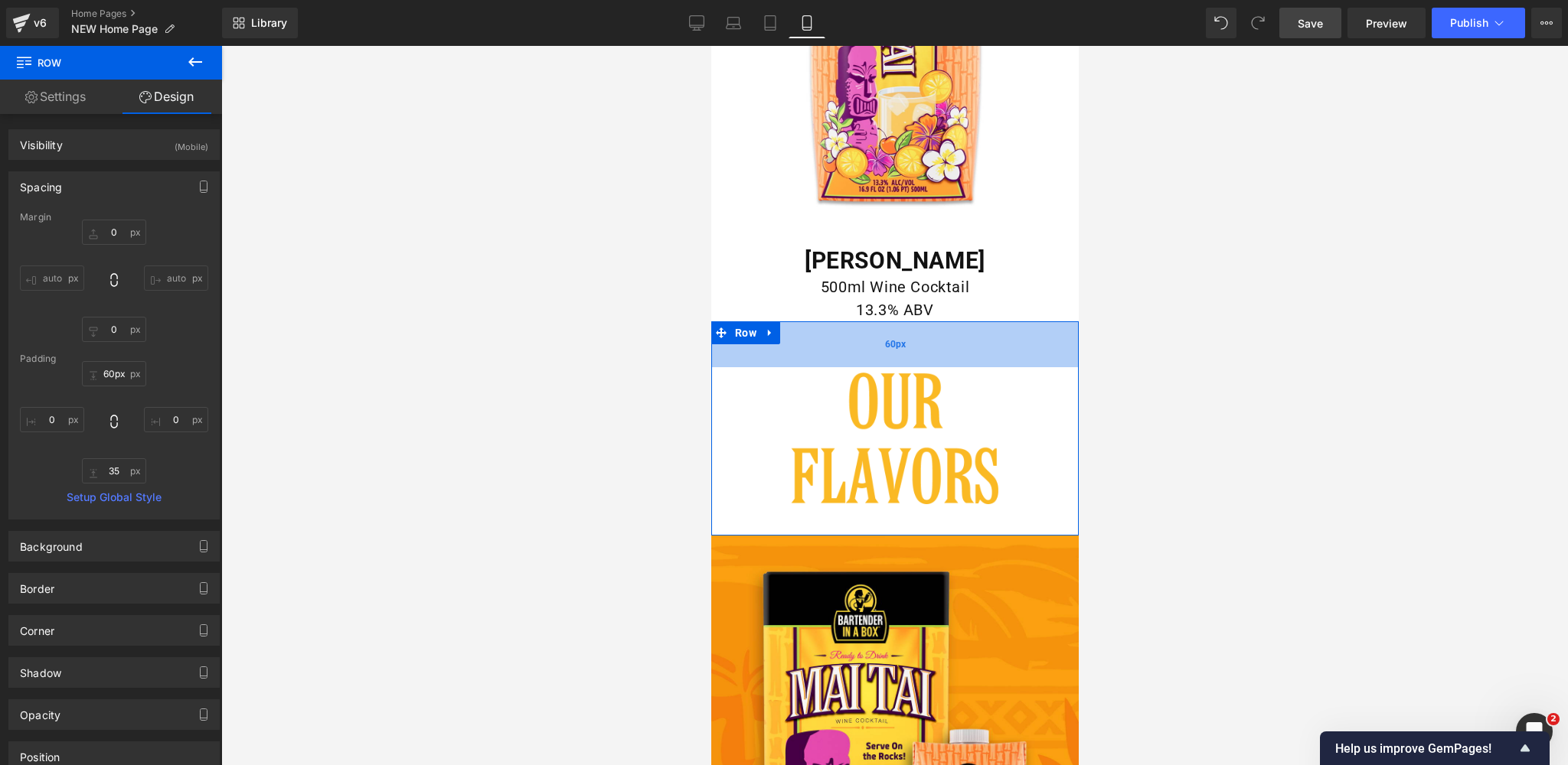
drag, startPoint x: 984, startPoint y: 336, endPoint x: 982, endPoint y: 344, distance: 8.2
click at [982, 344] on div "60px" at bounding box center [894, 344] width 368 height 46
type input "59px"
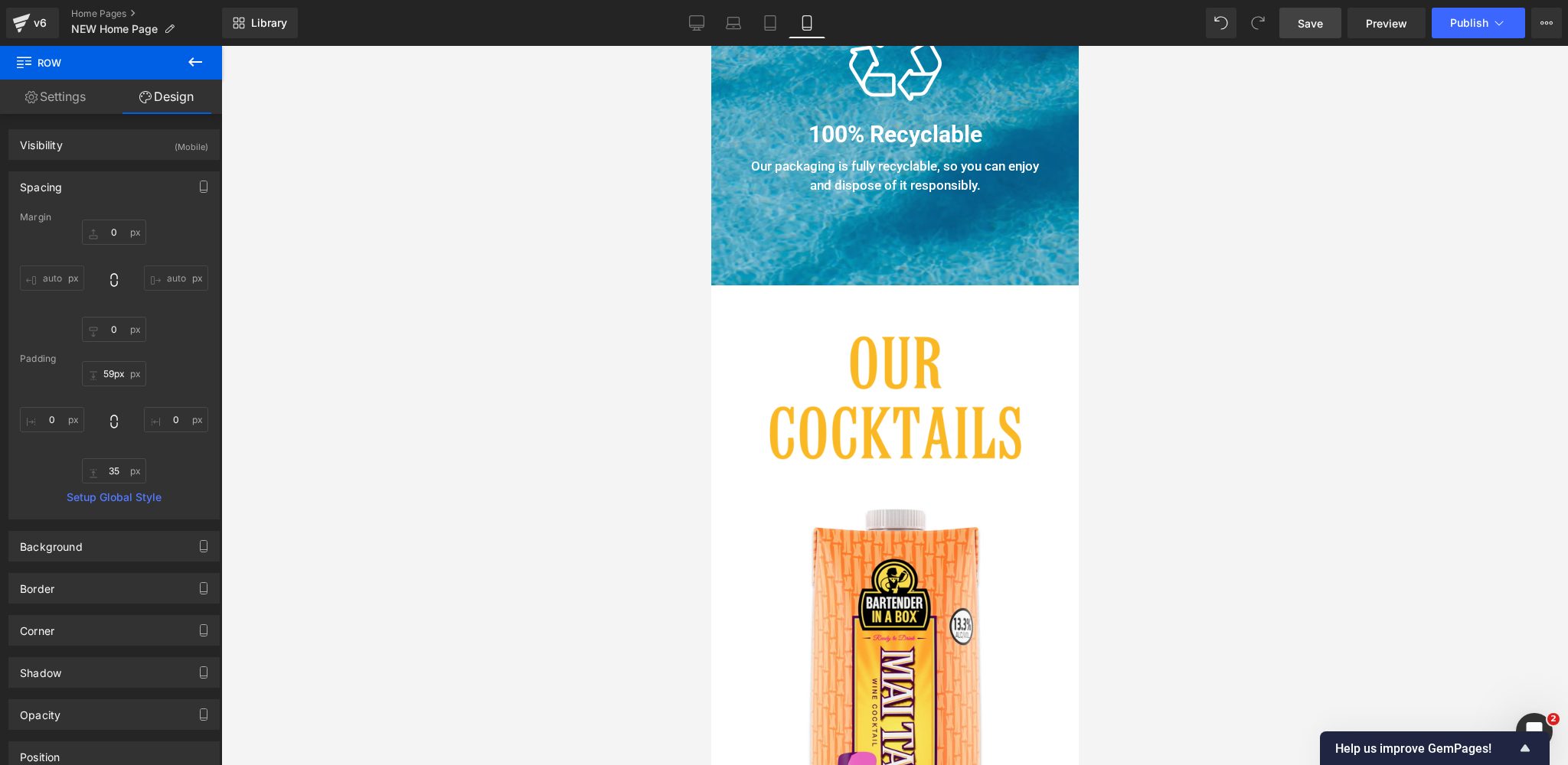
scroll to position [2274, 0]
click at [962, 316] on div "Image Row 60px" at bounding box center [894, 374] width 368 height 178
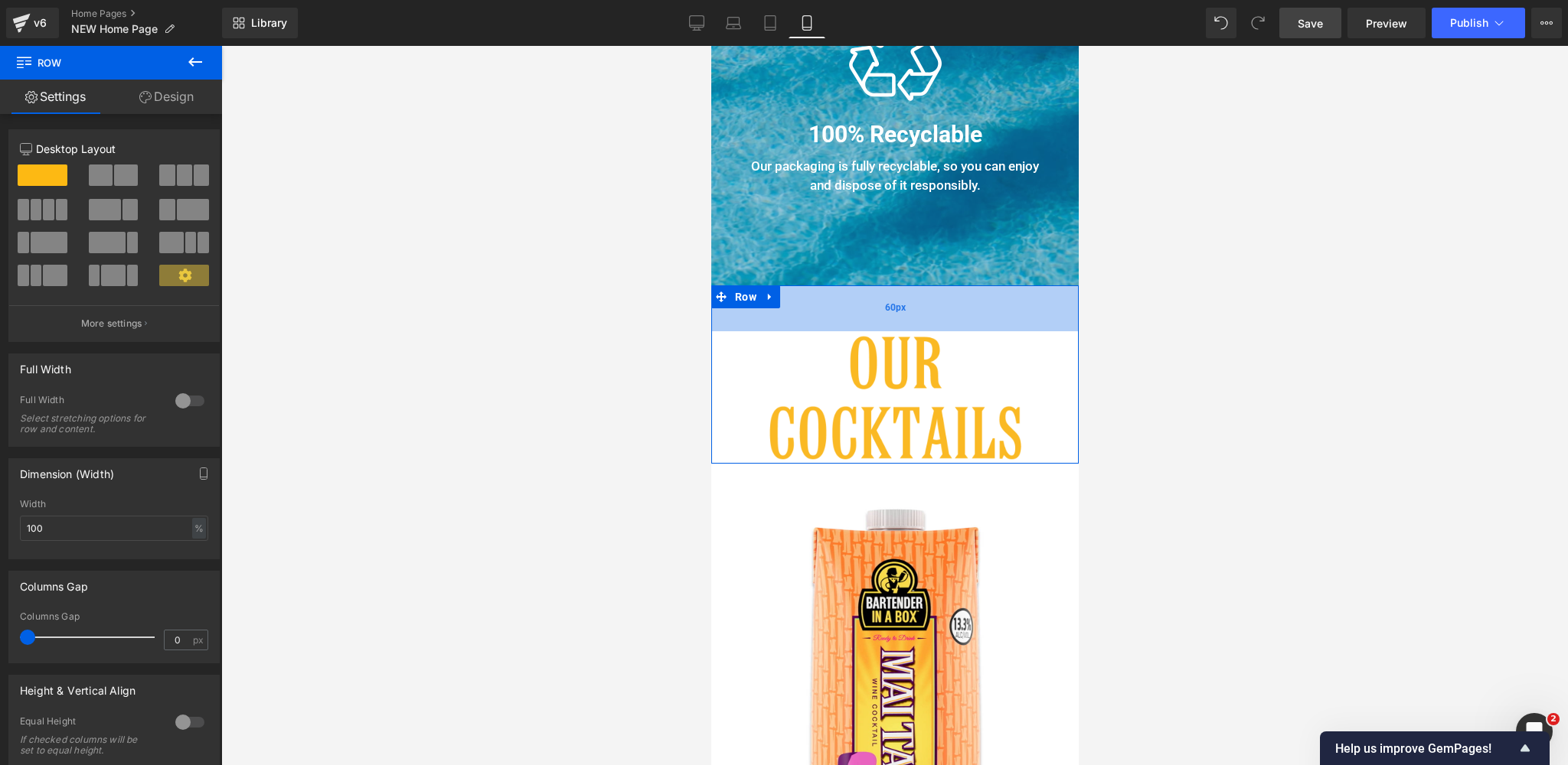
click at [958, 312] on div "60px" at bounding box center [894, 308] width 368 height 46
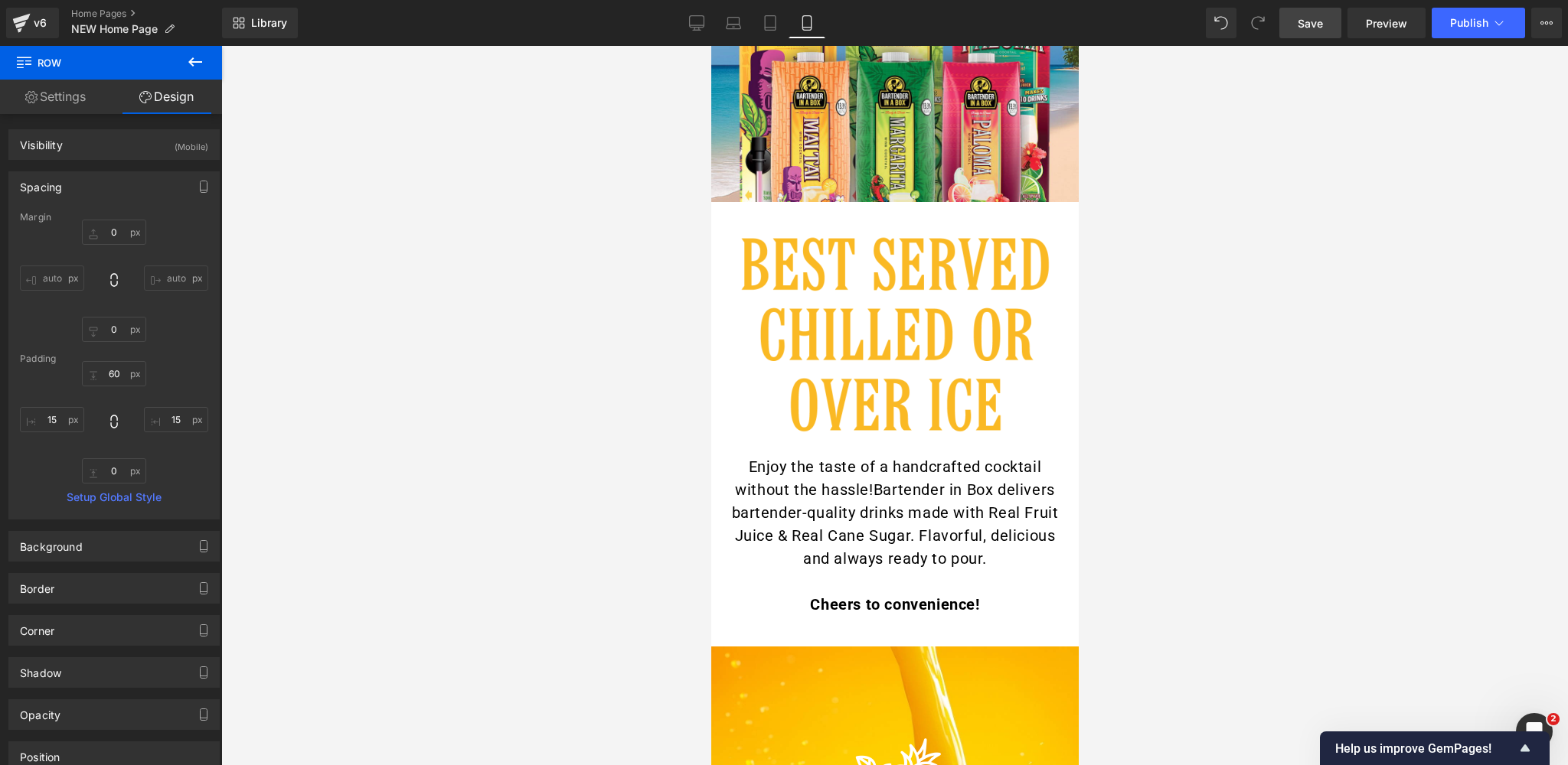
scroll to position [435, 0]
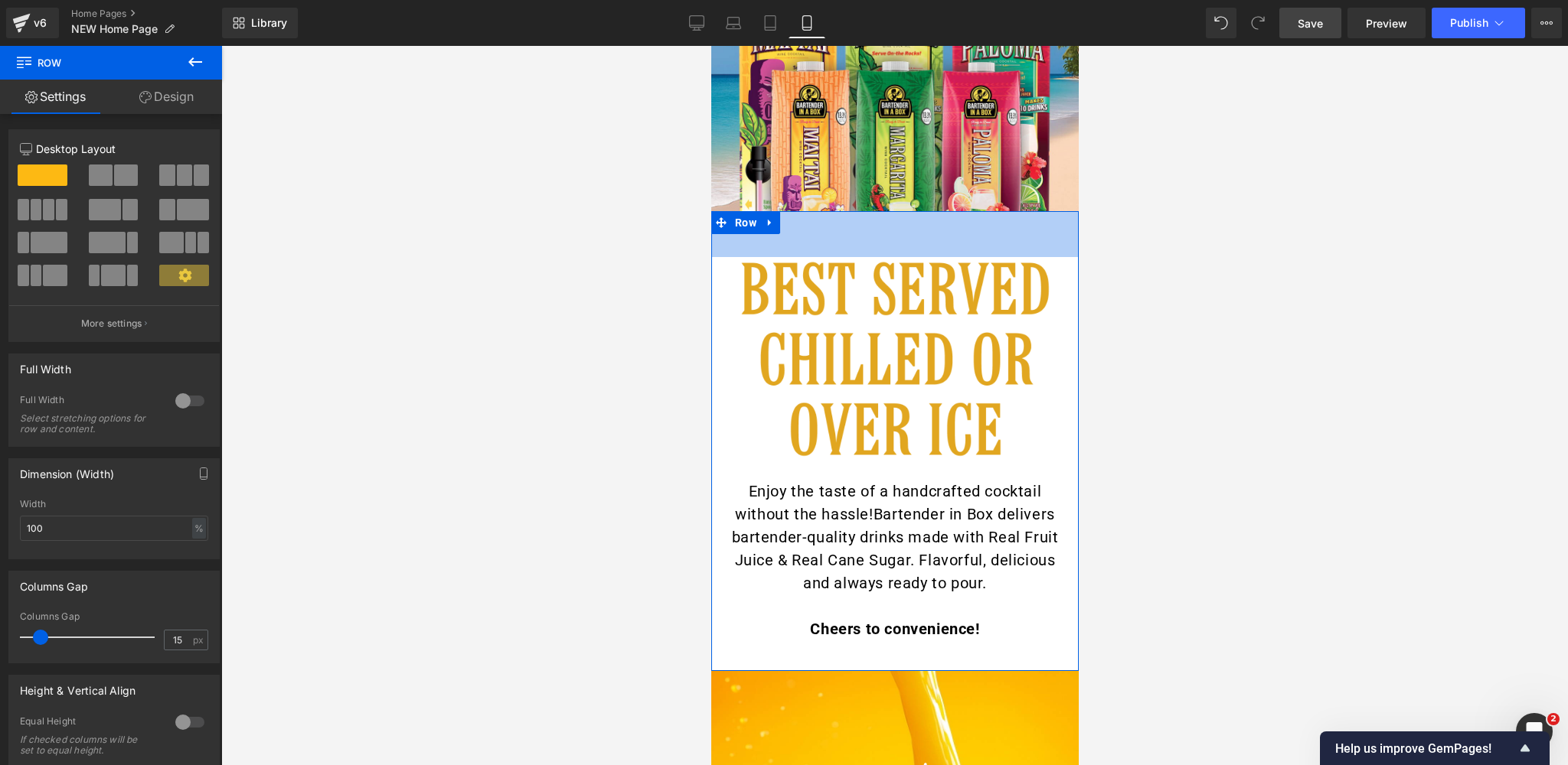
drag, startPoint x: 936, startPoint y: 221, endPoint x: 933, endPoint y: 267, distance: 46.1
click at [933, 236] on div "60px" at bounding box center [894, 233] width 368 height 46
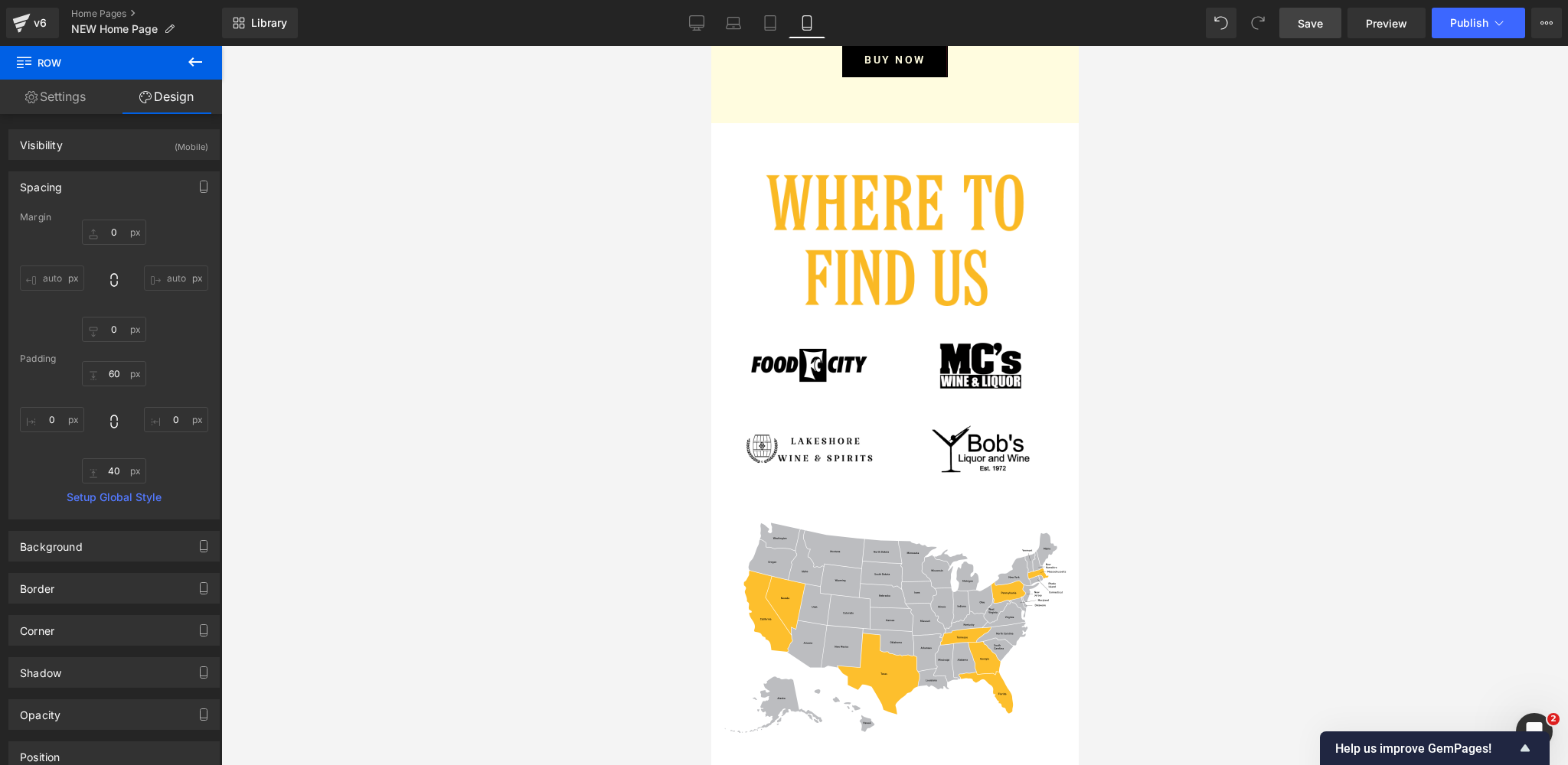
scroll to position [5438, 0]
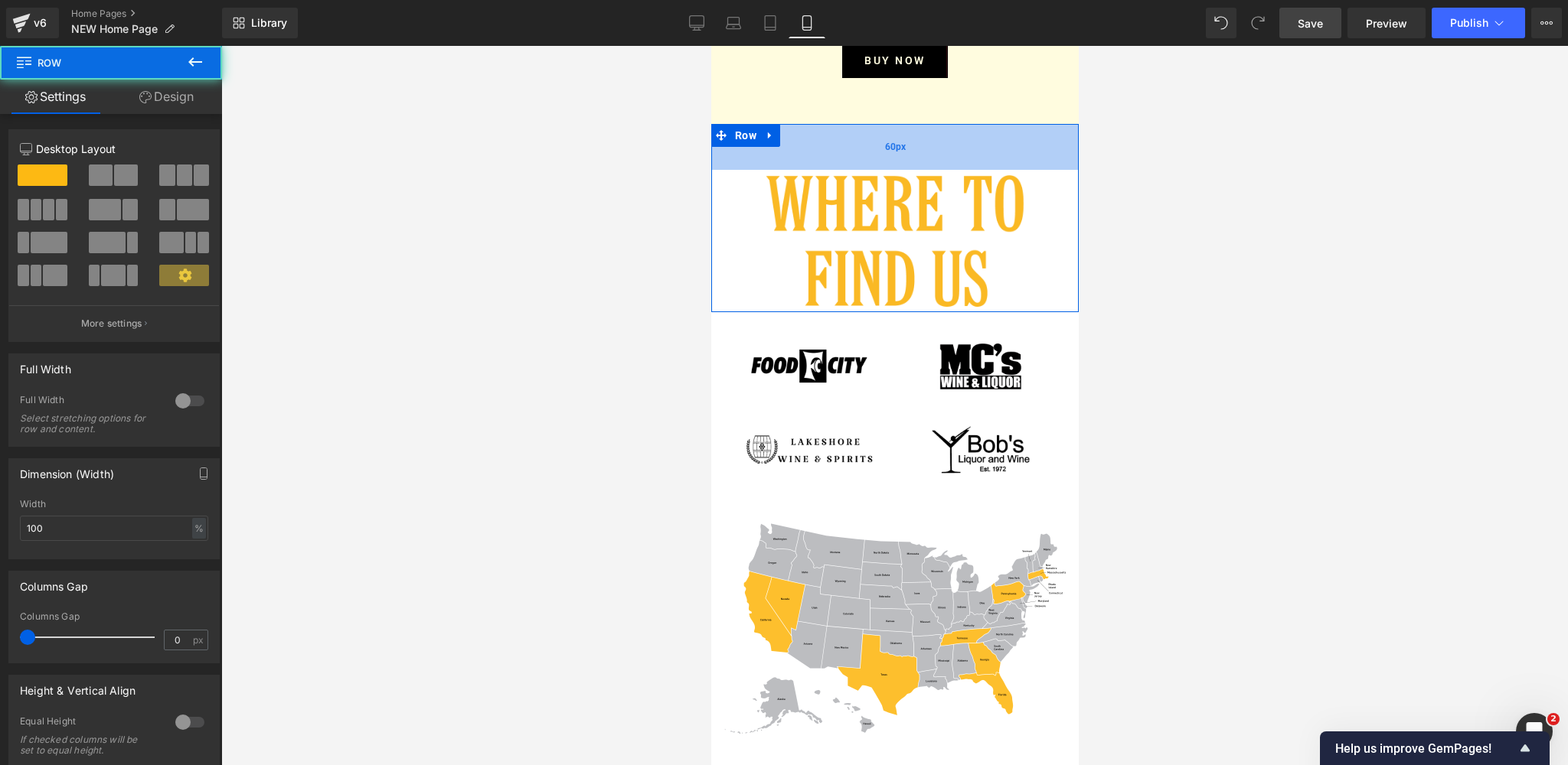
click at [955, 152] on div "60px" at bounding box center [894, 146] width 368 height 46
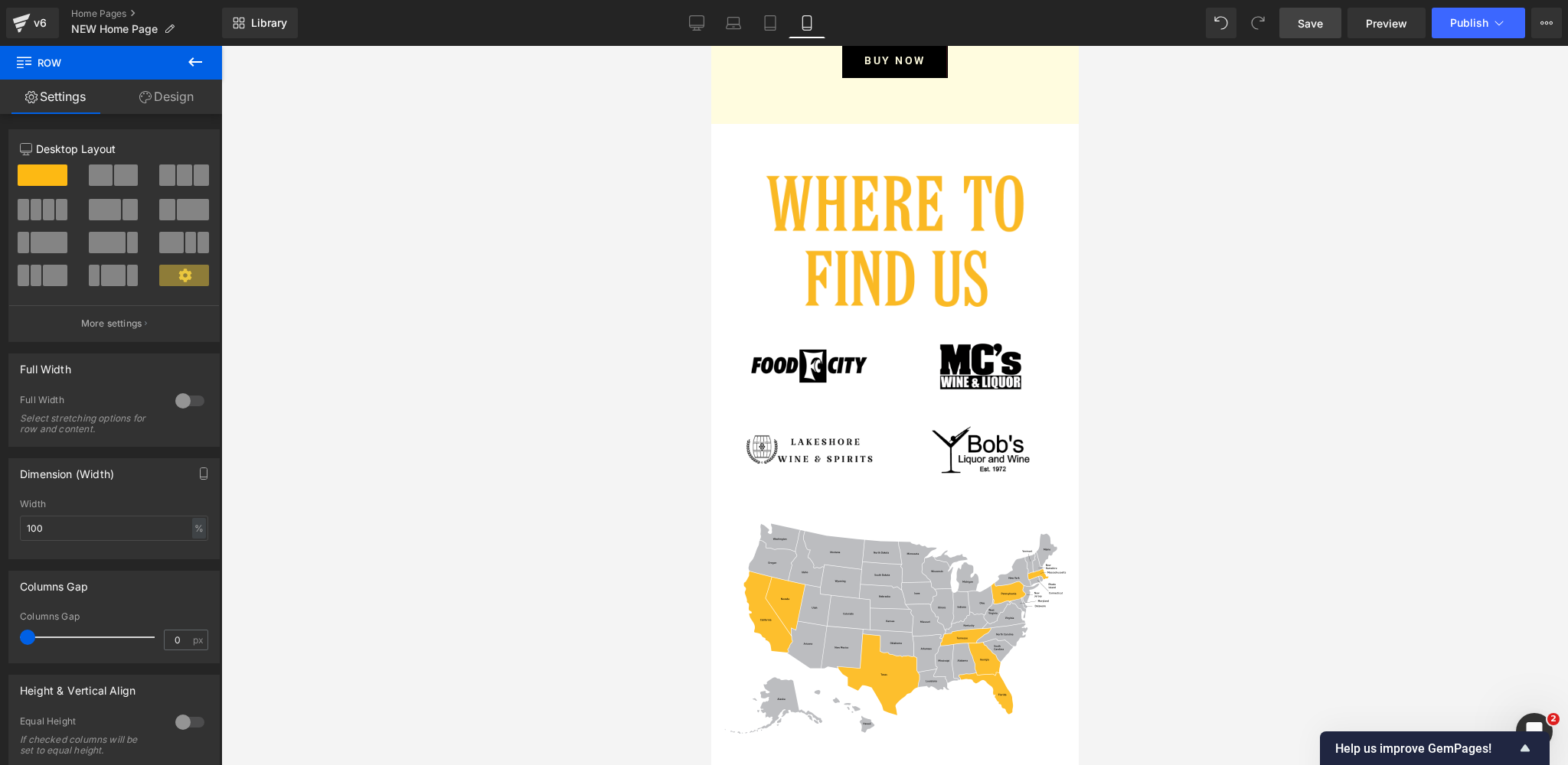
click at [1311, 17] on span "Save" at bounding box center [1310, 23] width 26 height 16
click at [1313, 24] on span "Save" at bounding box center [1310, 23] width 26 height 16
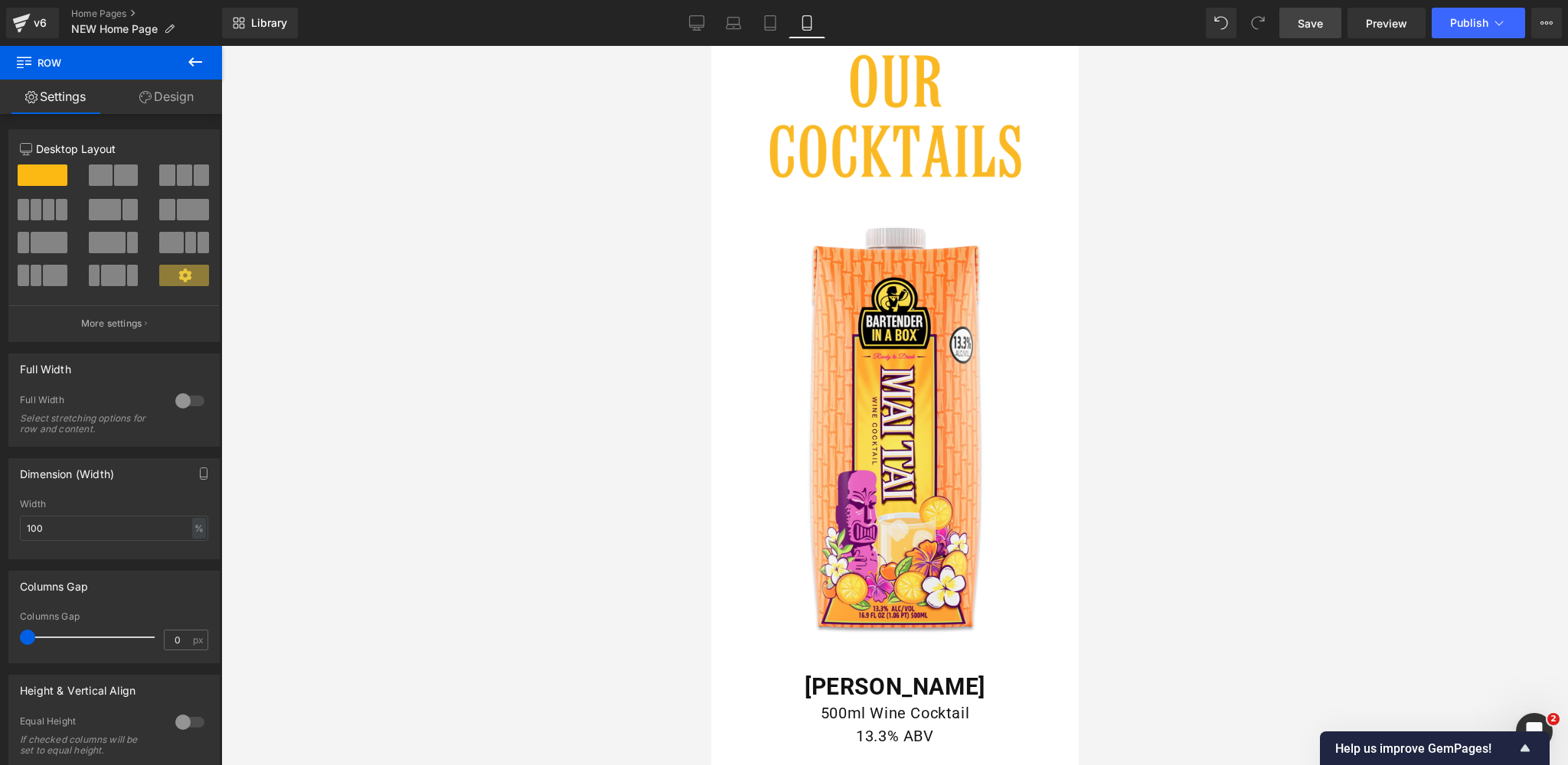
scroll to position [2548, 0]
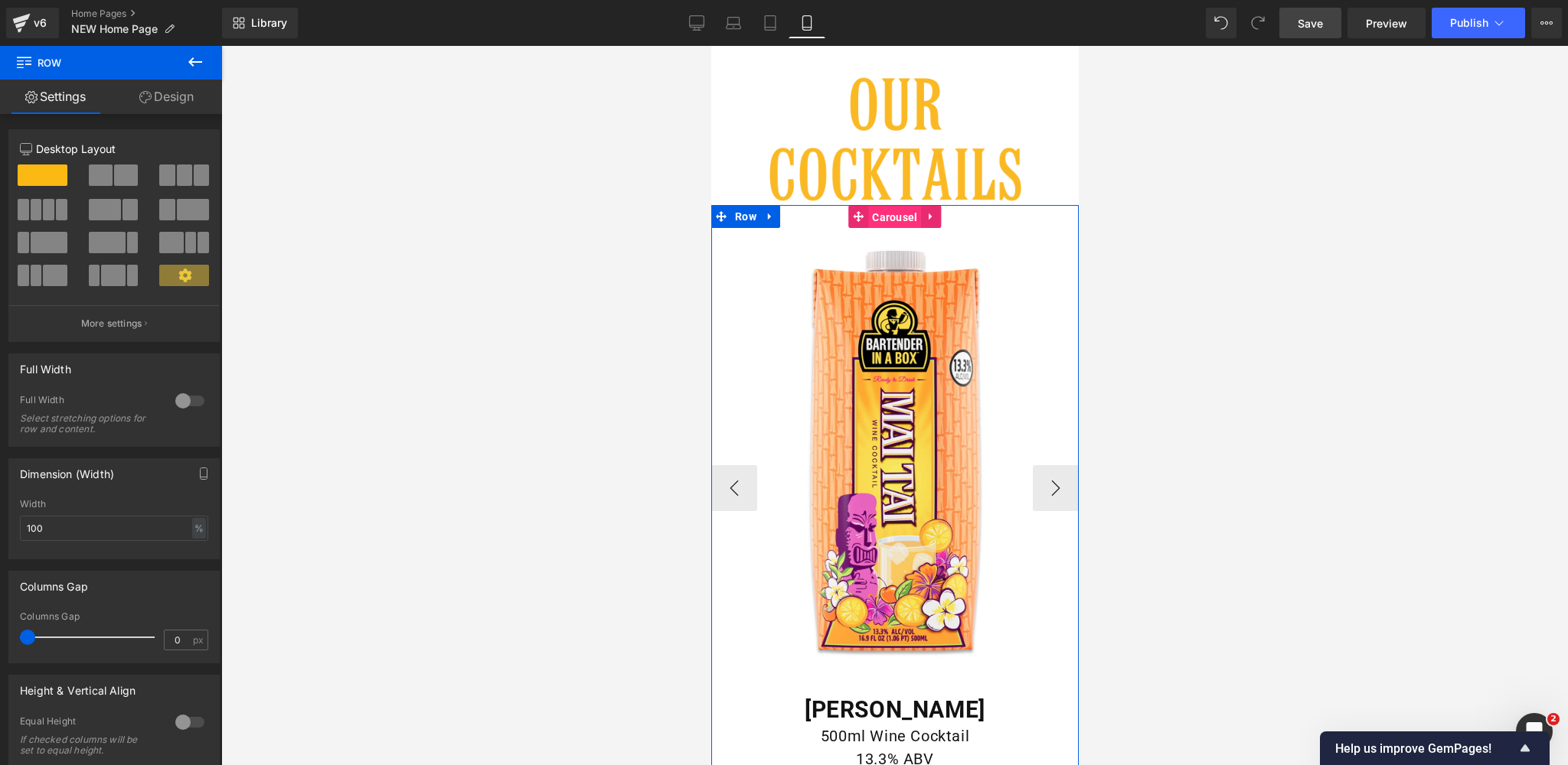
click at [899, 216] on span "Carousel" at bounding box center [893, 218] width 53 height 23
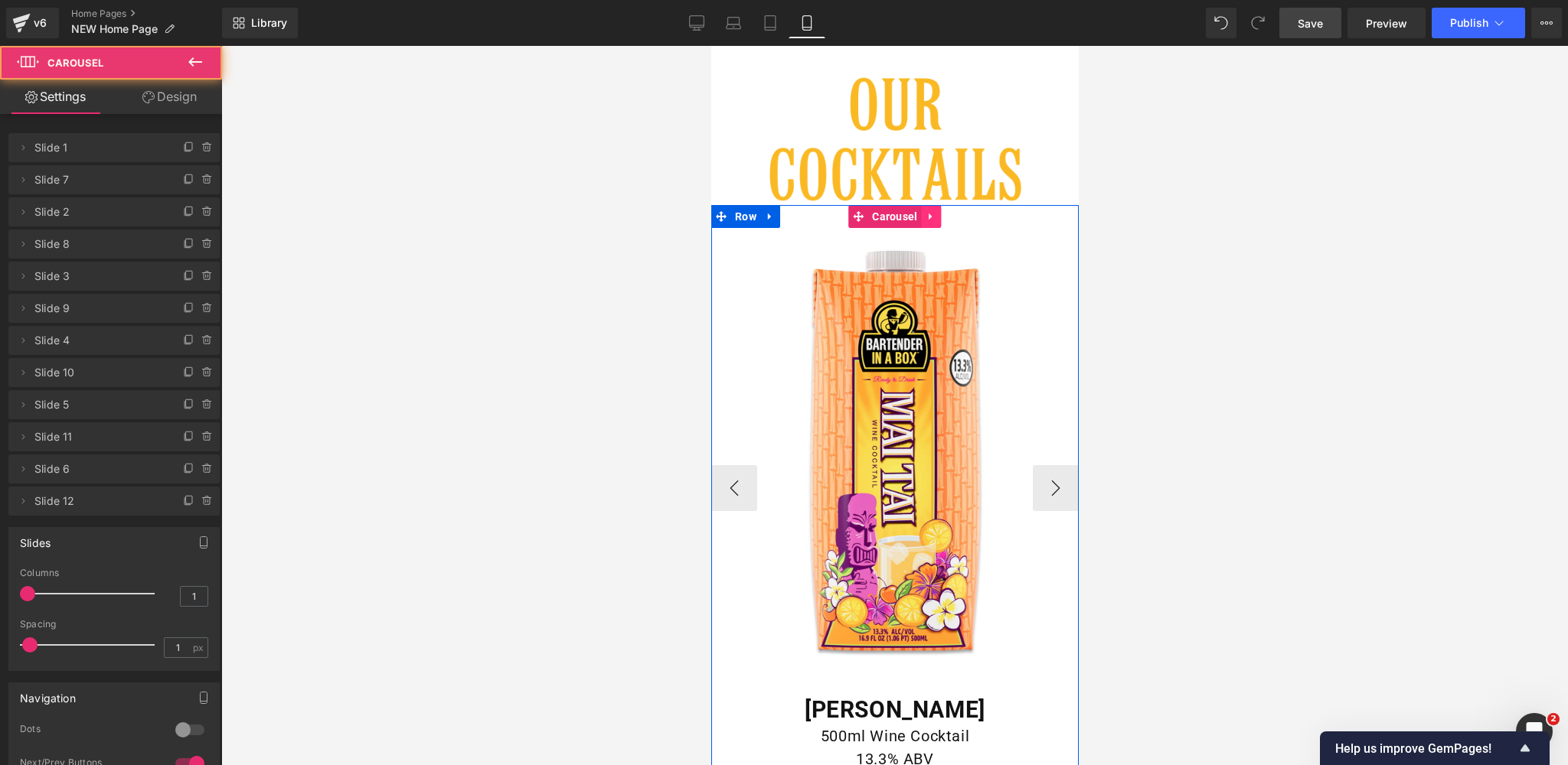
click at [933, 215] on icon at bounding box center [931, 216] width 11 height 12
click at [922, 213] on icon at bounding box center [921, 216] width 11 height 11
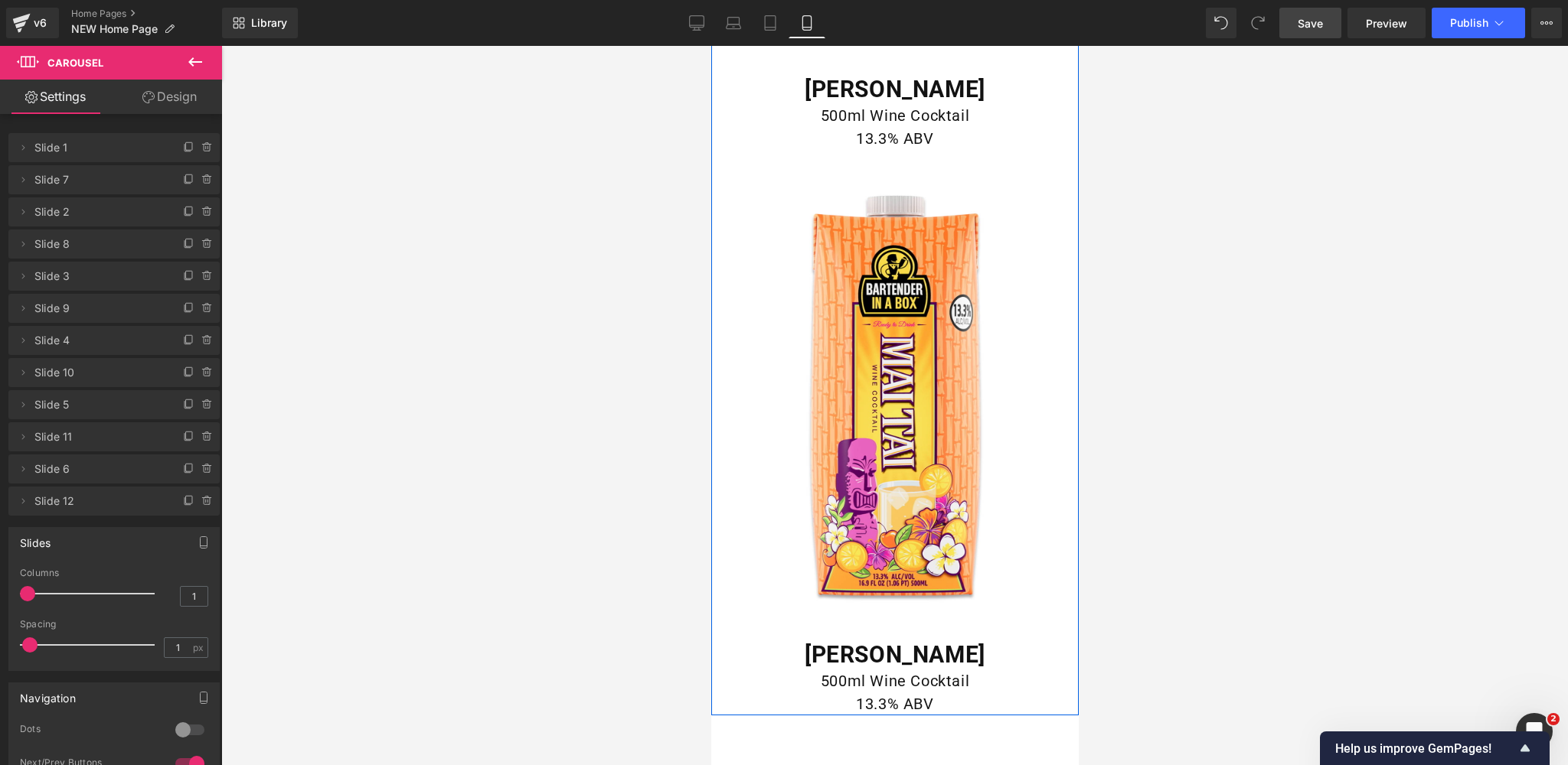
scroll to position [3136, 0]
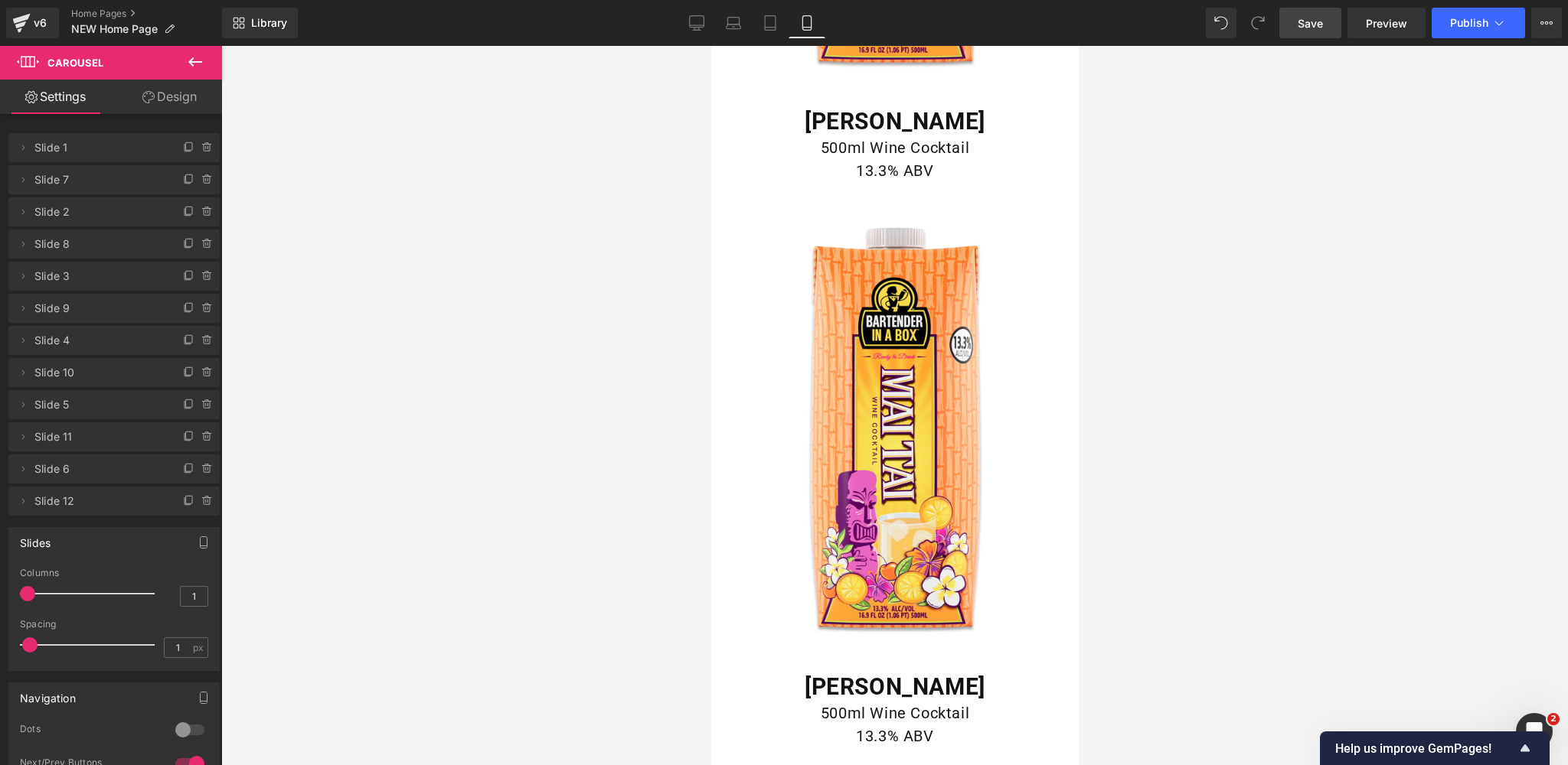
click at [547, 237] on div at bounding box center [894, 405] width 1346 height 719
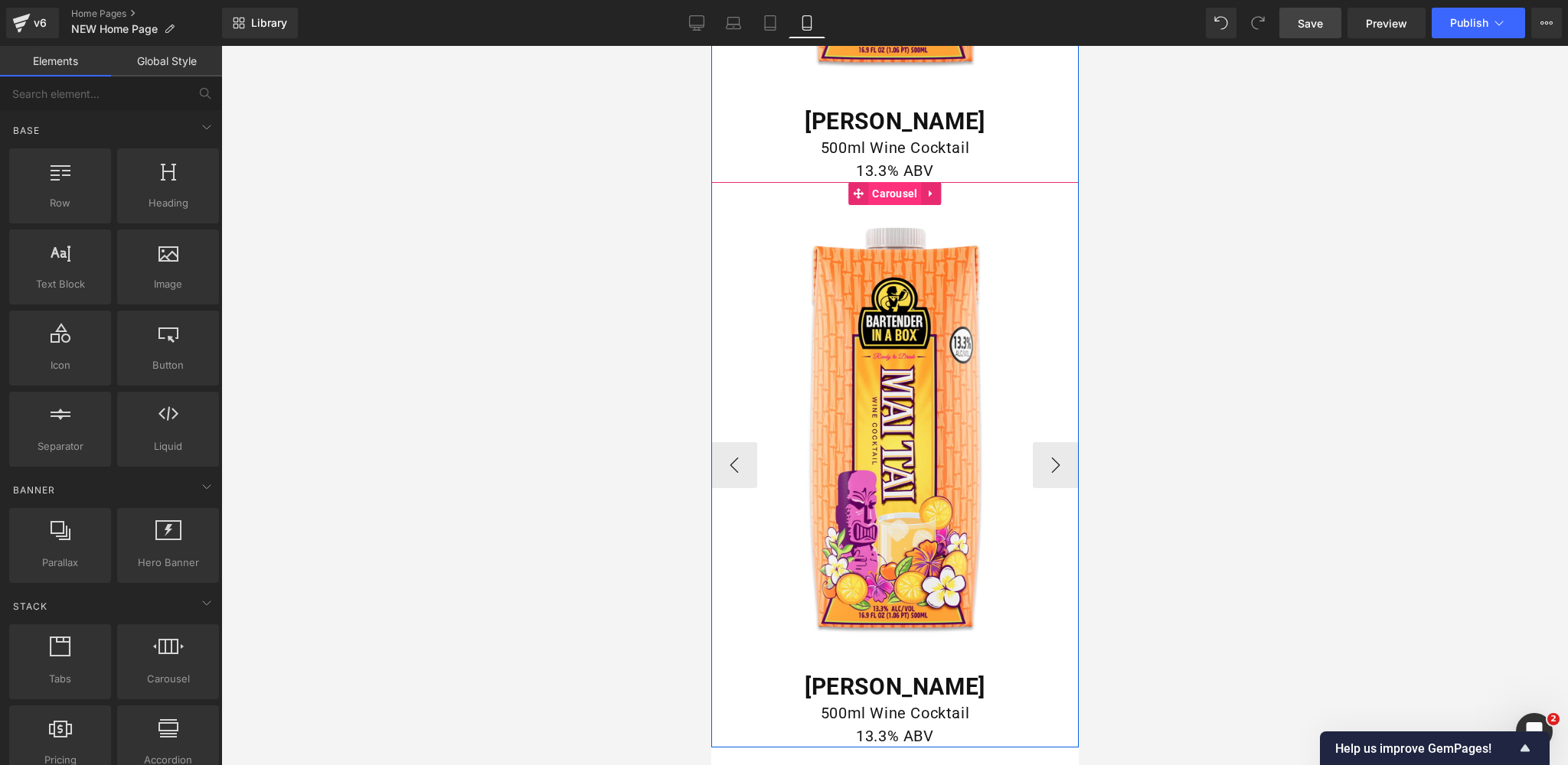
click at [898, 190] on span "Carousel" at bounding box center [893, 194] width 53 height 23
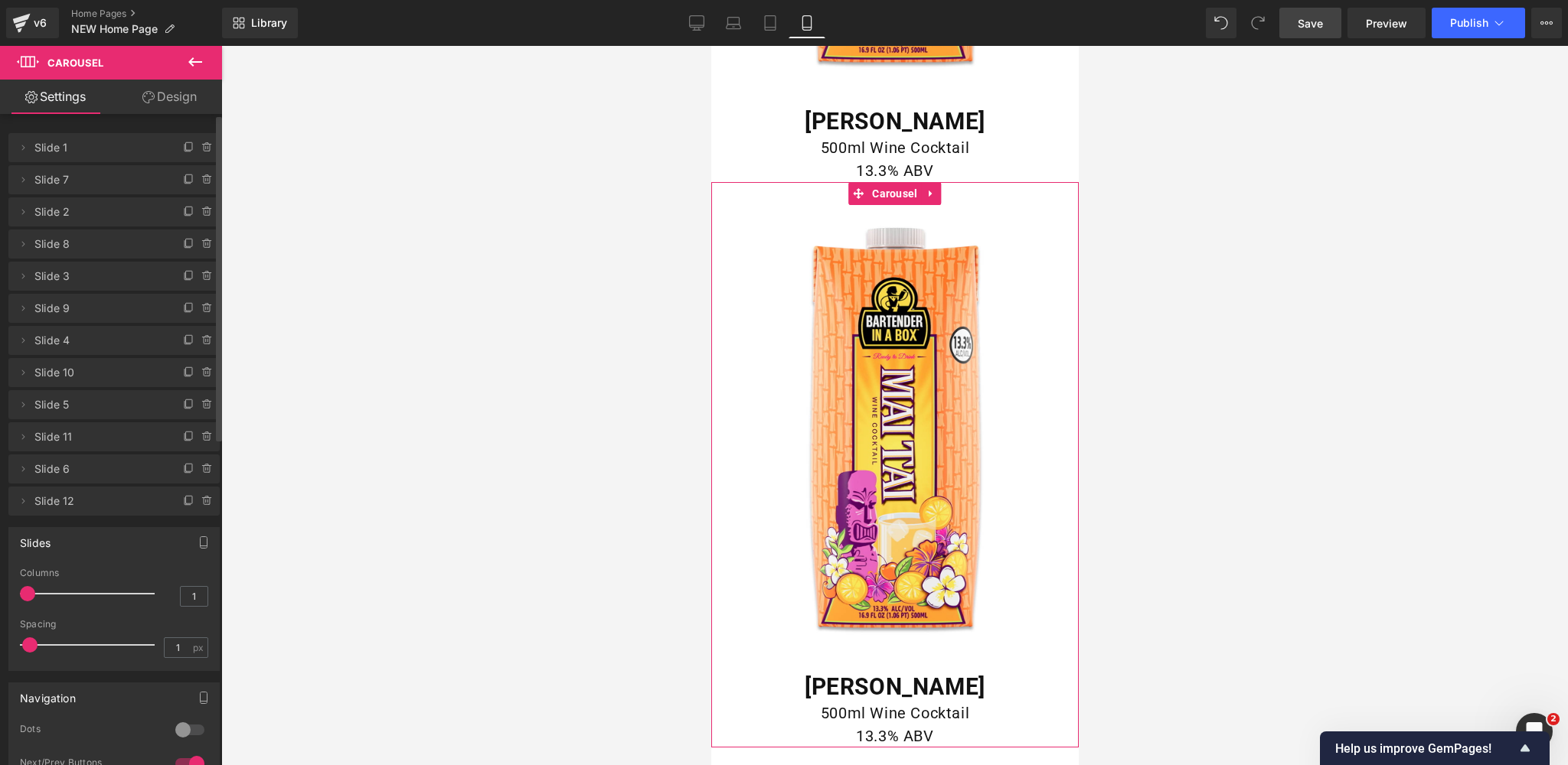
type input "2"
drag, startPoint x: 25, startPoint y: 594, endPoint x: 41, endPoint y: 591, distance: 16.3
click at [41, 591] on div at bounding box center [92, 593] width 127 height 30
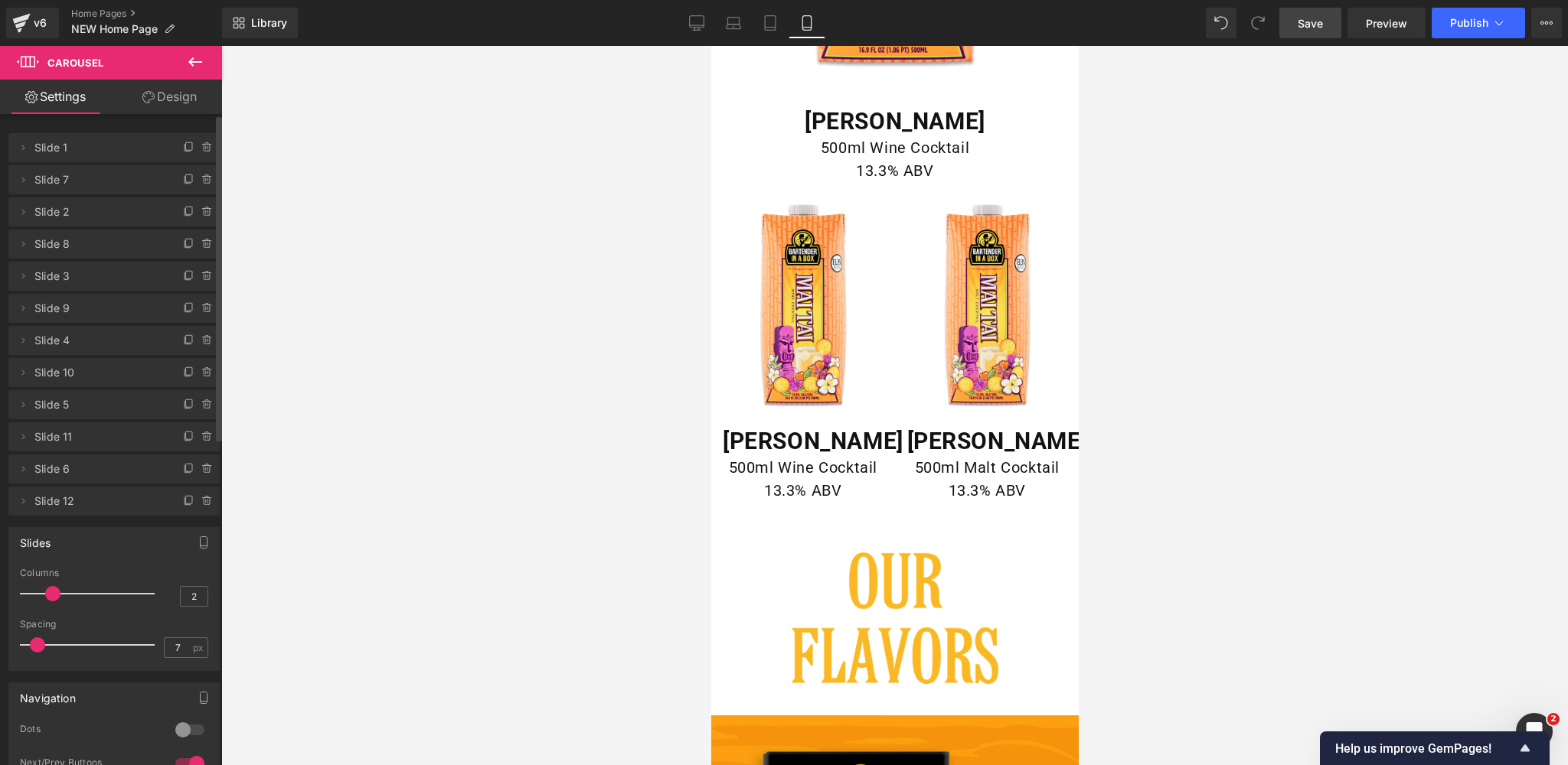
drag, startPoint x: 28, startPoint y: 648, endPoint x: 48, endPoint y: 646, distance: 20.1
click at [45, 646] on span at bounding box center [37, 645] width 16 height 16
type input "1"
drag, startPoint x: 48, startPoint y: 646, endPoint x: 26, endPoint y: 646, distance: 22.0
click at [26, 646] on span at bounding box center [30, 645] width 16 height 16
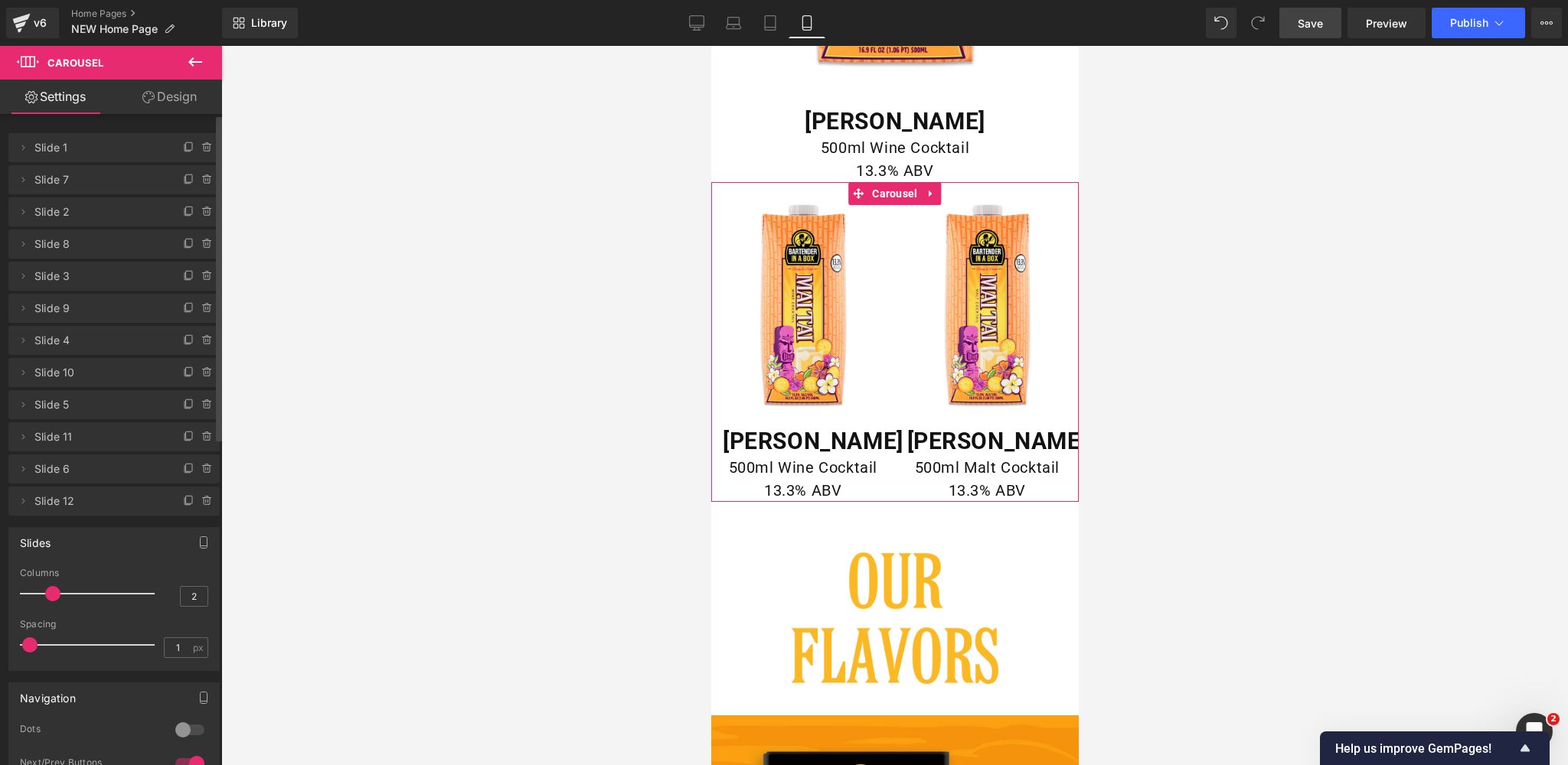
type input "1"
drag, startPoint x: 47, startPoint y: 591, endPoint x: 34, endPoint y: 593, distance: 13.2
click at [34, 593] on div at bounding box center [92, 593] width 127 height 30
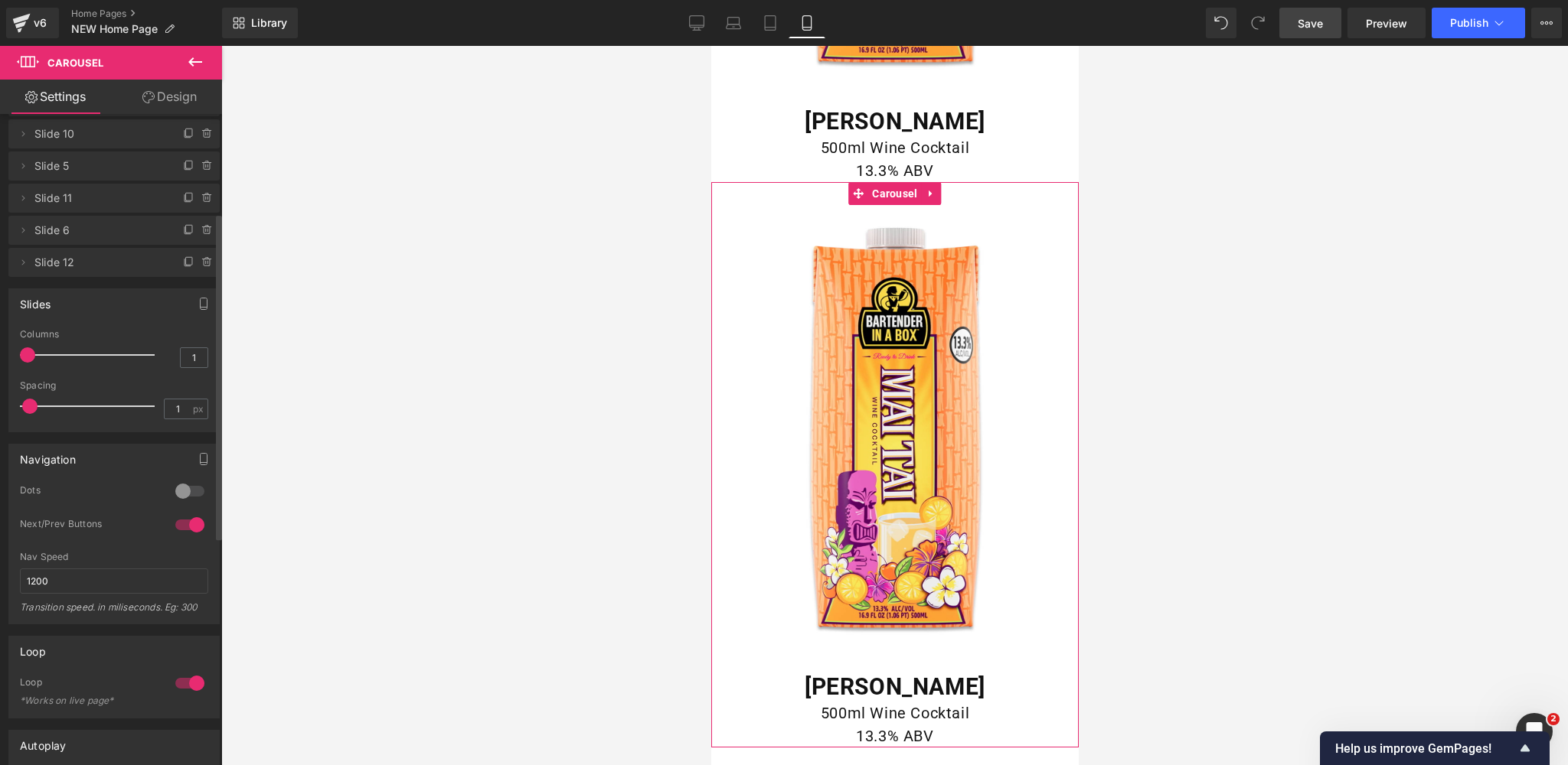
scroll to position [351, 0]
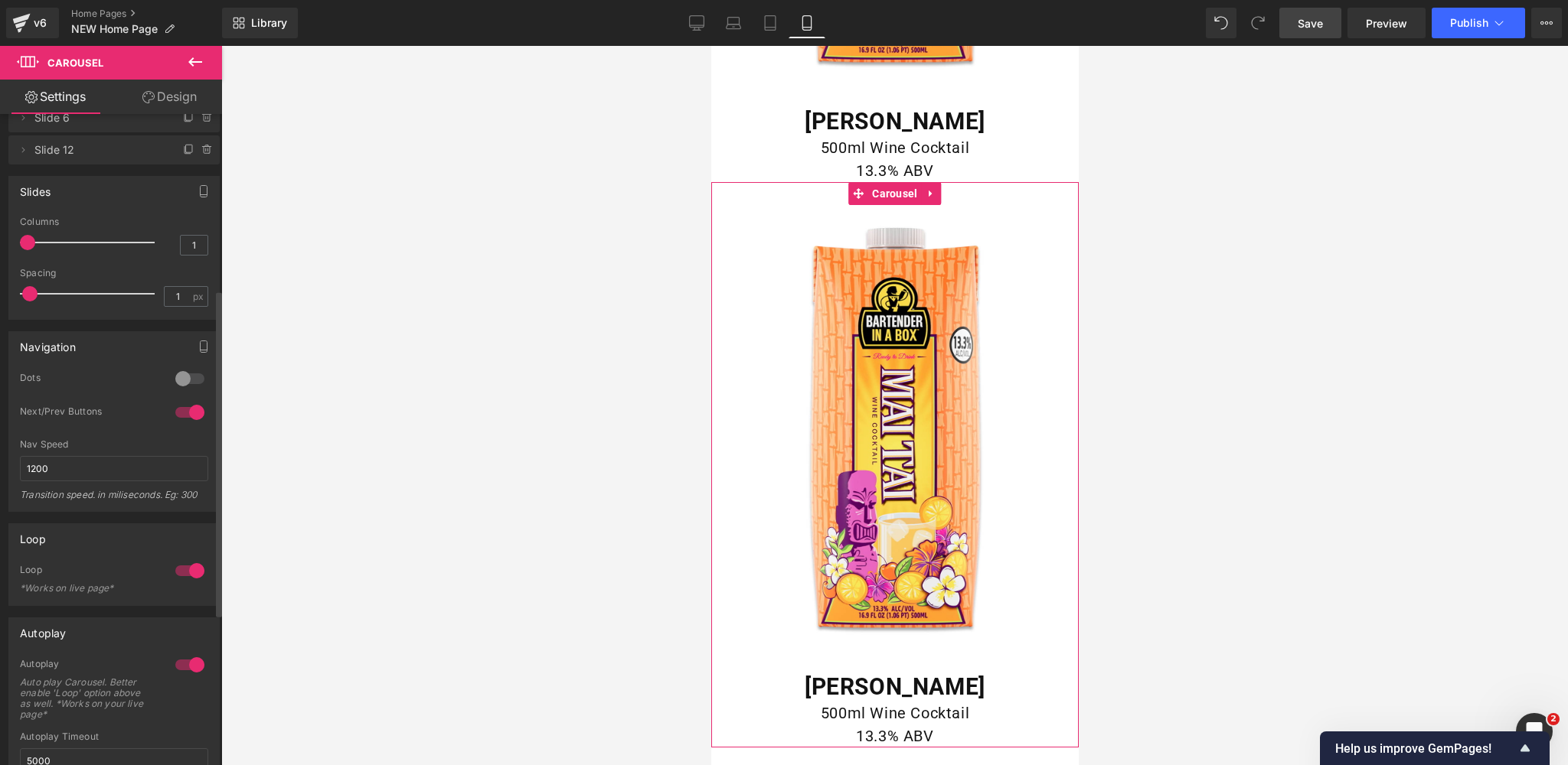
click at [184, 377] on div at bounding box center [189, 379] width 36 height 25
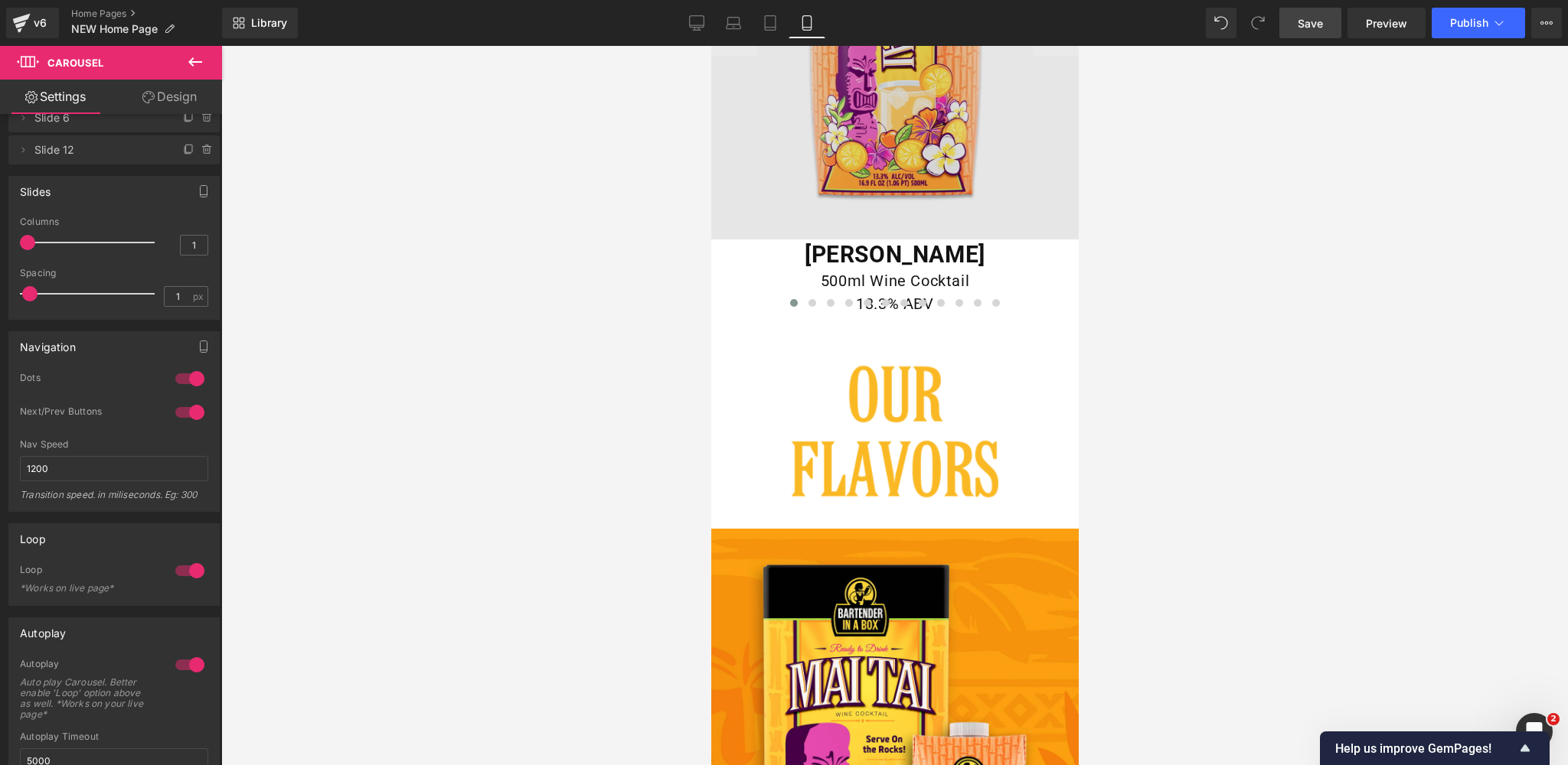
scroll to position [3580, 0]
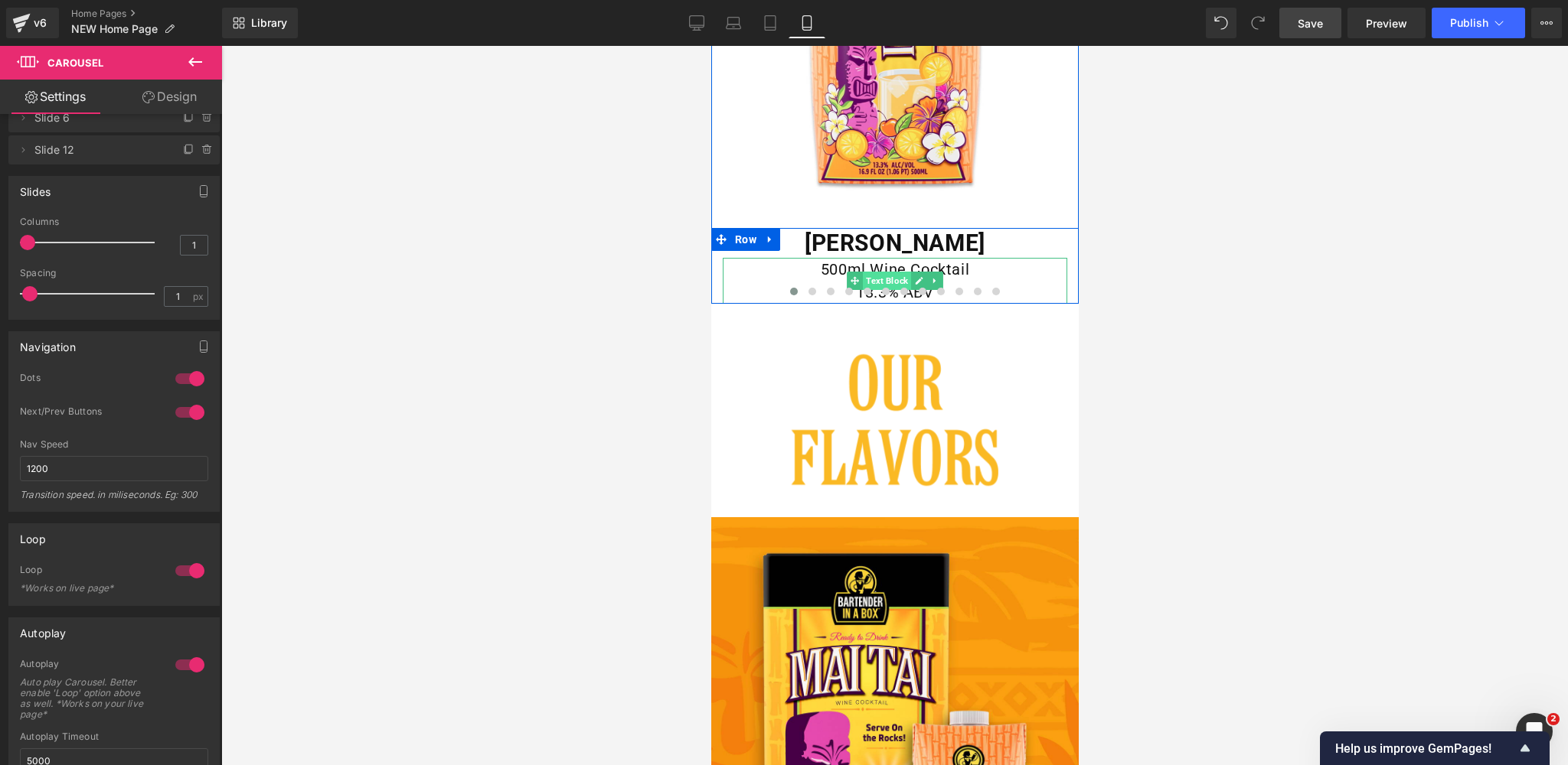
click at [890, 281] on span "Text Block" at bounding box center [886, 281] width 48 height 19
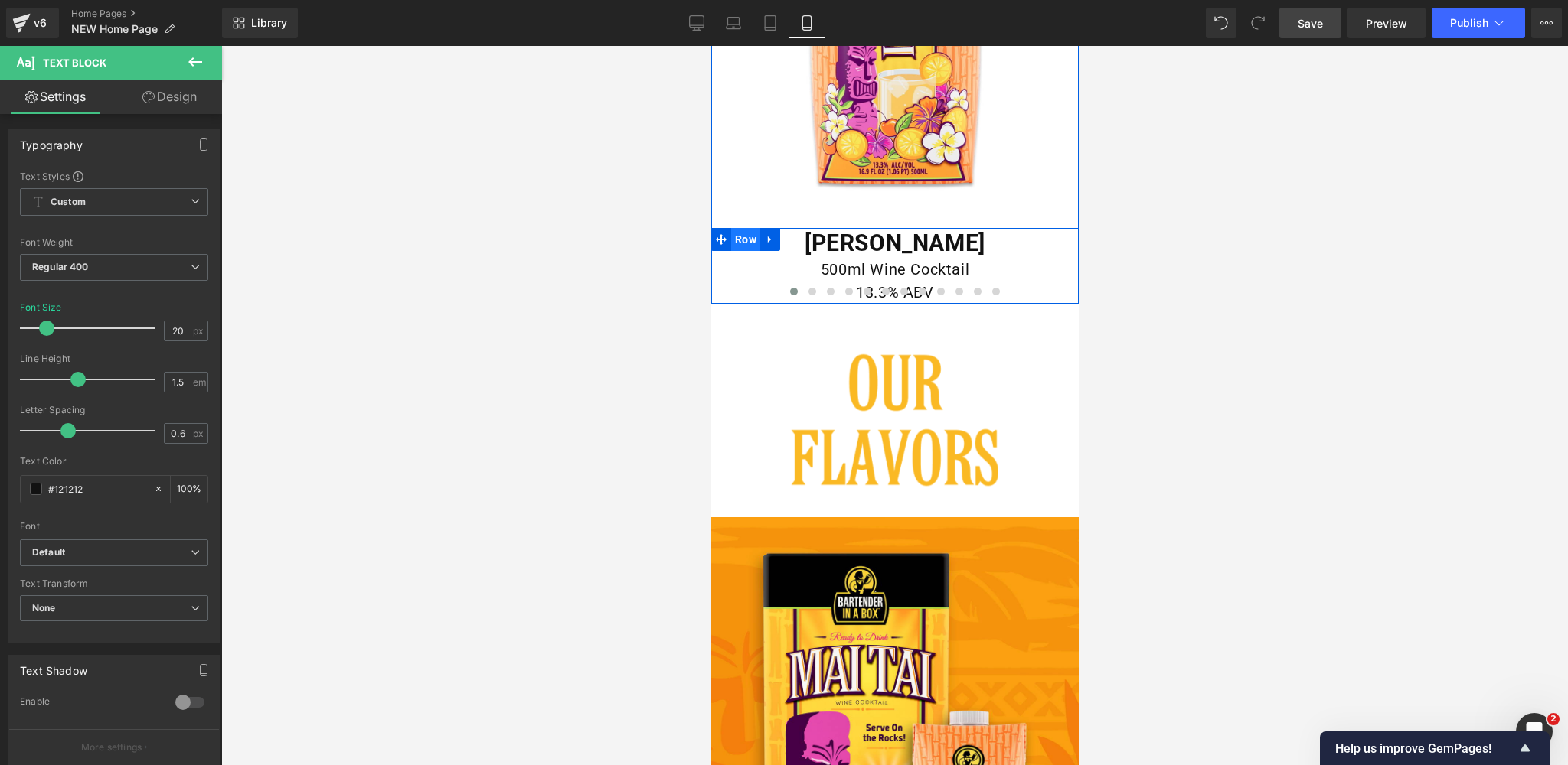
click at [742, 239] on span "Row" at bounding box center [745, 239] width 29 height 23
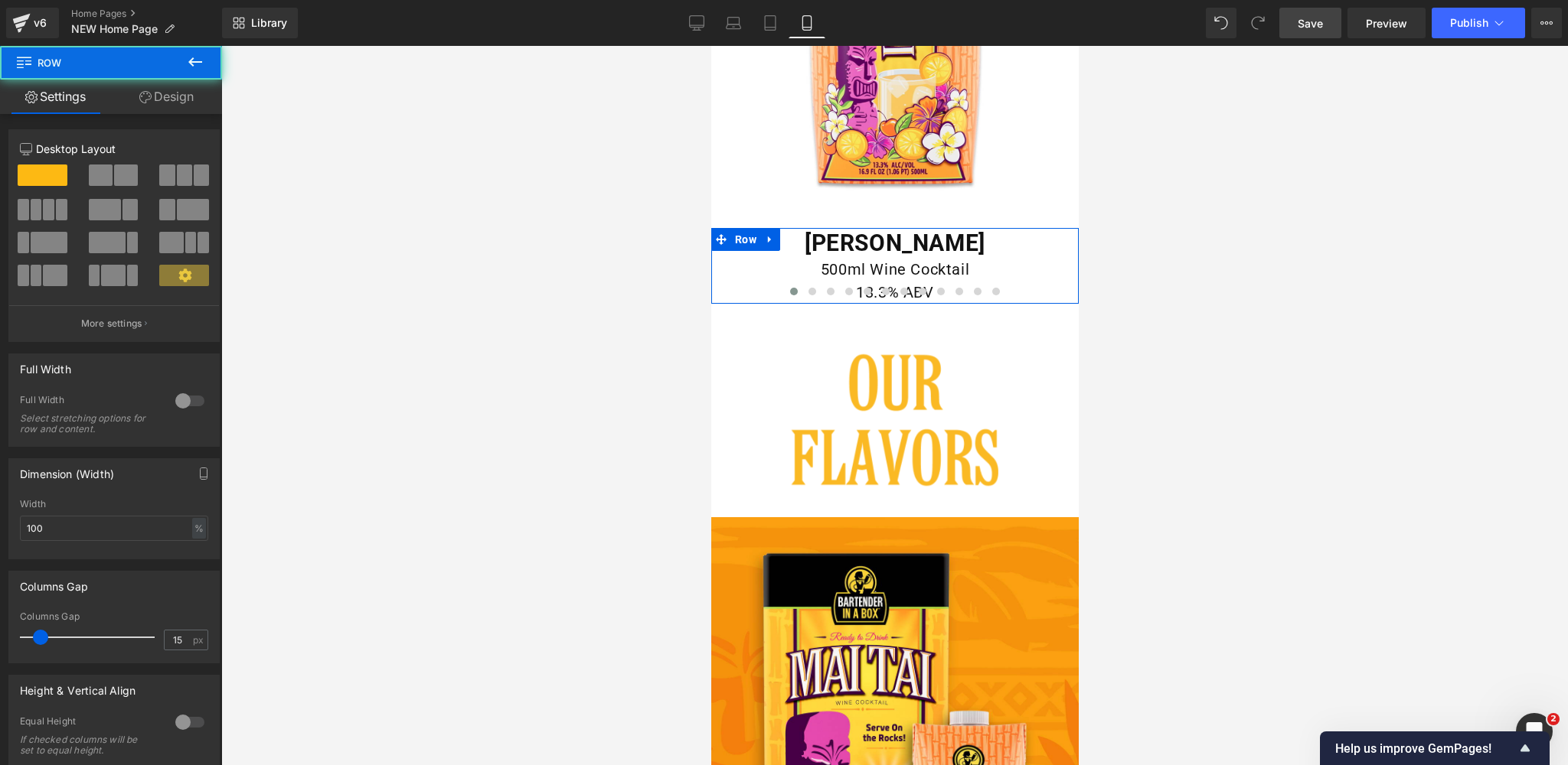
click at [179, 105] on link "Design" at bounding box center [166, 97] width 111 height 34
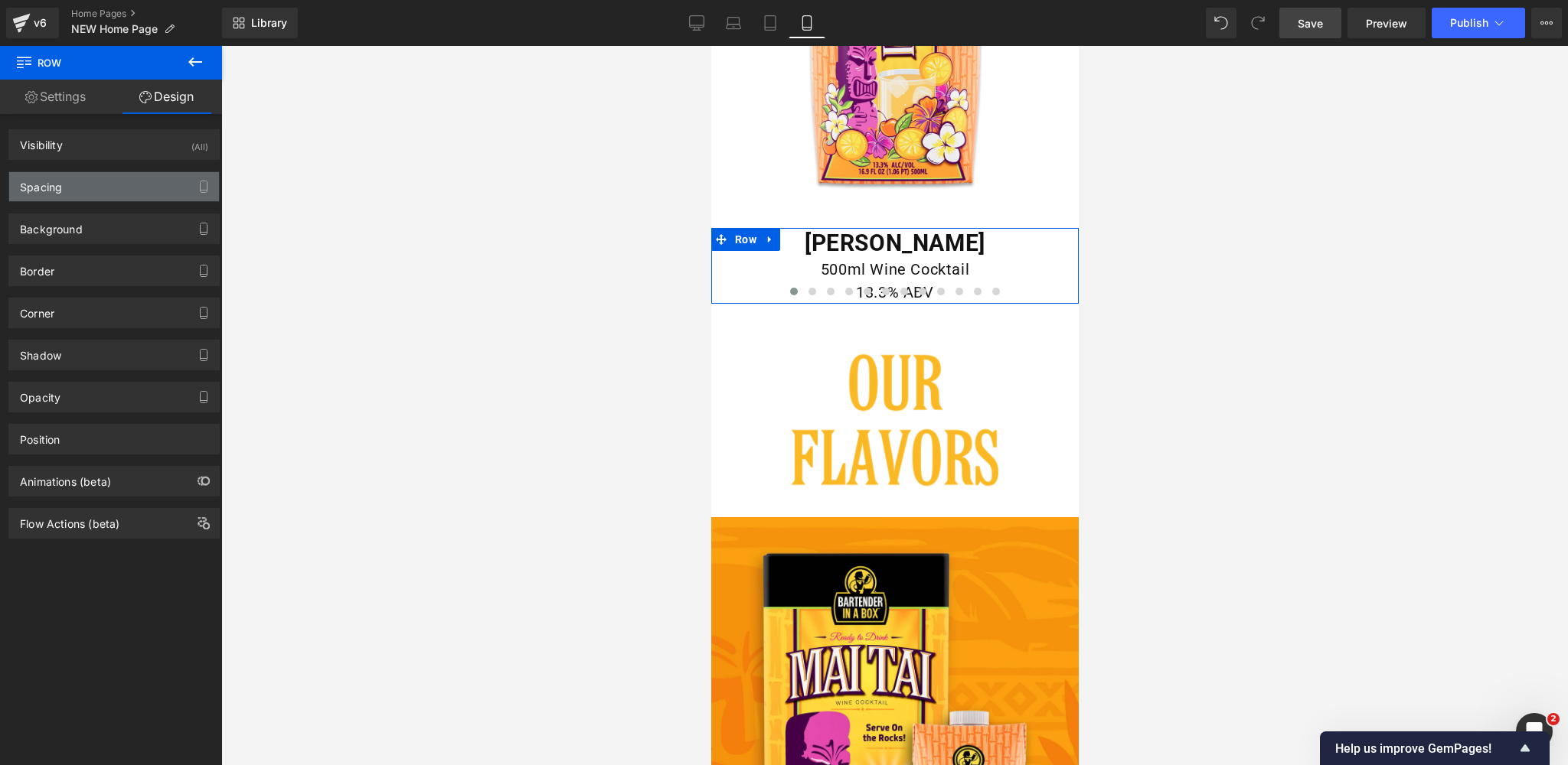
click at [140, 189] on div "Spacing" at bounding box center [114, 187] width 209 height 29
type input "0"
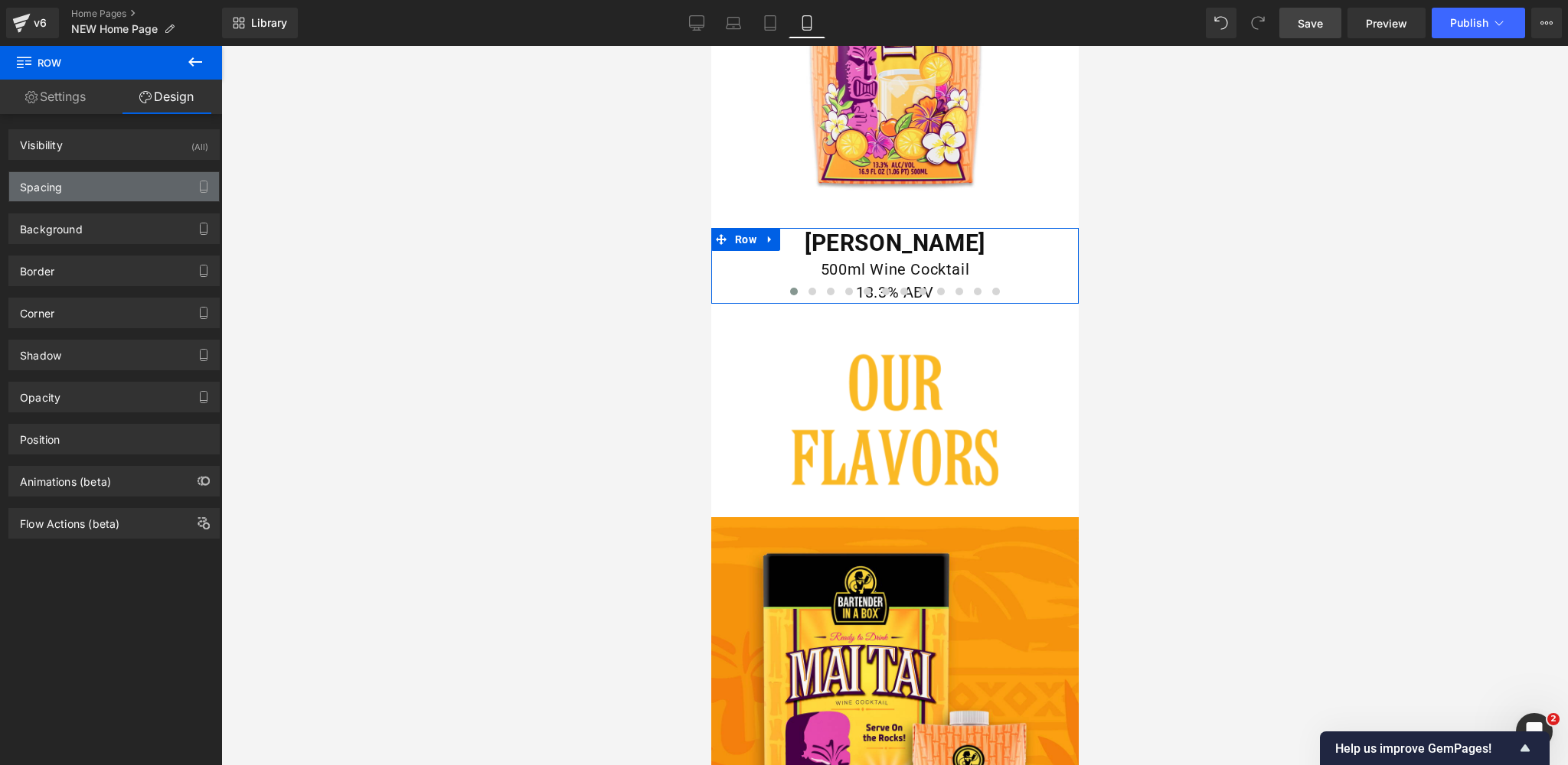
type input "0"
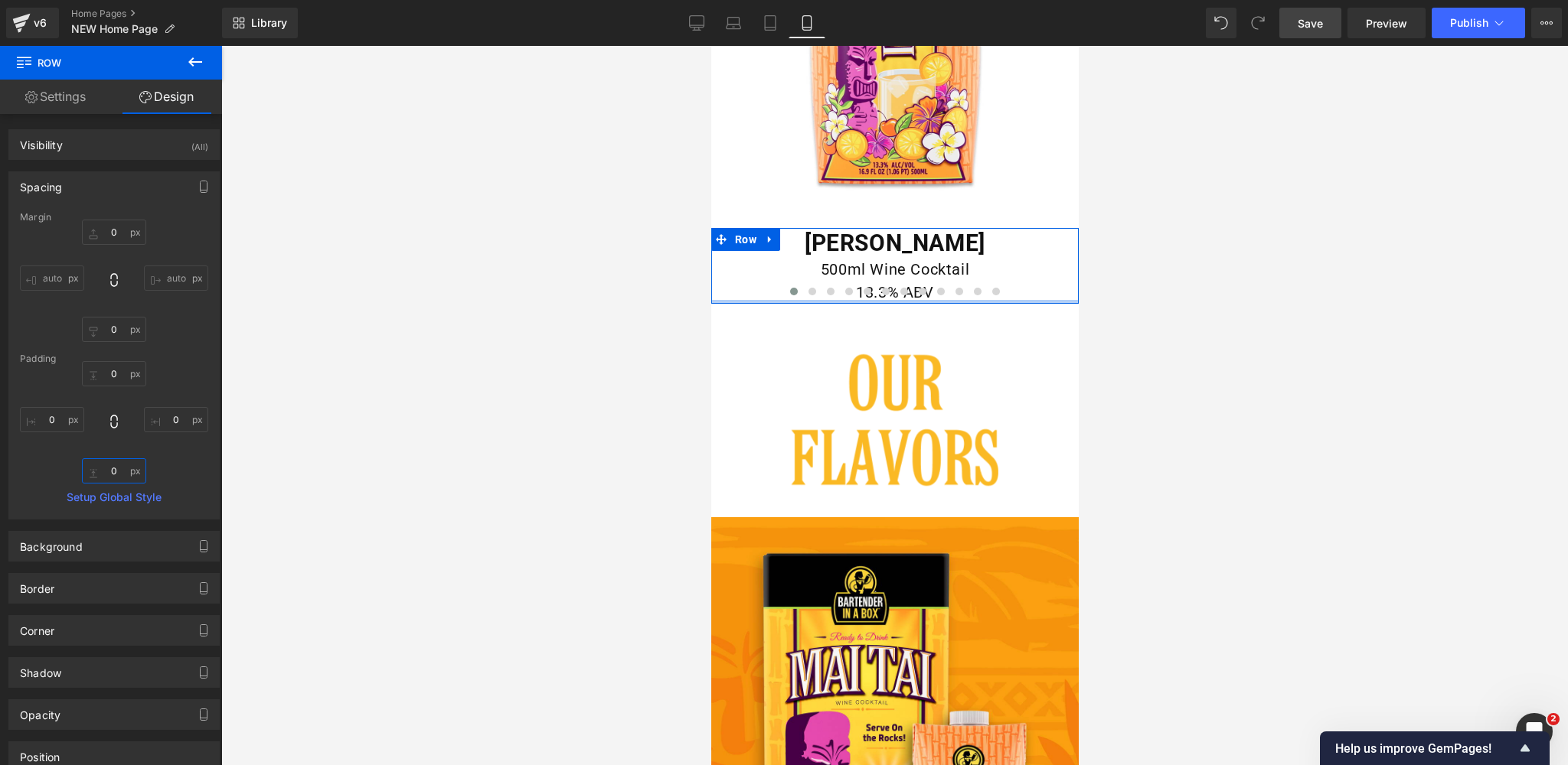
click at [116, 466] on input "0" at bounding box center [114, 470] width 64 height 26
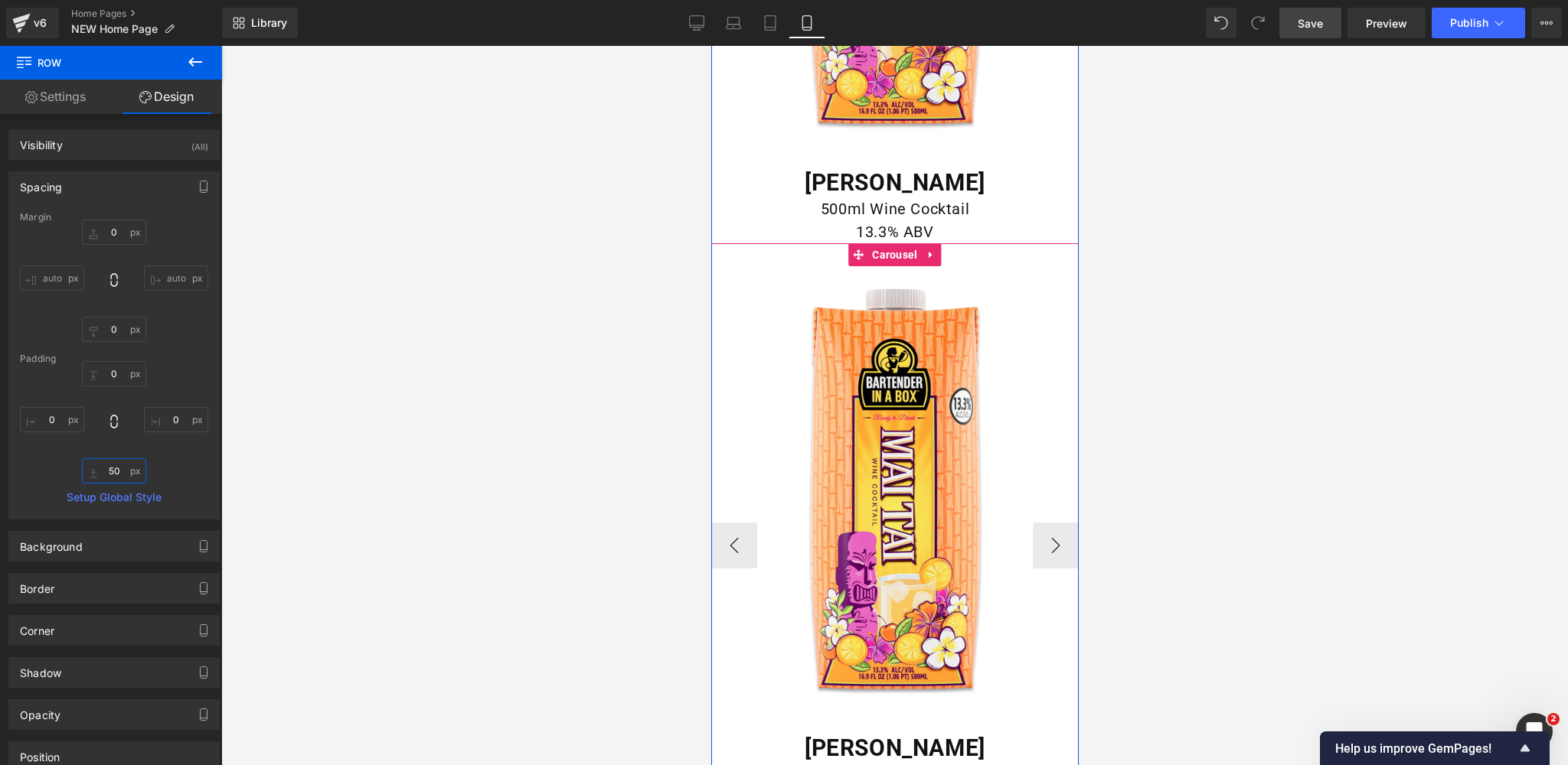
scroll to position [3048, 0]
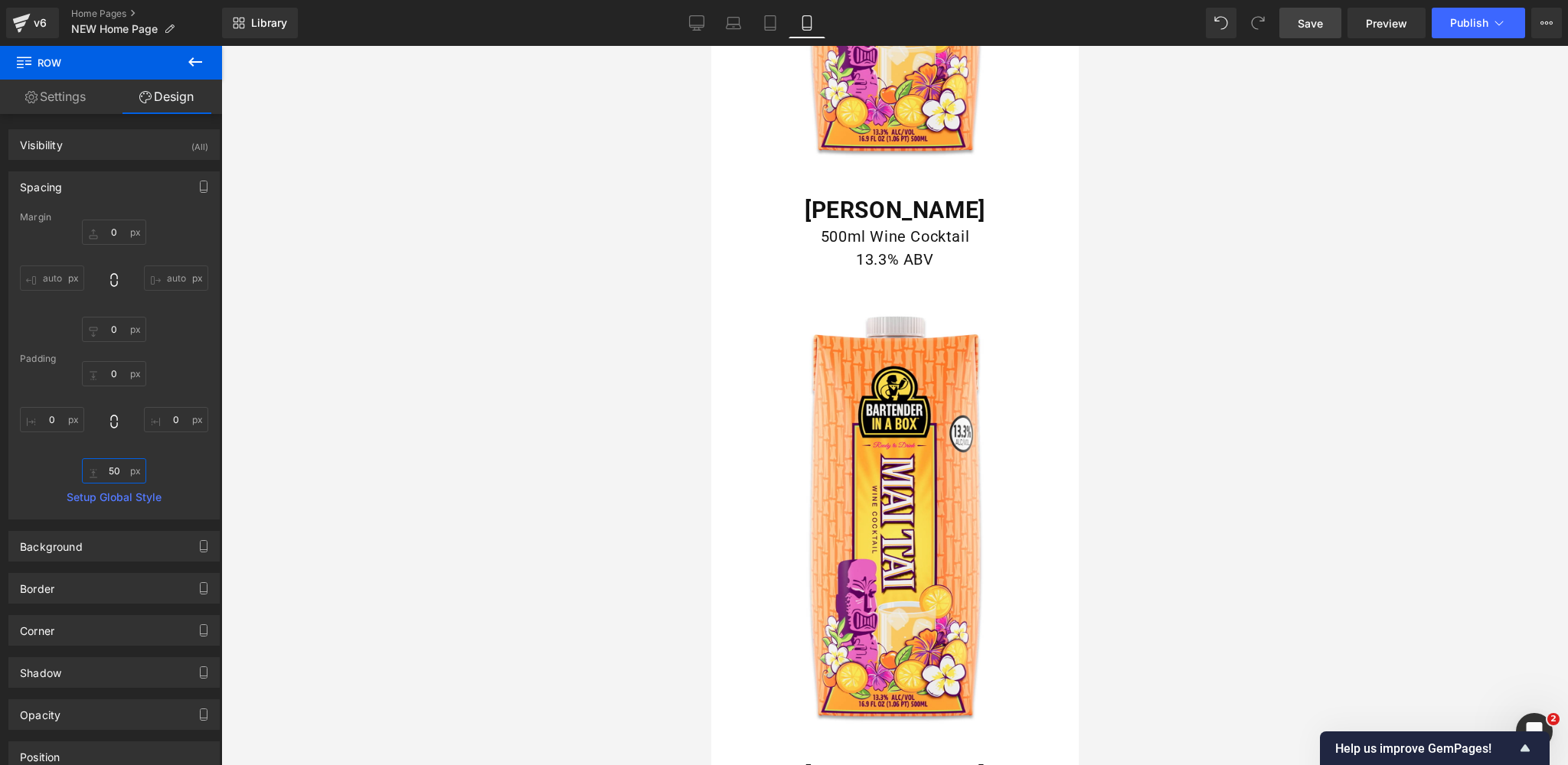
type input "50"
click at [1314, 22] on span "Save" at bounding box center [1310, 23] width 26 height 16
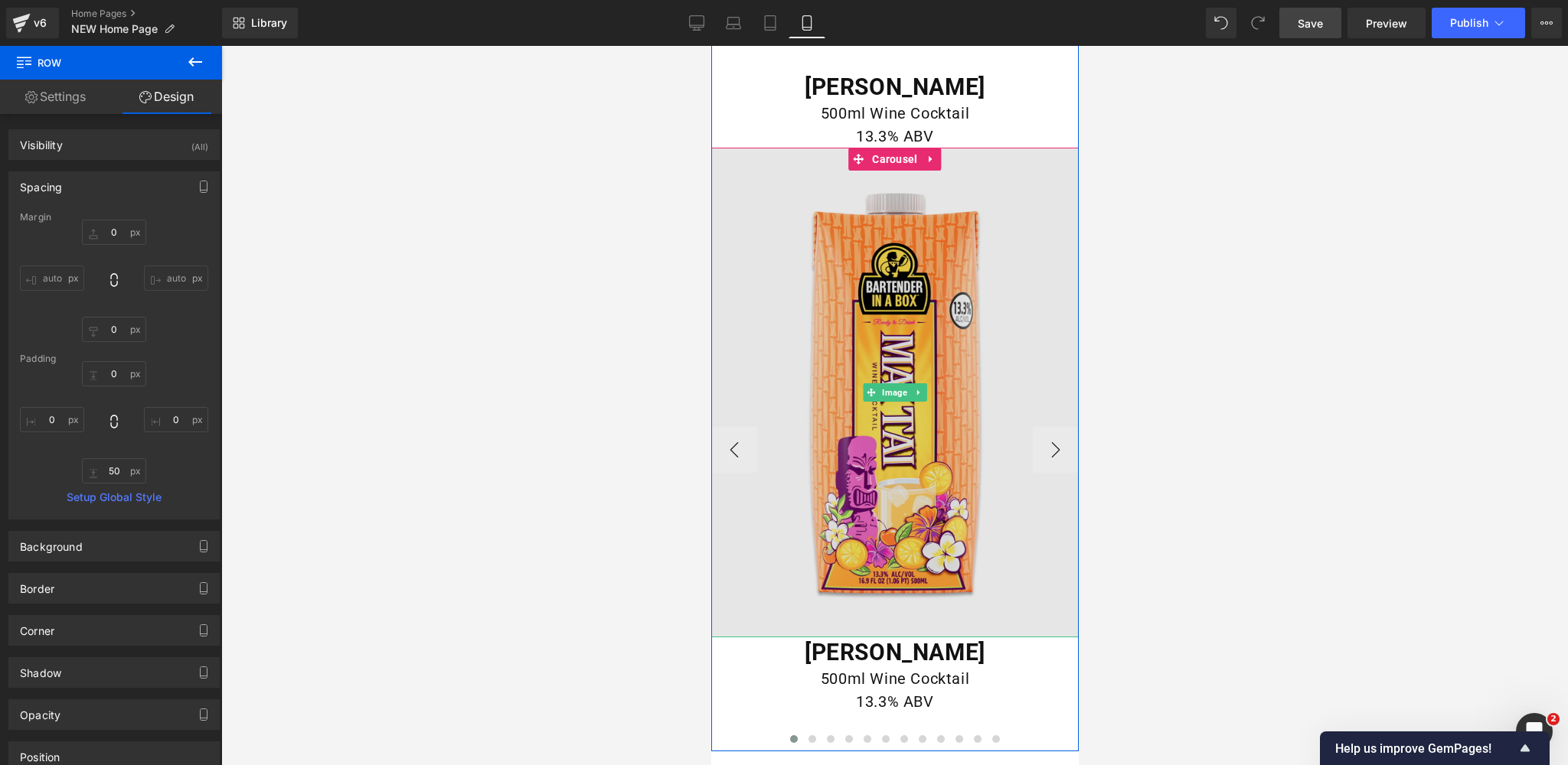
scroll to position [3144, 0]
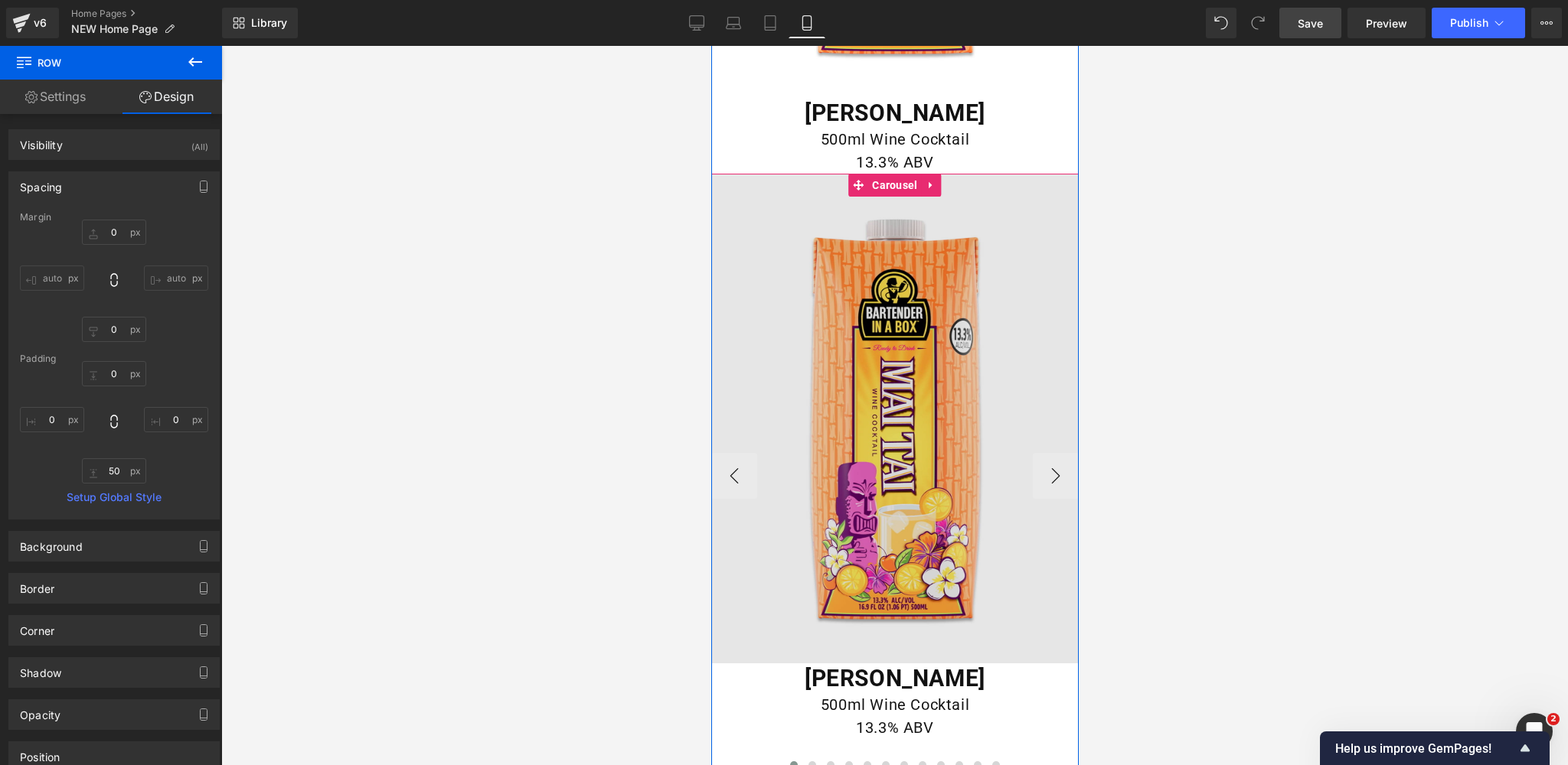
drag, startPoint x: 887, startPoint y: 180, endPoint x: 884, endPoint y: 431, distance: 251.0
click at [887, 180] on span "Carousel" at bounding box center [893, 185] width 53 height 23
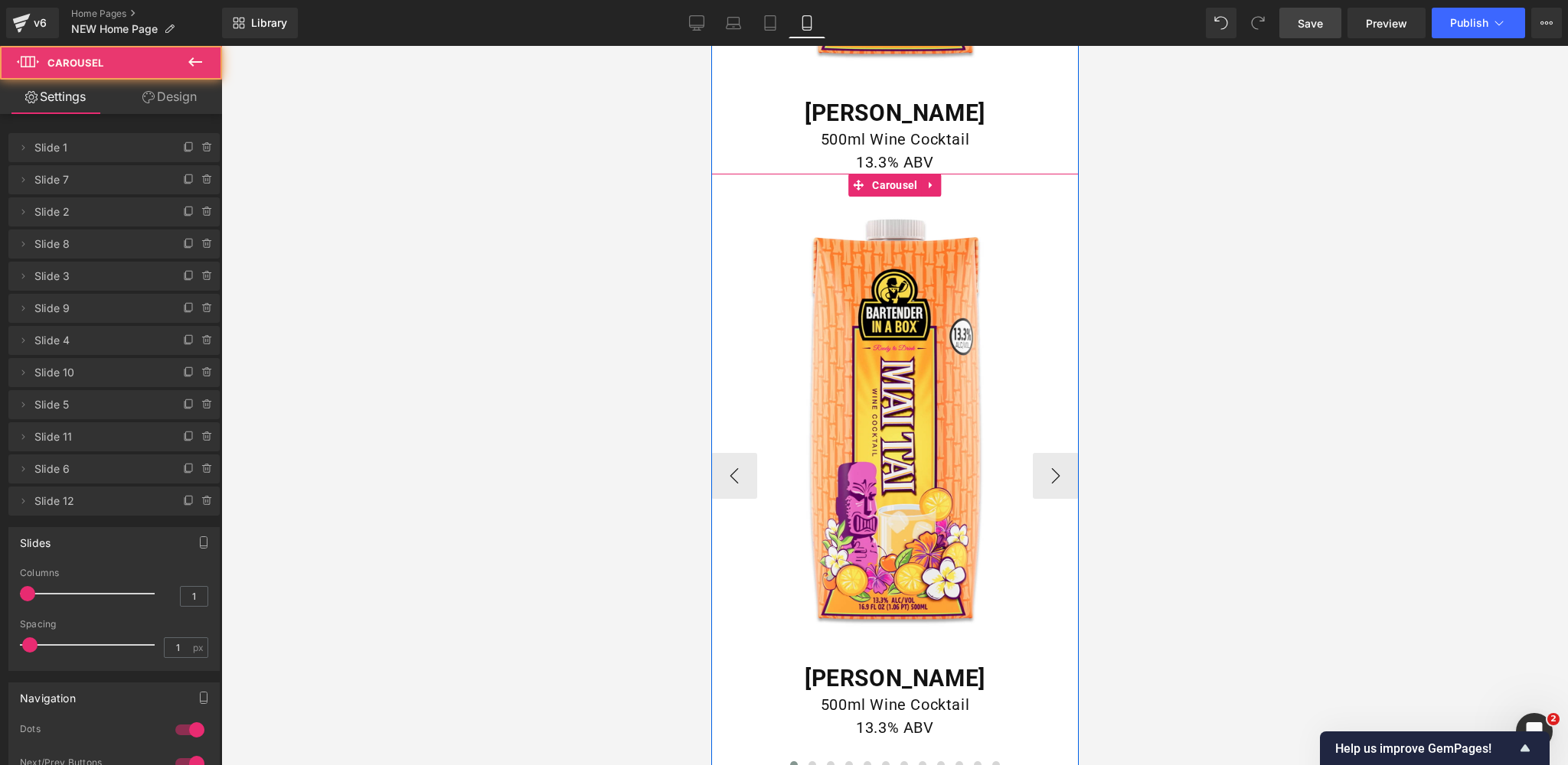
scroll to position [3434, 0]
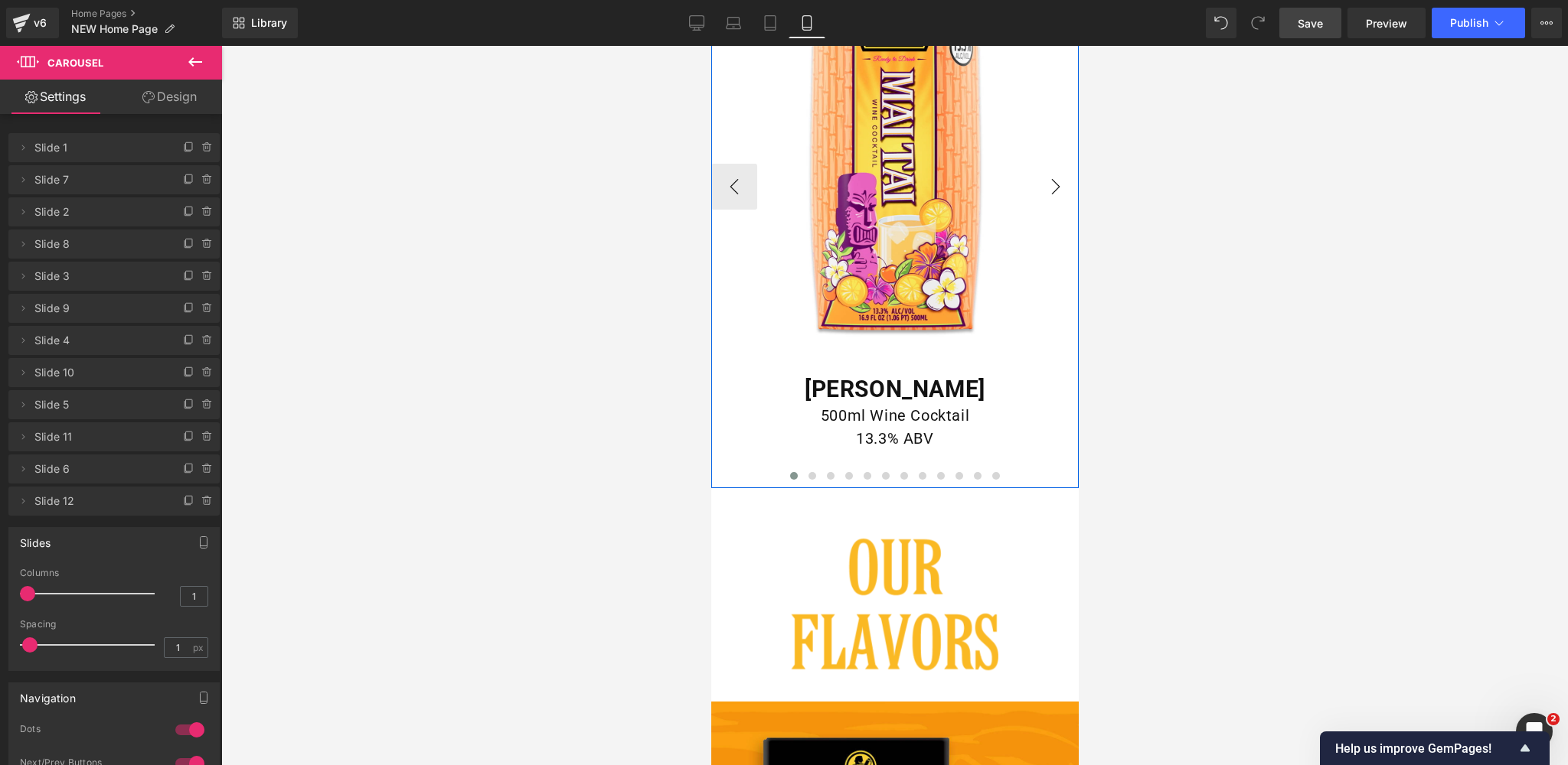
click at [1055, 188] on button "›" at bounding box center [1055, 186] width 46 height 46
click at [740, 185] on button "‹" at bounding box center [733, 186] width 46 height 46
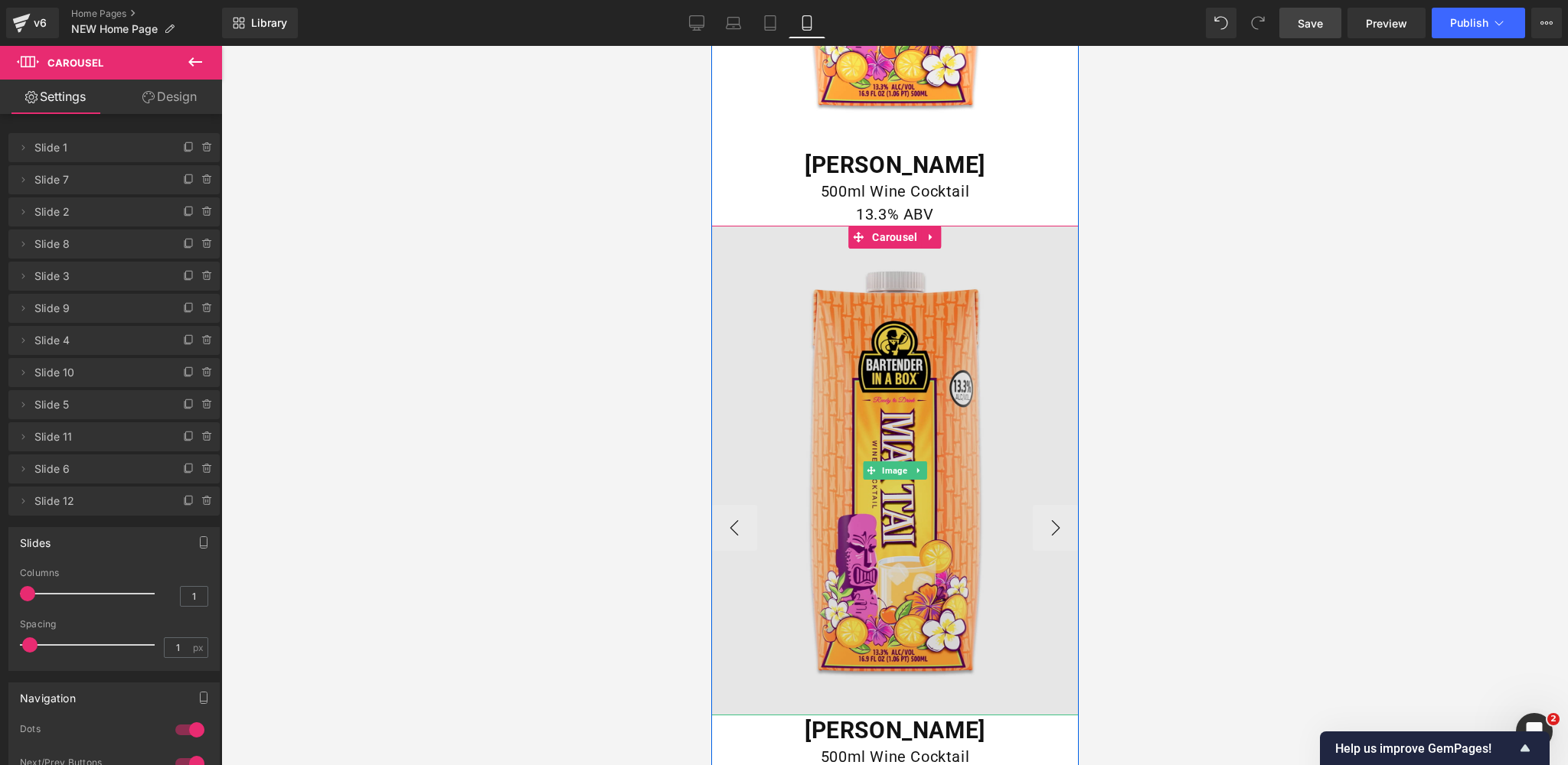
scroll to position [3082, 0]
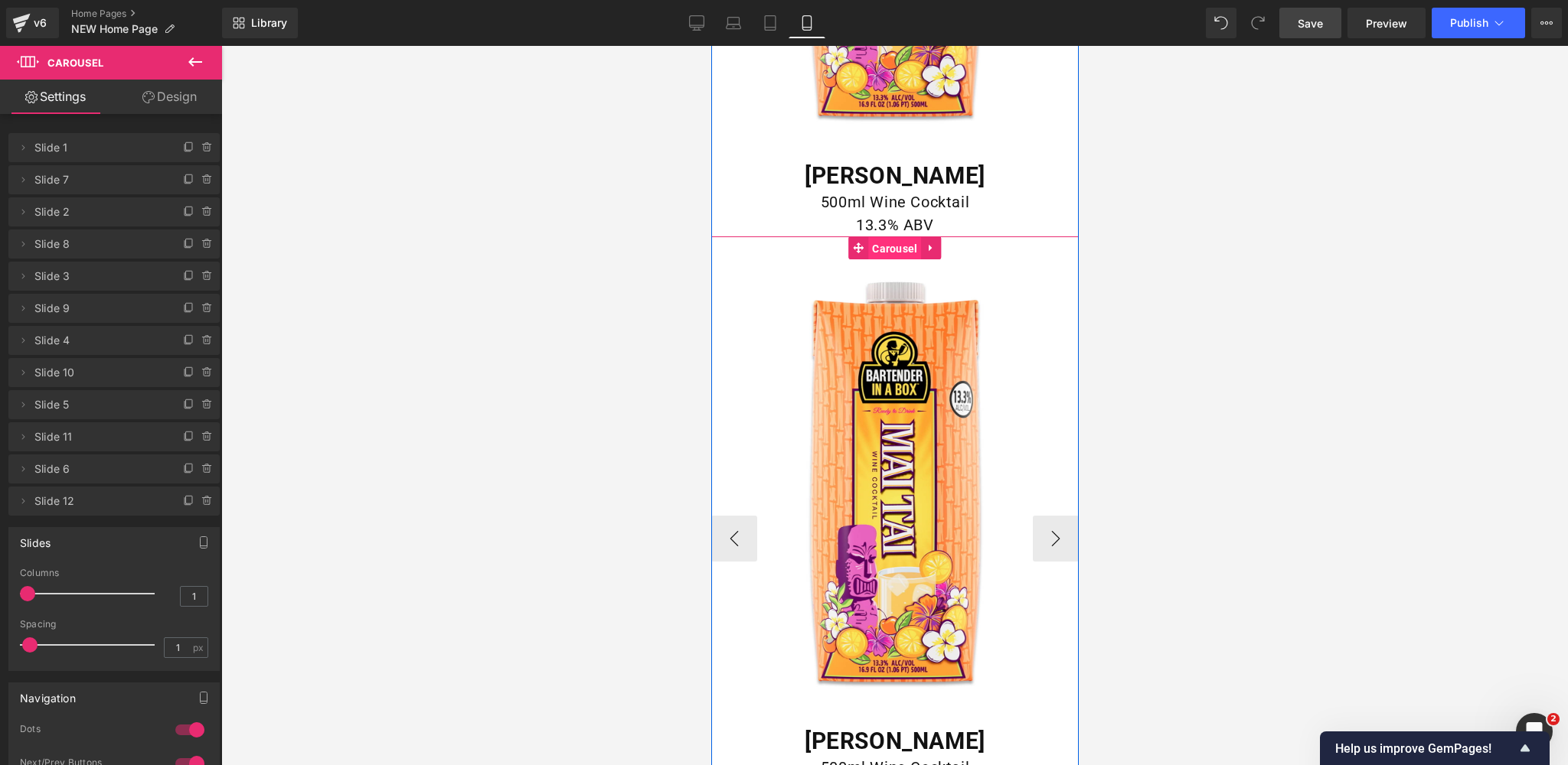
click at [899, 246] on span "Carousel" at bounding box center [893, 249] width 53 height 23
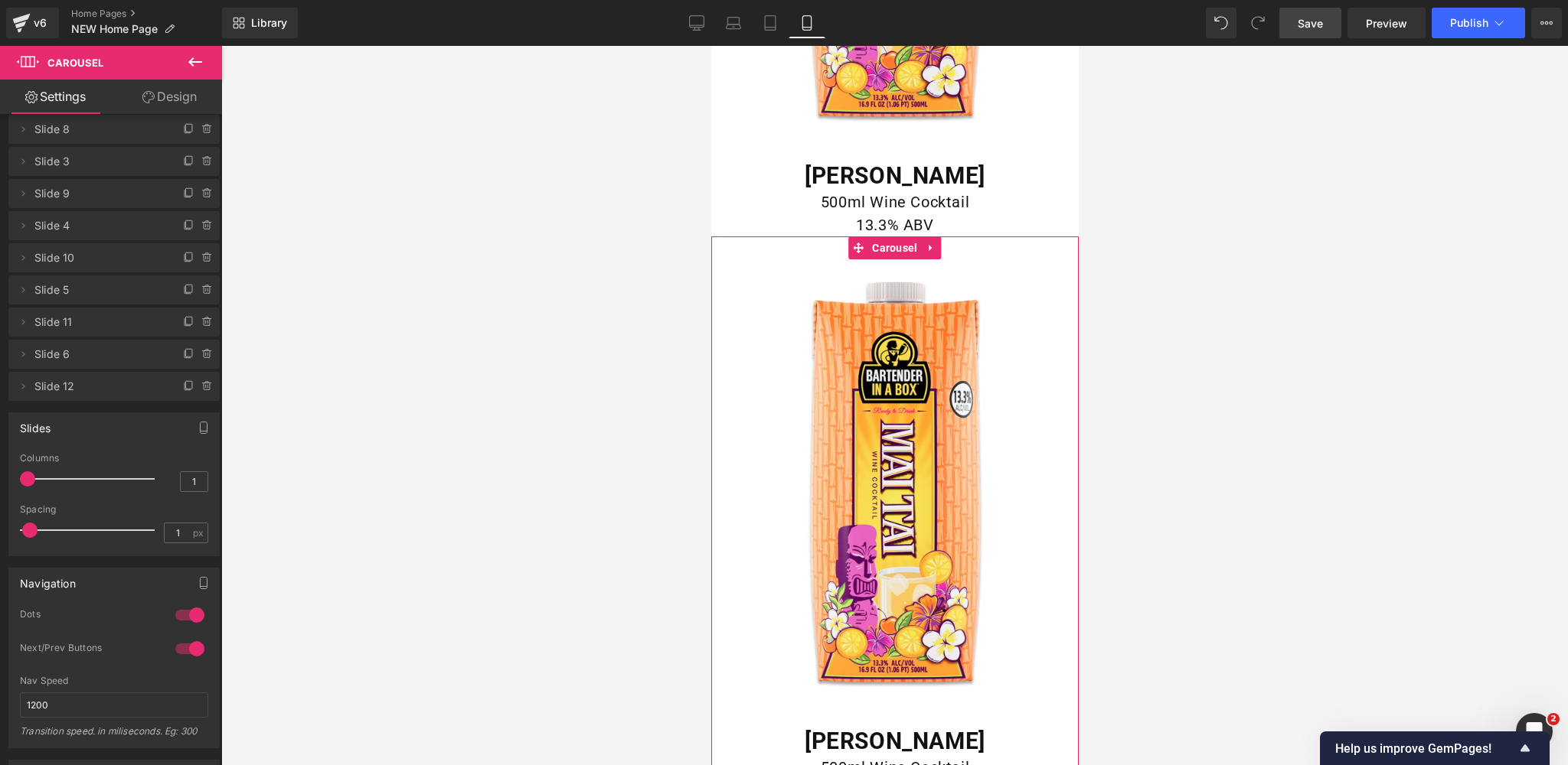
scroll to position [205, 0]
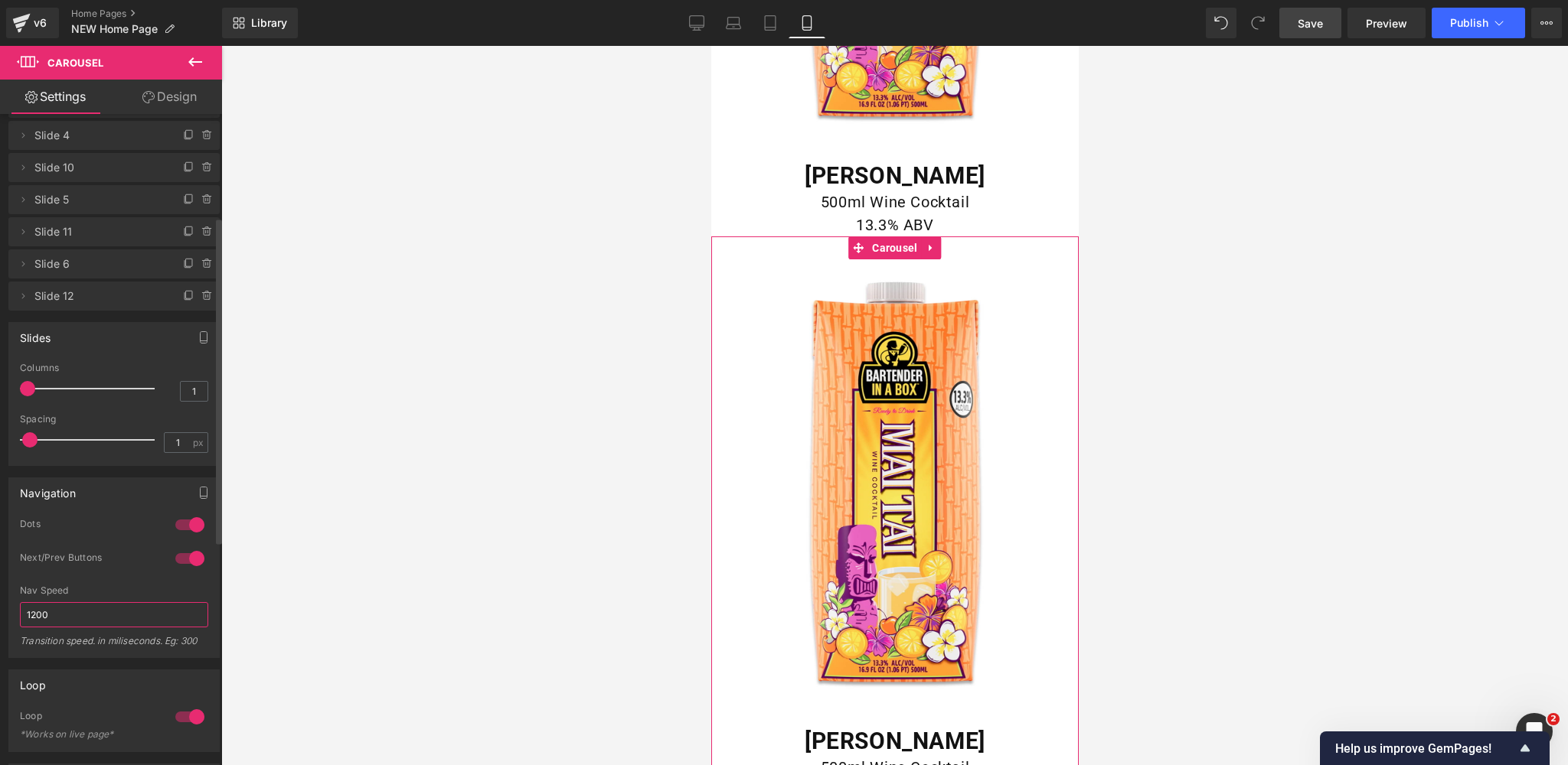
drag, startPoint x: 56, startPoint y: 612, endPoint x: 18, endPoint y: 611, distance: 38.0
click at [9, 612] on div "0 Dots 0 Dots 0 Dots 1 Dots 1 Next/Prev Buttons 1 Next/Prev Buttons 1 Next/Prev…" at bounding box center [114, 588] width 209 height 140
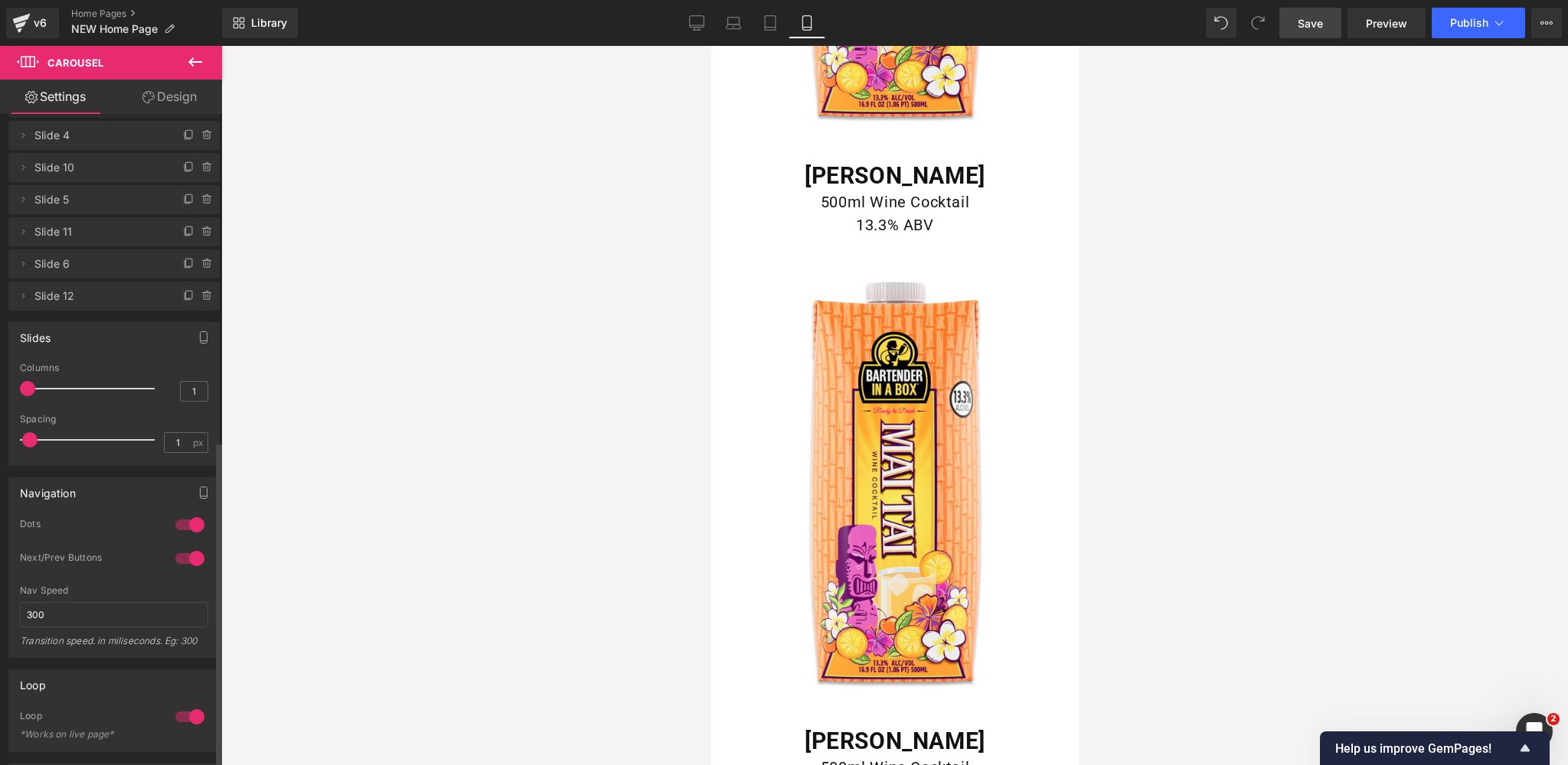
scroll to position [655, 0]
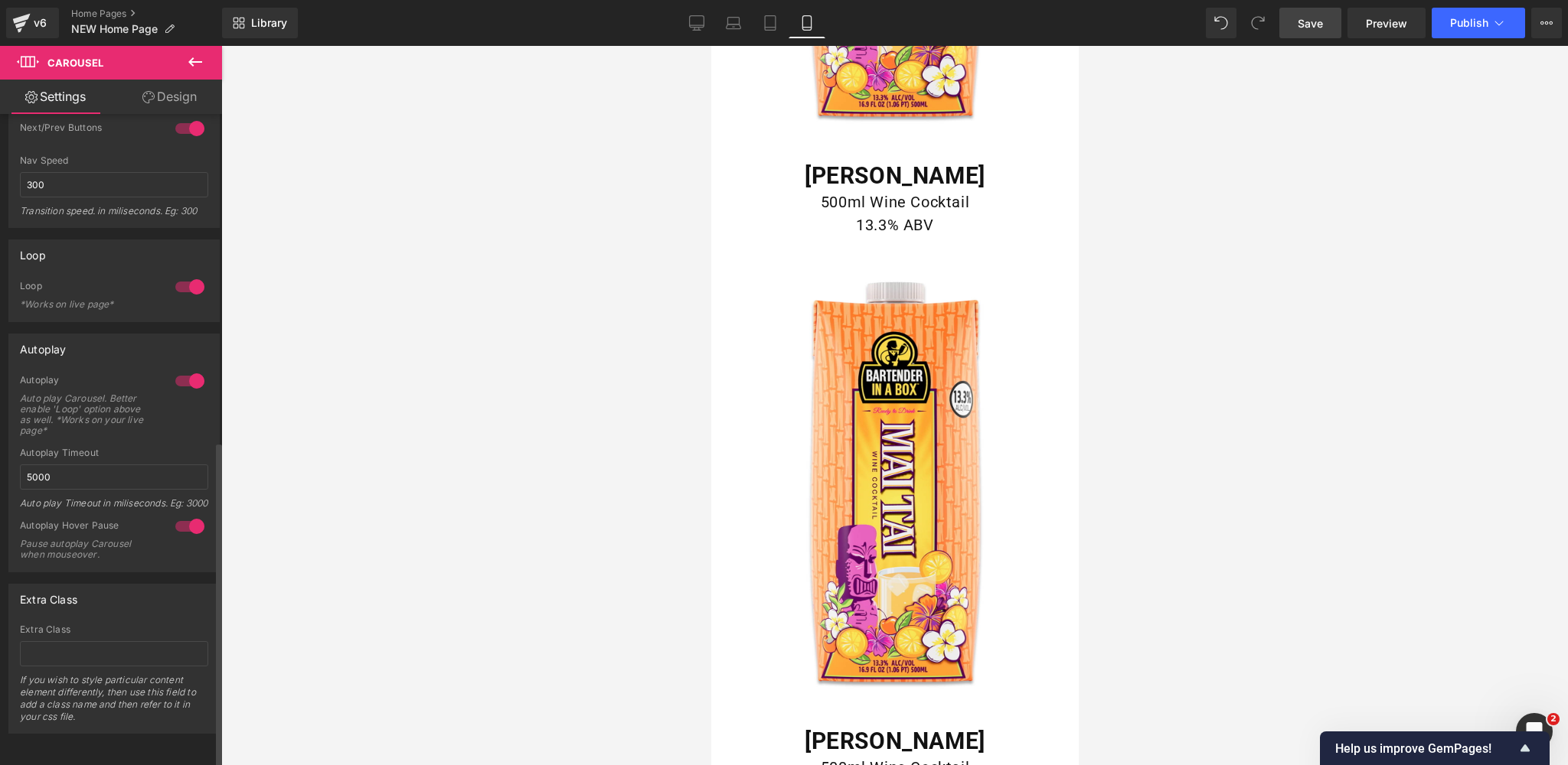
click at [119, 393] on div "Auto play Carousel. Better enable 'Loop' option above as well. *Works on your l…" at bounding box center [89, 414] width 138 height 43
click at [1308, 29] on span "Save" at bounding box center [1310, 23] width 26 height 16
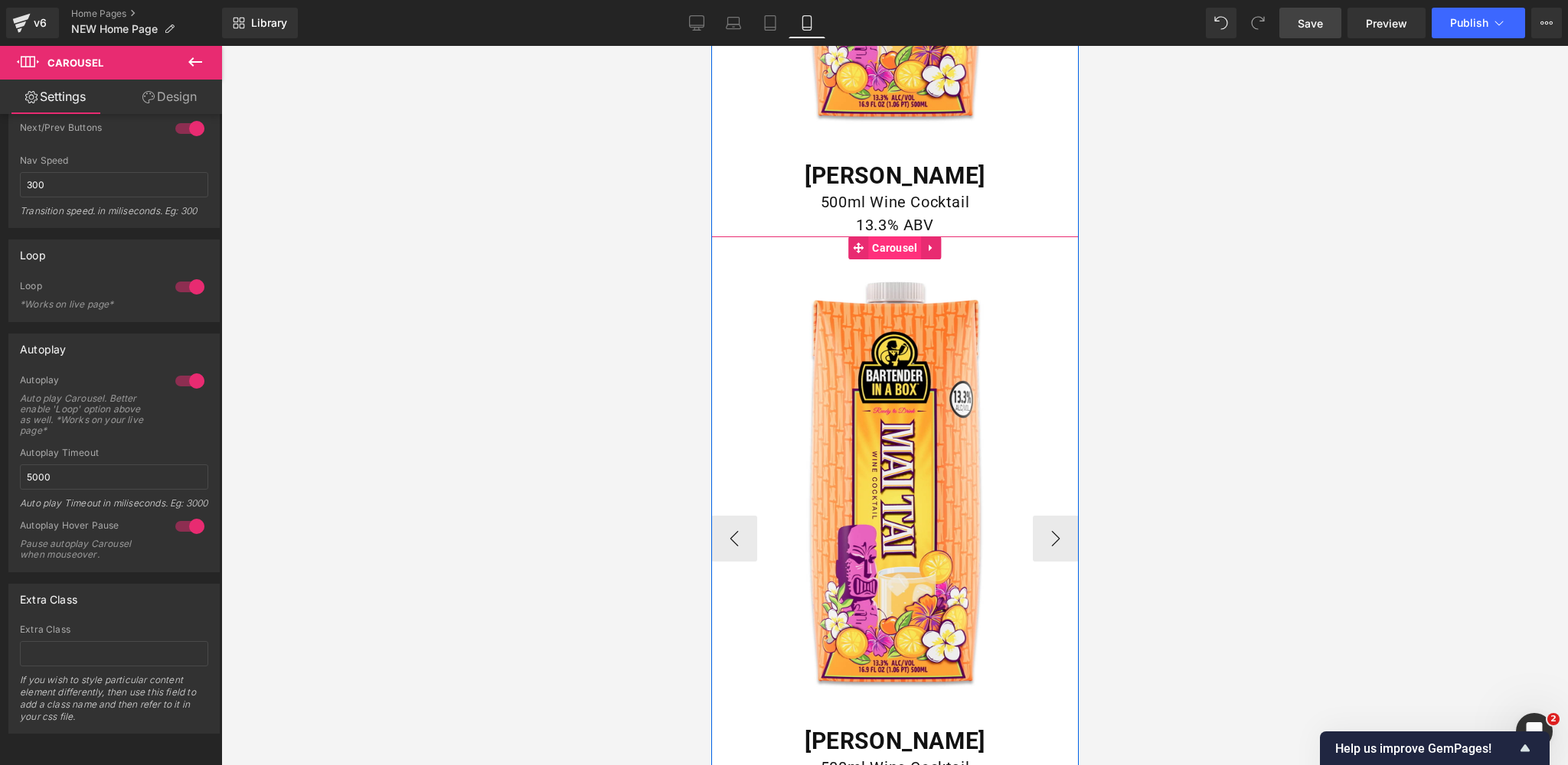
click at [892, 246] on span "Carousel" at bounding box center [893, 248] width 53 height 23
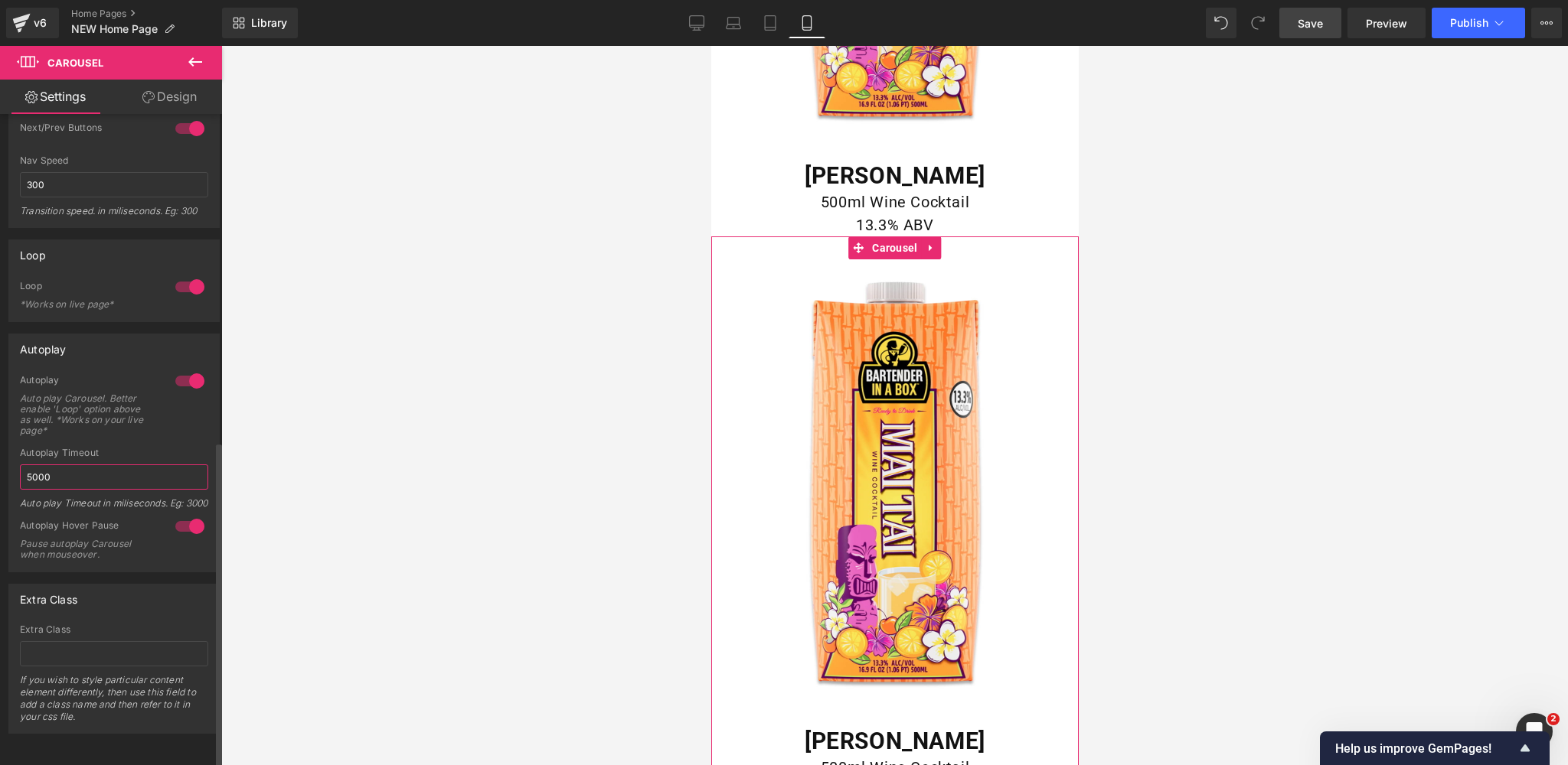
drag, startPoint x: 50, startPoint y: 457, endPoint x: 17, endPoint y: 456, distance: 33.0
click at [17, 456] on div "1 Autoplay Auto play Carousel. Better enable 'Loop' option above as well. *Work…" at bounding box center [114, 473] width 209 height 198
drag, startPoint x: 37, startPoint y: 160, endPoint x: 22, endPoint y: 160, distance: 15.0
click at [22, 172] on input "300" at bounding box center [114, 184] width 188 height 26
type input "1200"
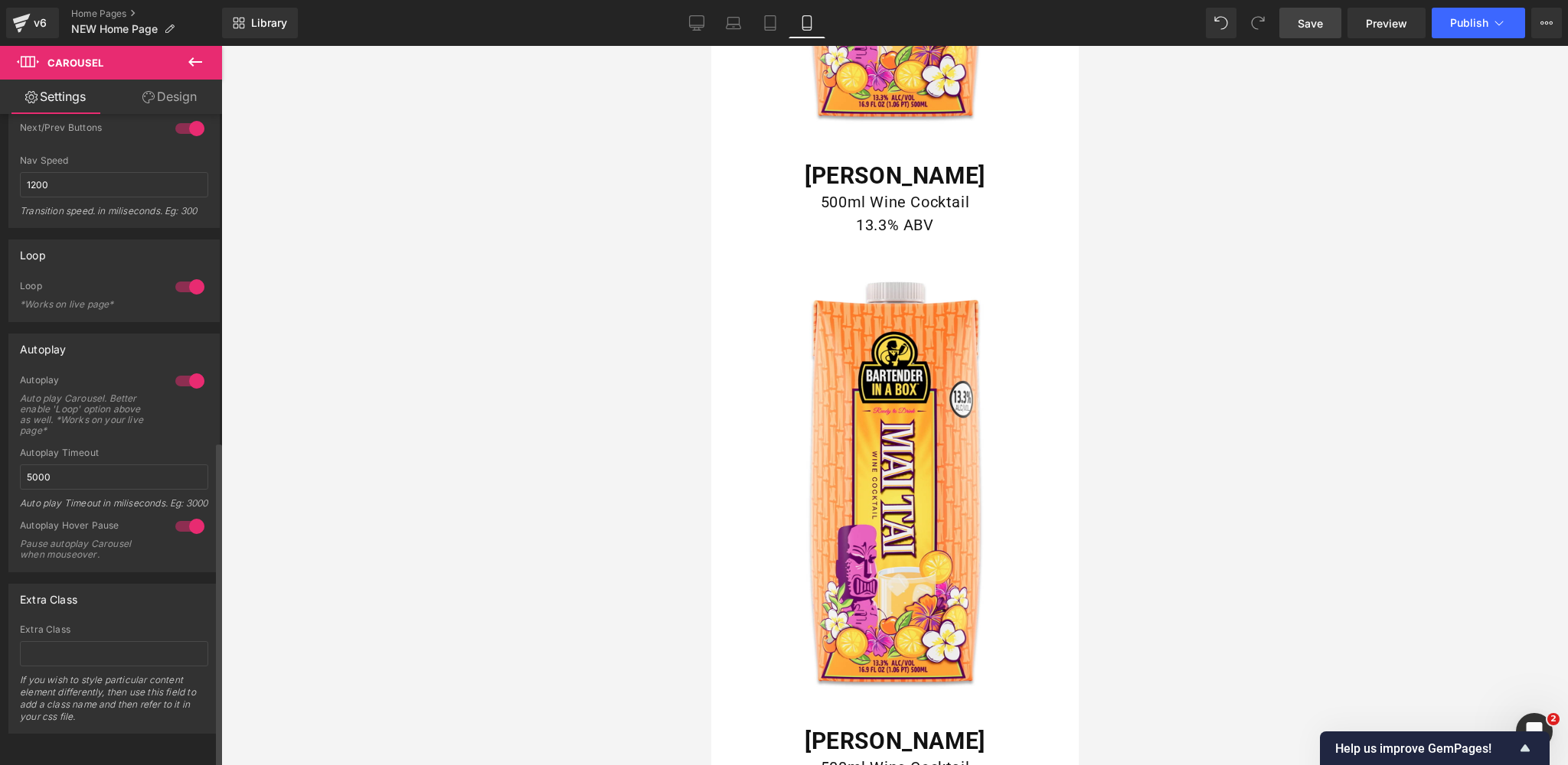
click at [100, 351] on div "Autoplay 1 Autoplay Auto play Carousel. Better enable 'Loop' option above as we…" at bounding box center [114, 453] width 211 height 239
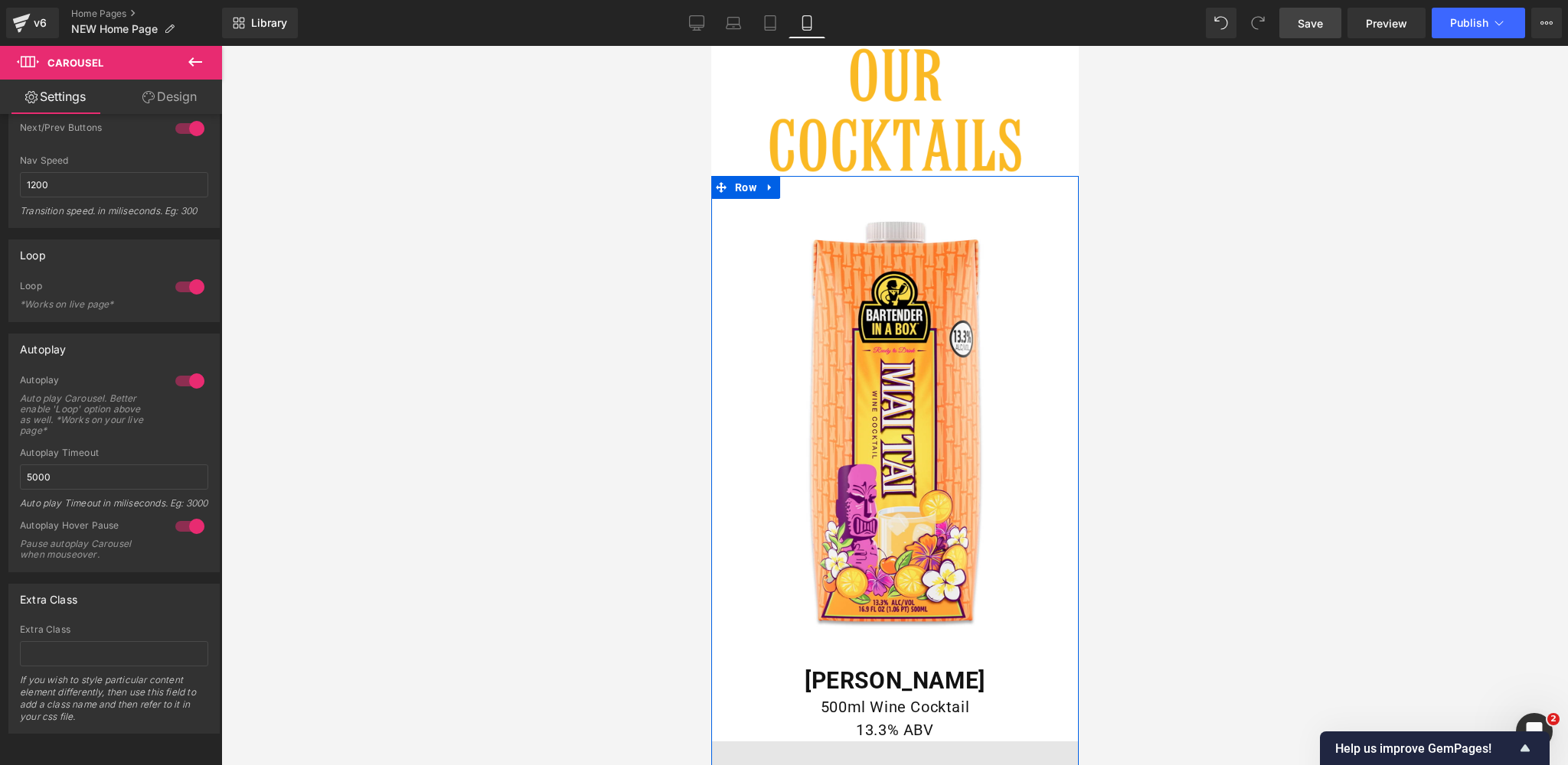
scroll to position [2566, 0]
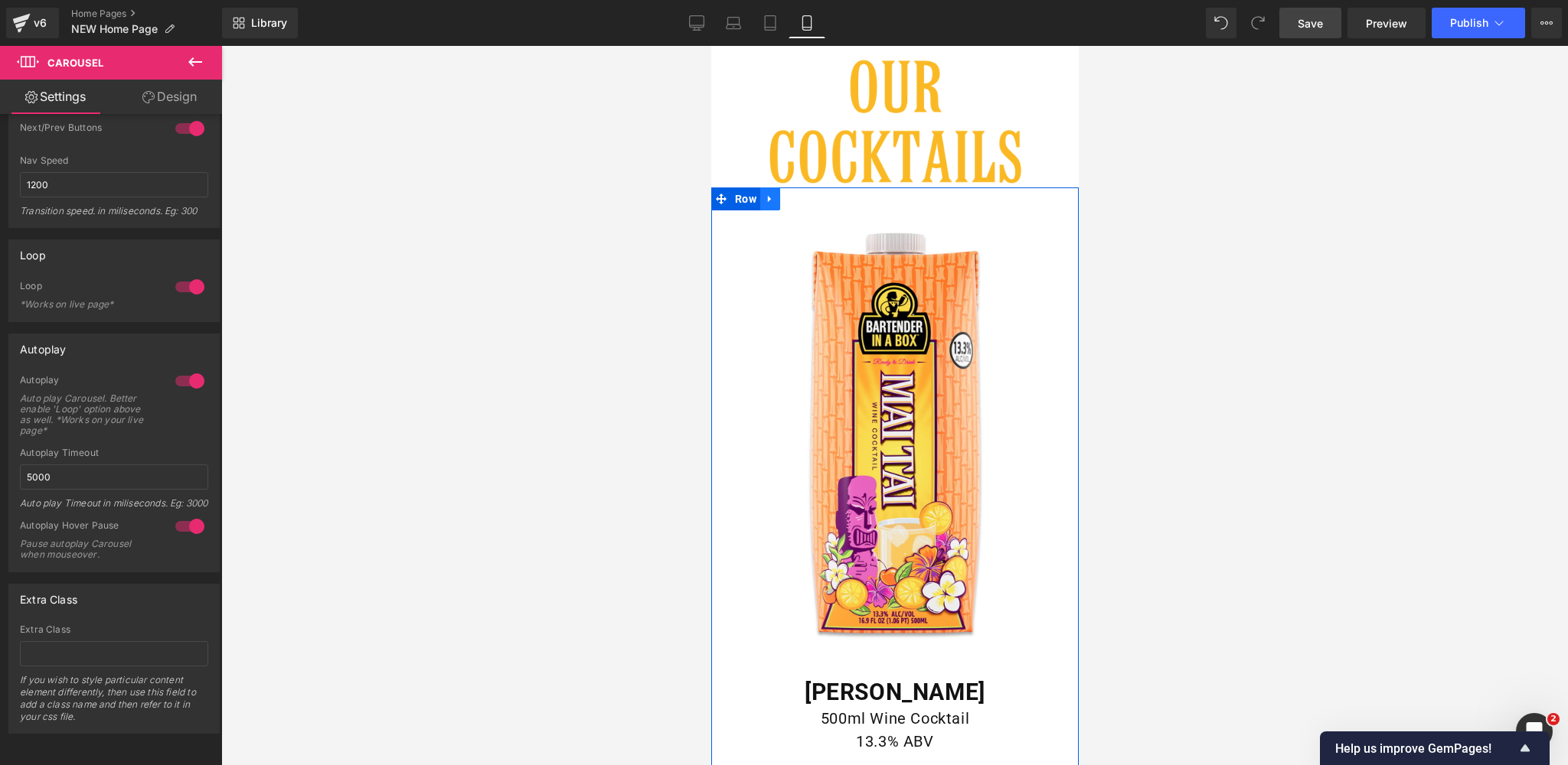
click at [770, 197] on icon at bounding box center [769, 199] width 11 height 12
click at [809, 199] on icon at bounding box center [809, 199] width 11 height 12
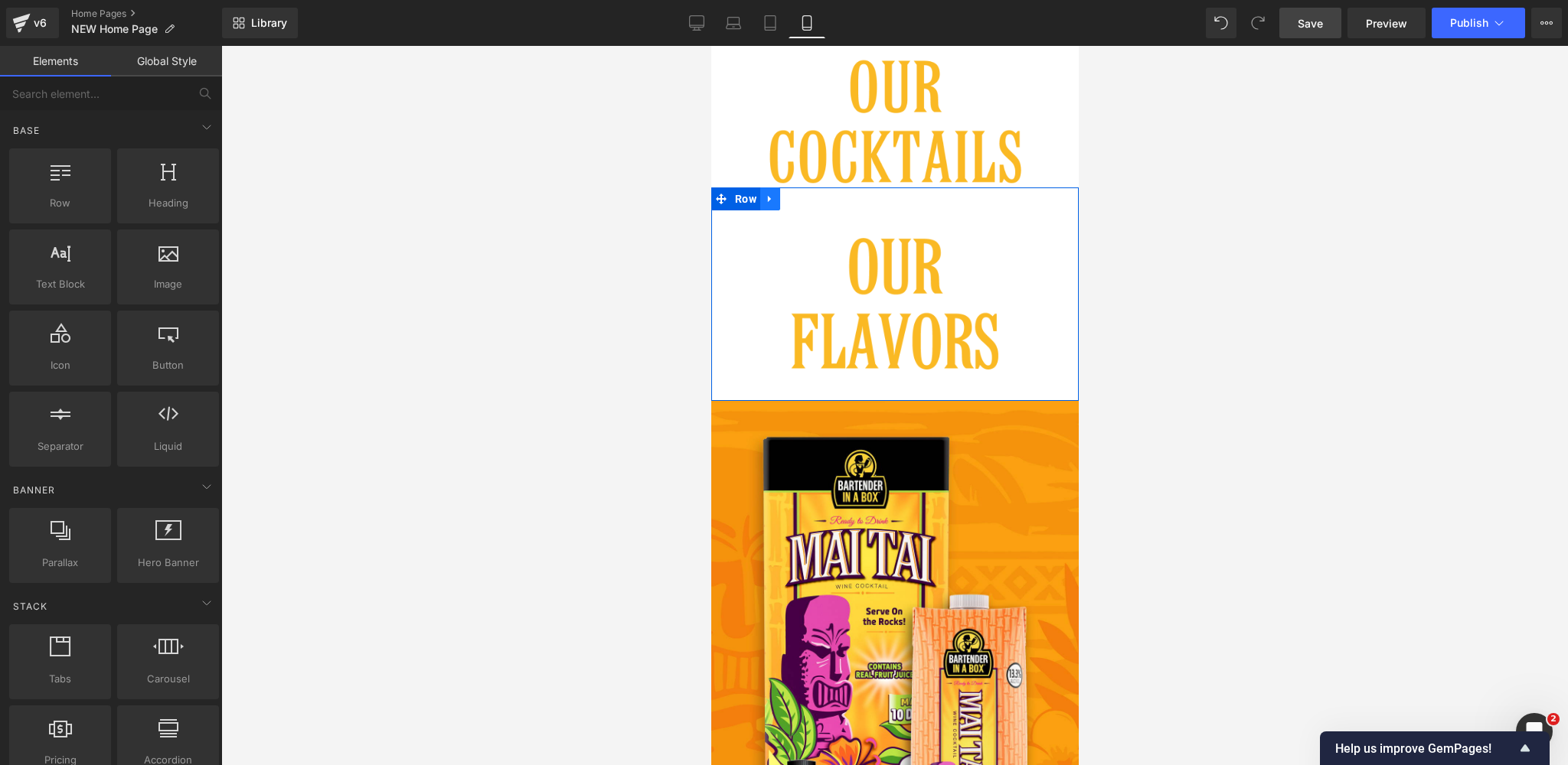
click at [768, 201] on icon at bounding box center [768, 199] width 3 height 7
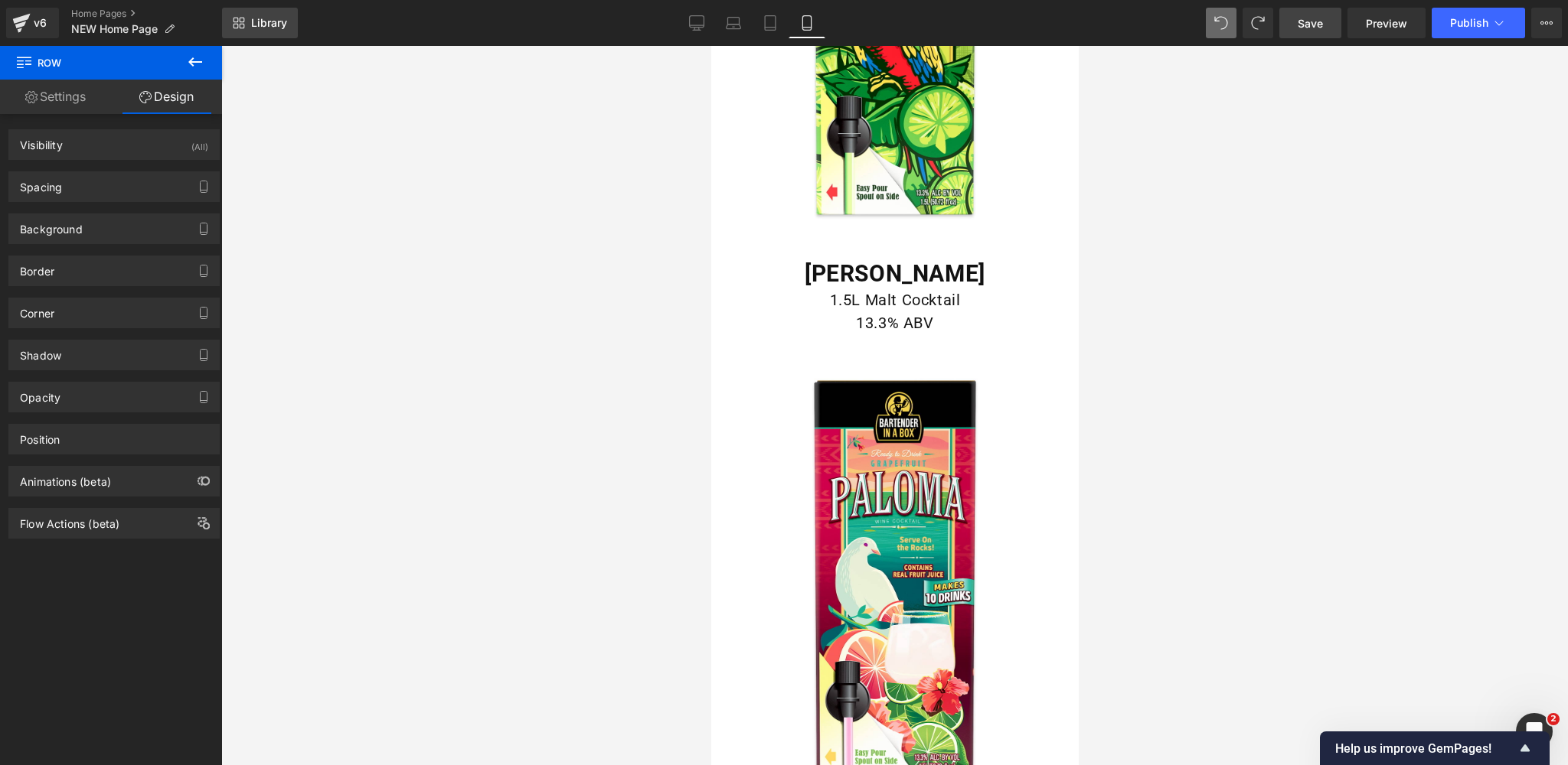
scroll to position [8069, 0]
